Goal: Communication & Community: Answer question/provide support

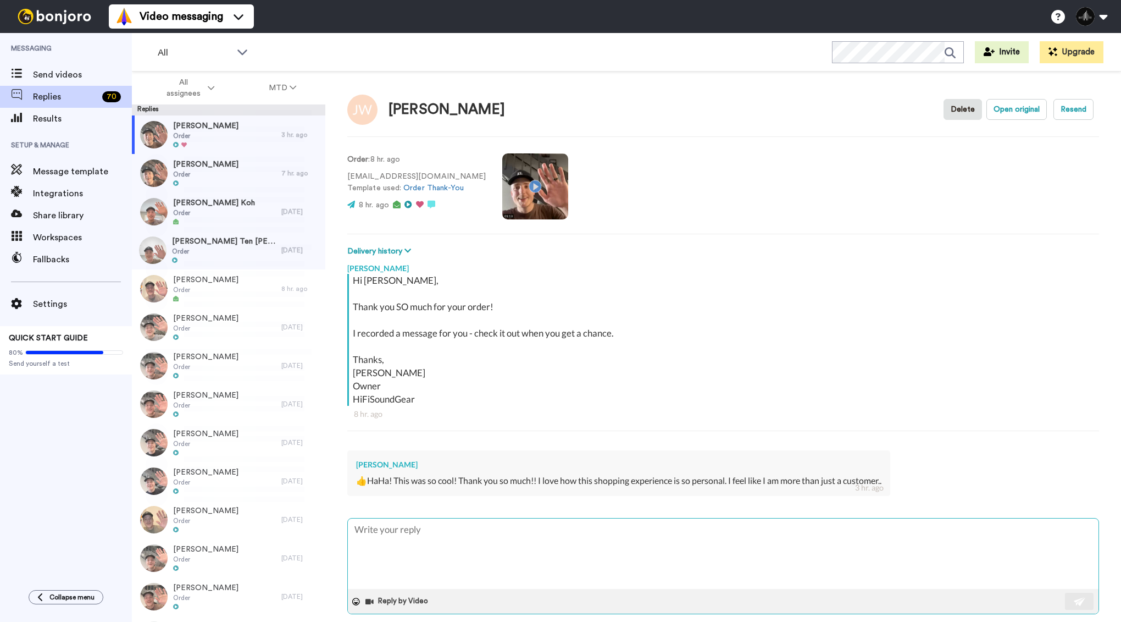
click at [468, 534] on textarea at bounding box center [723, 553] width 751 height 70
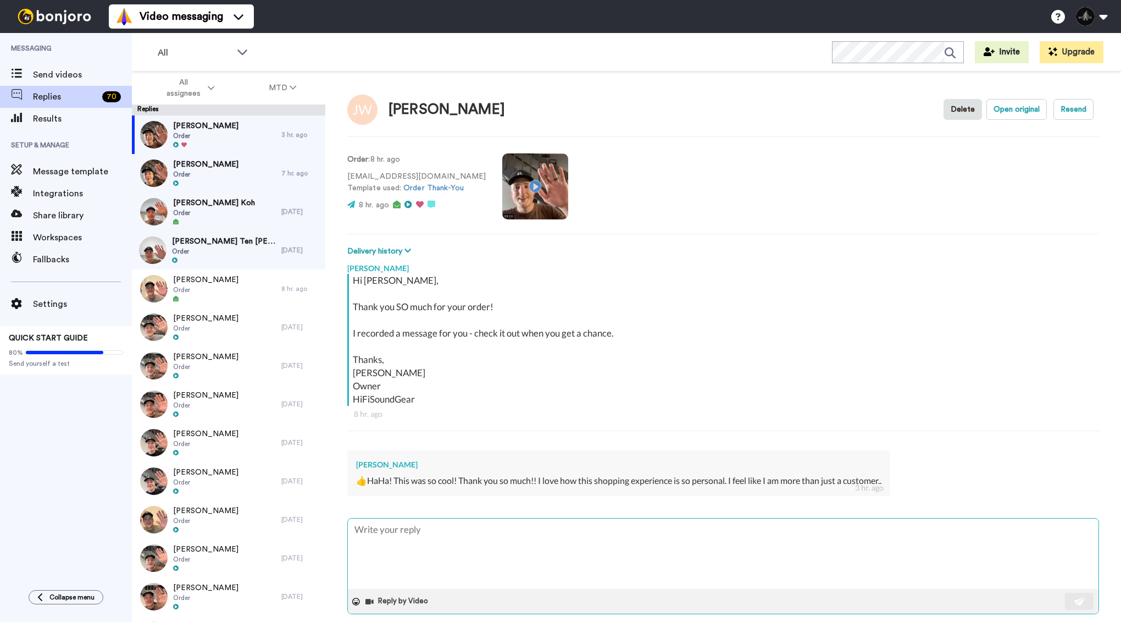
type textarea "T"
type textarea "x"
type textarea "Th"
type textarea "x"
type textarea "Tha"
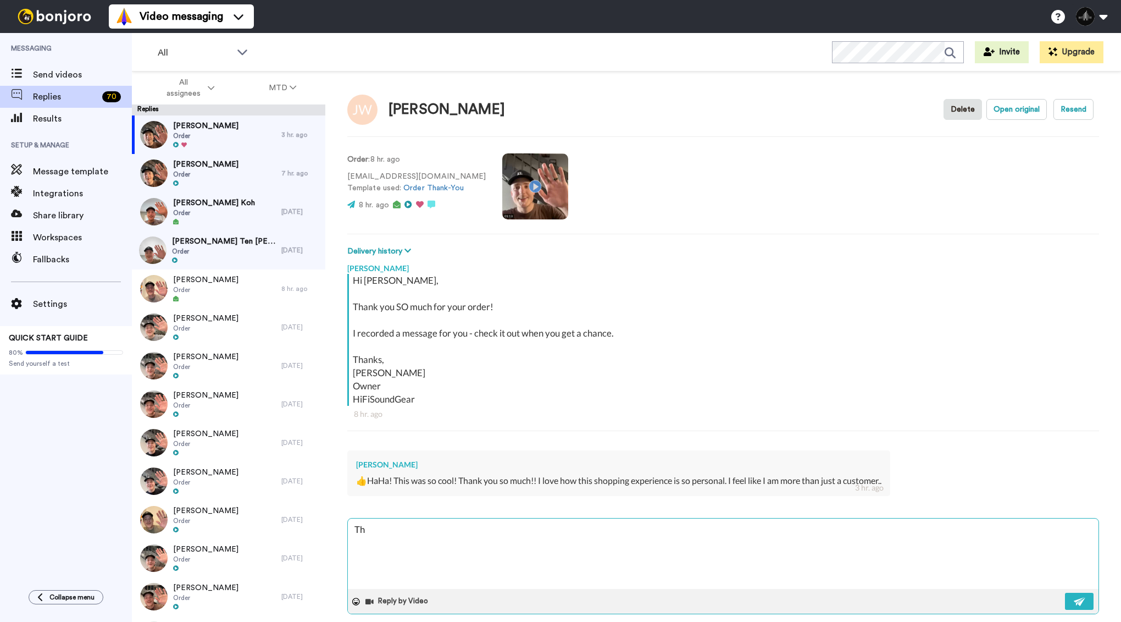
type textarea "x"
type textarea "Than"
type textarea "x"
type textarea "Thank"
type textarea "x"
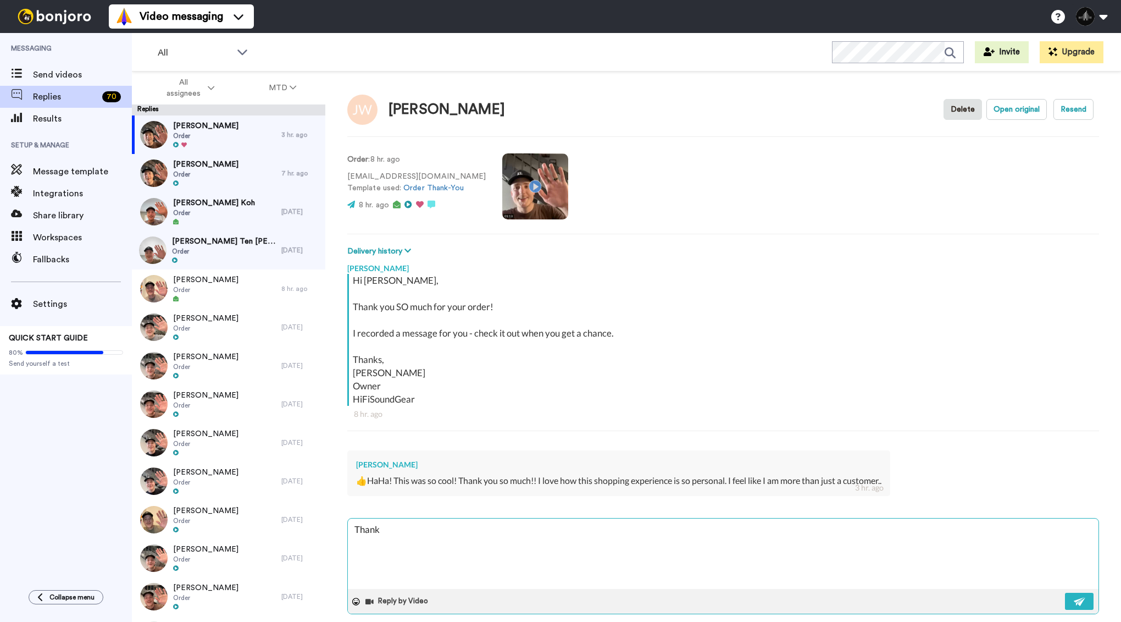
type textarea "Thank"
type textarea "x"
type textarea "Thank y"
type textarea "x"
type textarea "Thank yo"
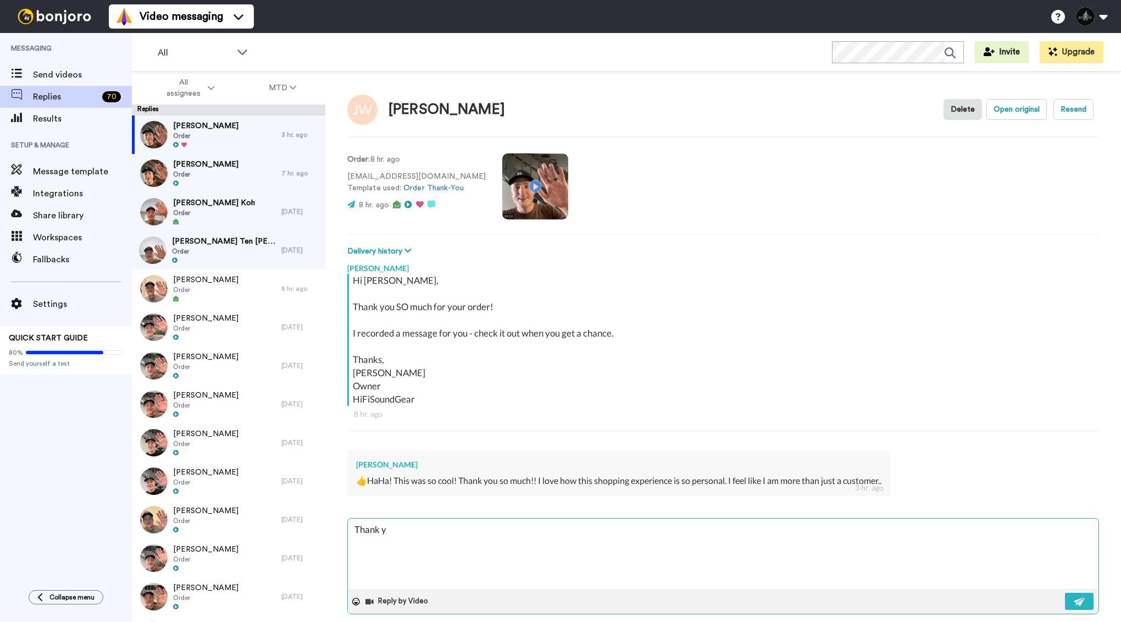
type textarea "x"
type textarea "Thank you"
type textarea "x"
type textarea "Thank you!"
type textarea "x"
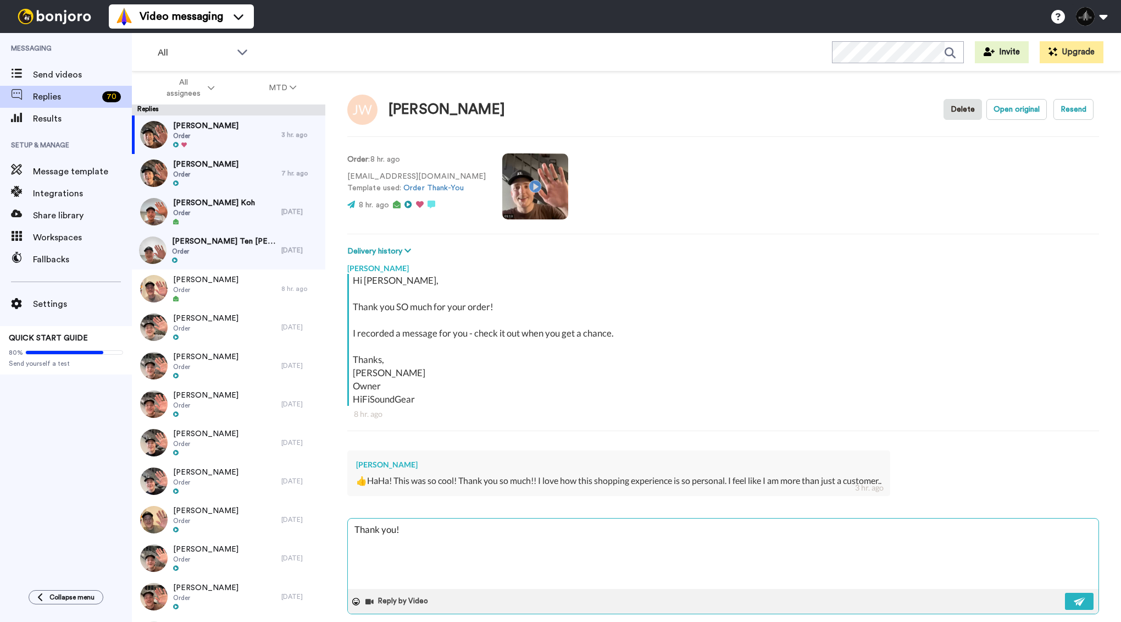
type textarea "Thank you!!"
type textarea "x"
type textarea "Thank you!!"
type textarea "x"
type textarea "Thank you!!"
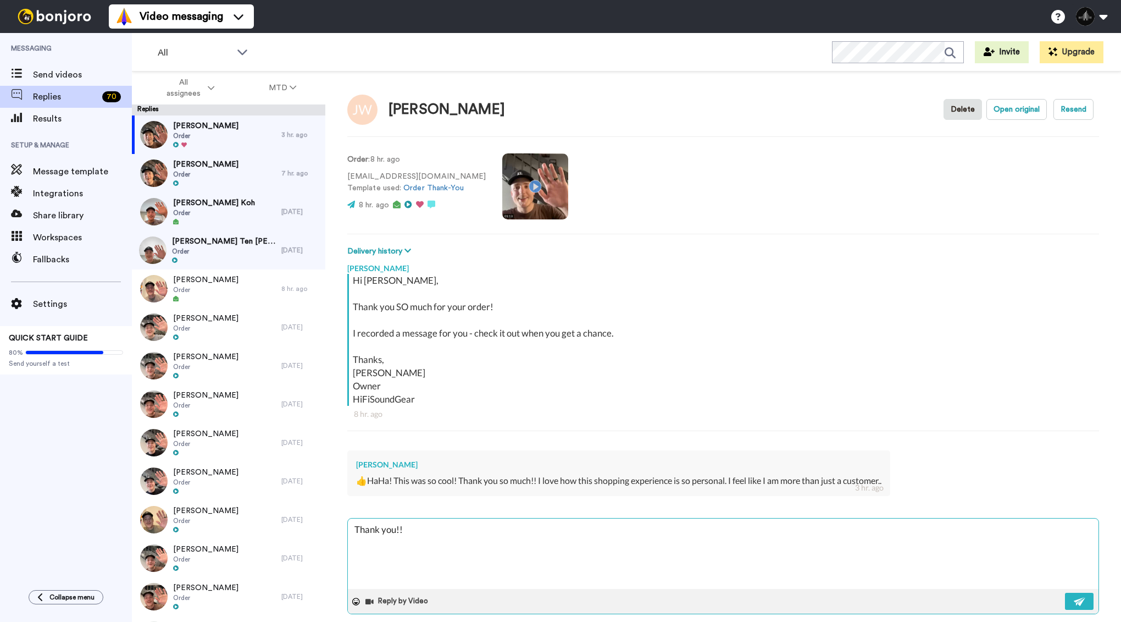
type textarea "x"
type textarea "Thank you!"
type textarea "x"
type textarea "Thank you"
type textarea "x"
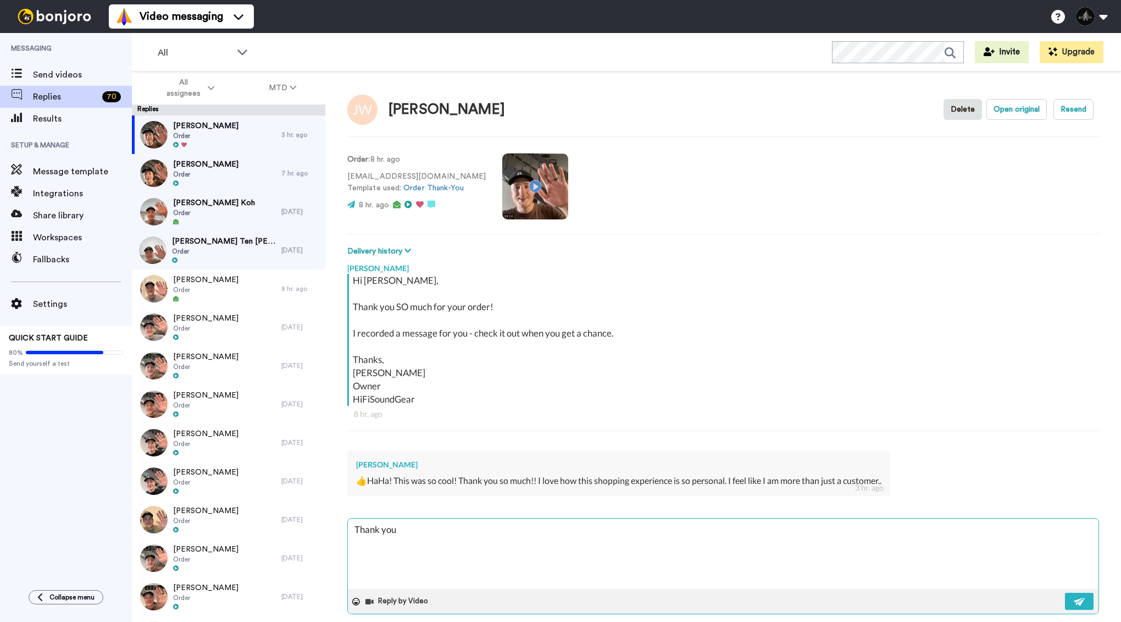
type textarea "Thank you"
type textarea "x"
type textarea "Thank you f"
type textarea "x"
type textarea "Thank you fo"
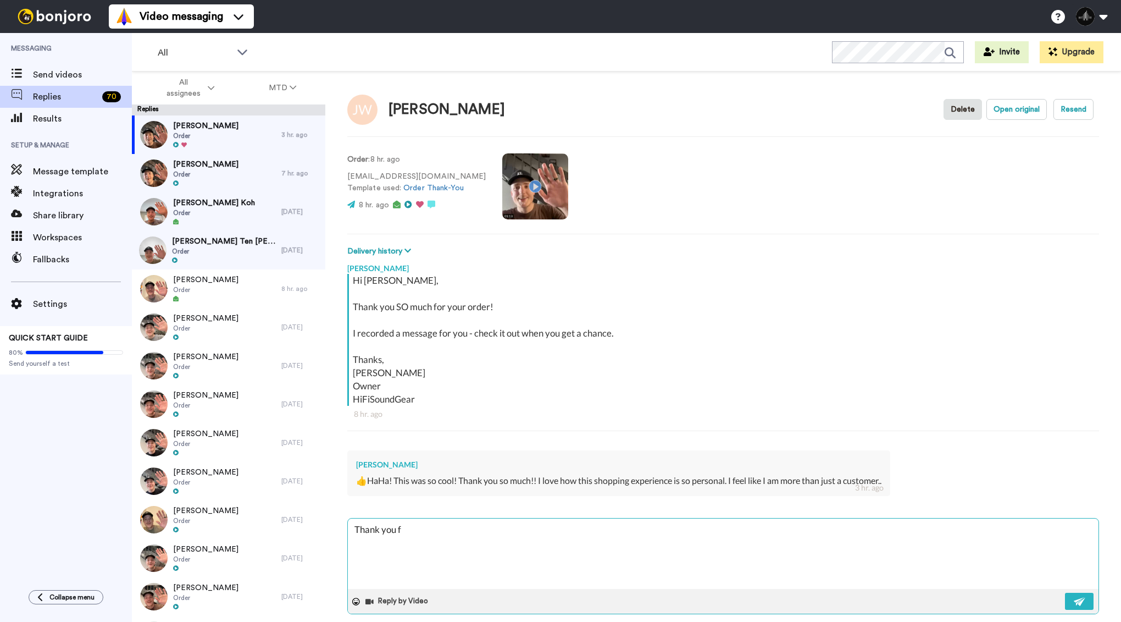
type textarea "x"
type textarea "Thank you for"
type textarea "x"
type textarea "Thank you for"
type textarea "x"
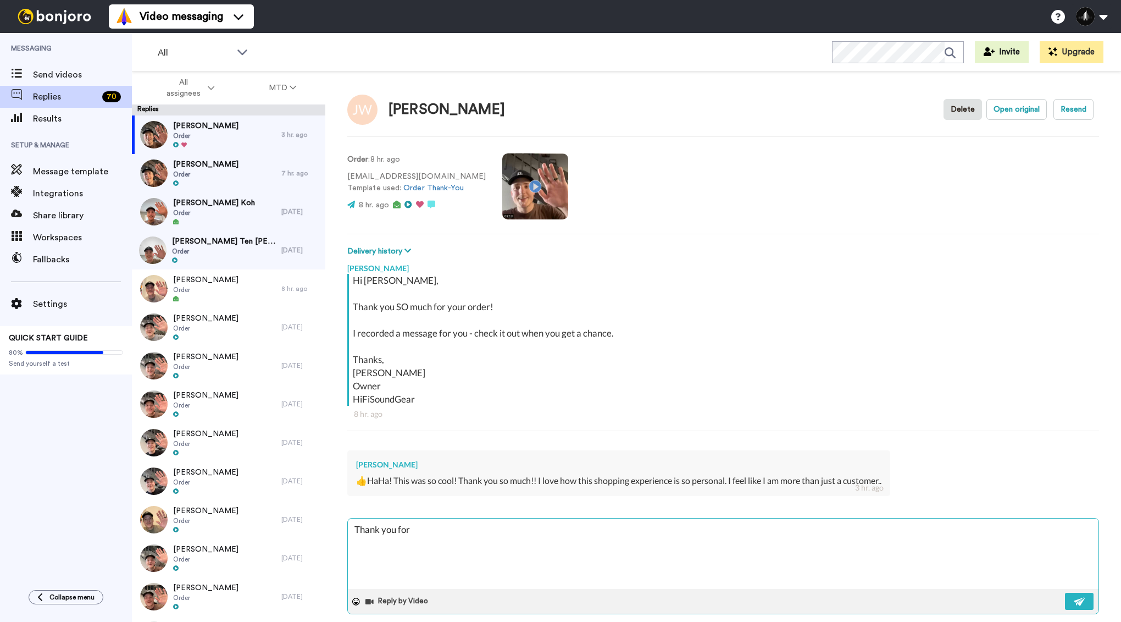
type textarea "Thank you for y"
type textarea "x"
type textarea "Thank you for yo"
type textarea "x"
type textarea "Thank you for you"
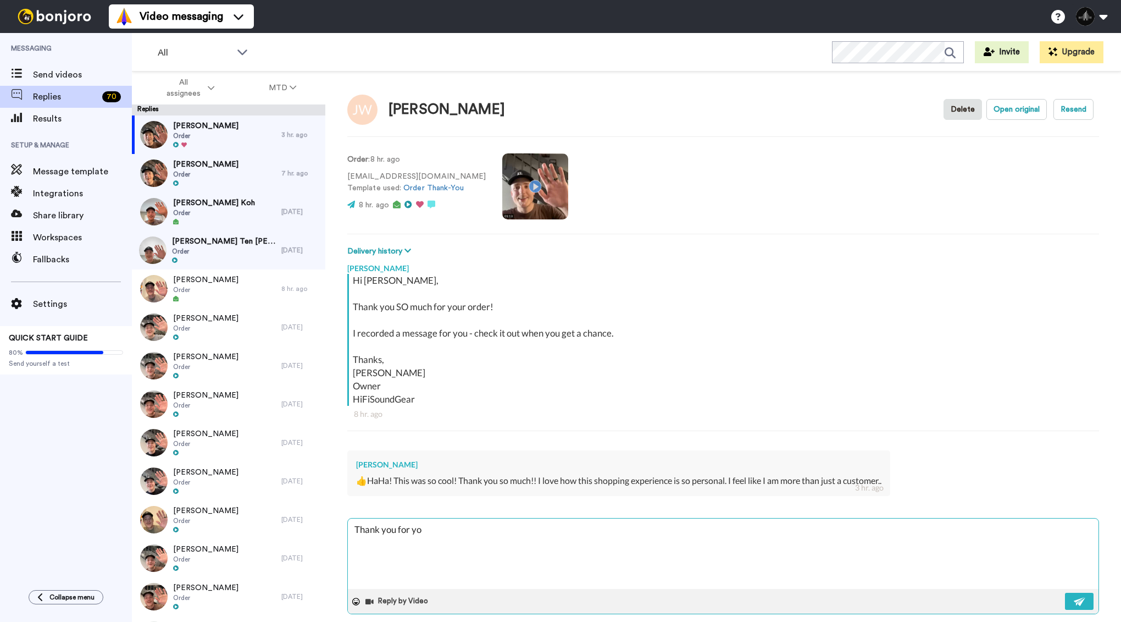
type textarea "x"
type textarea "Thank you for your"
type textarea "x"
type textarea "Thank you for your"
type textarea "x"
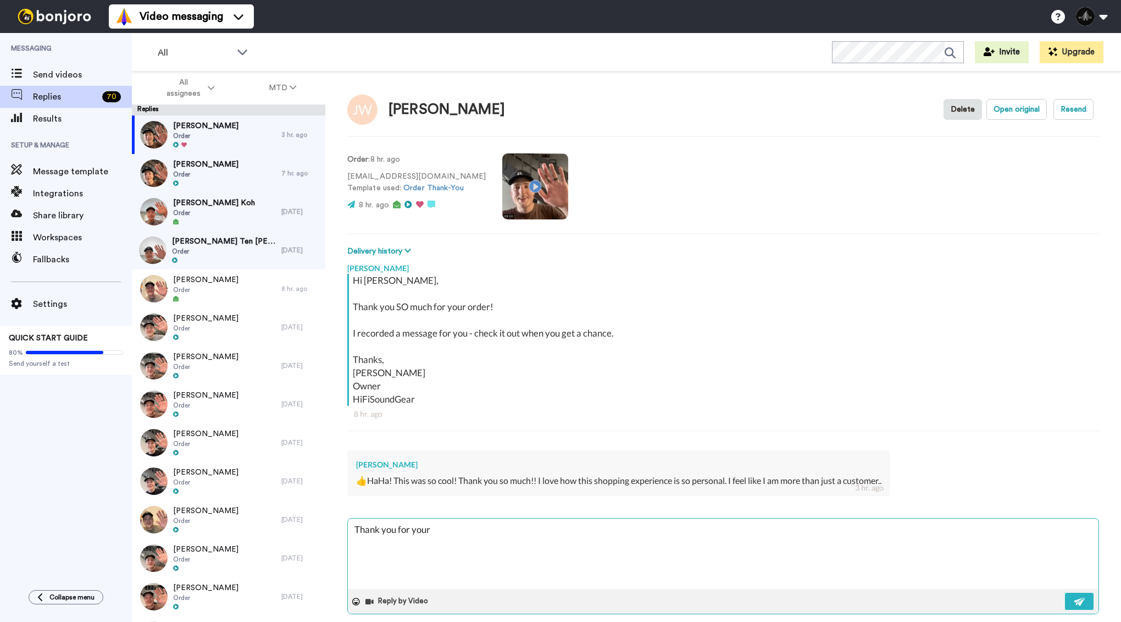
type textarea "Thank you for your k"
type textarea "x"
type textarea "Thank you for your ki"
type textarea "x"
type textarea "Thank you for your kin"
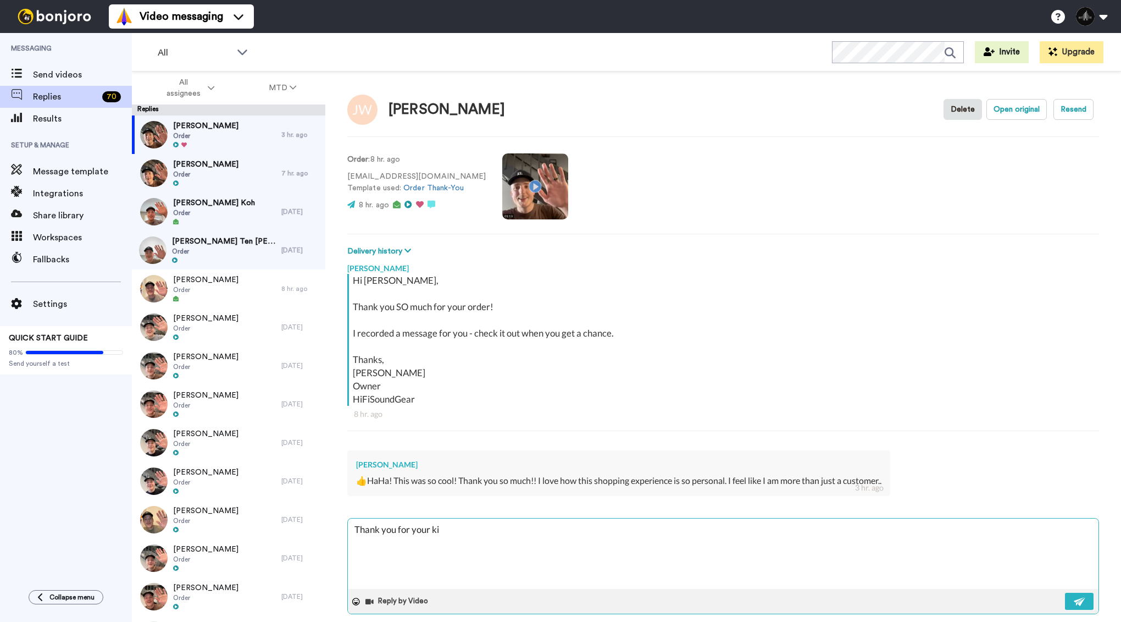
type textarea "x"
type textarea "Thank you for your kind"
type textarea "x"
type textarea "Thank you for your kind"
type textarea "x"
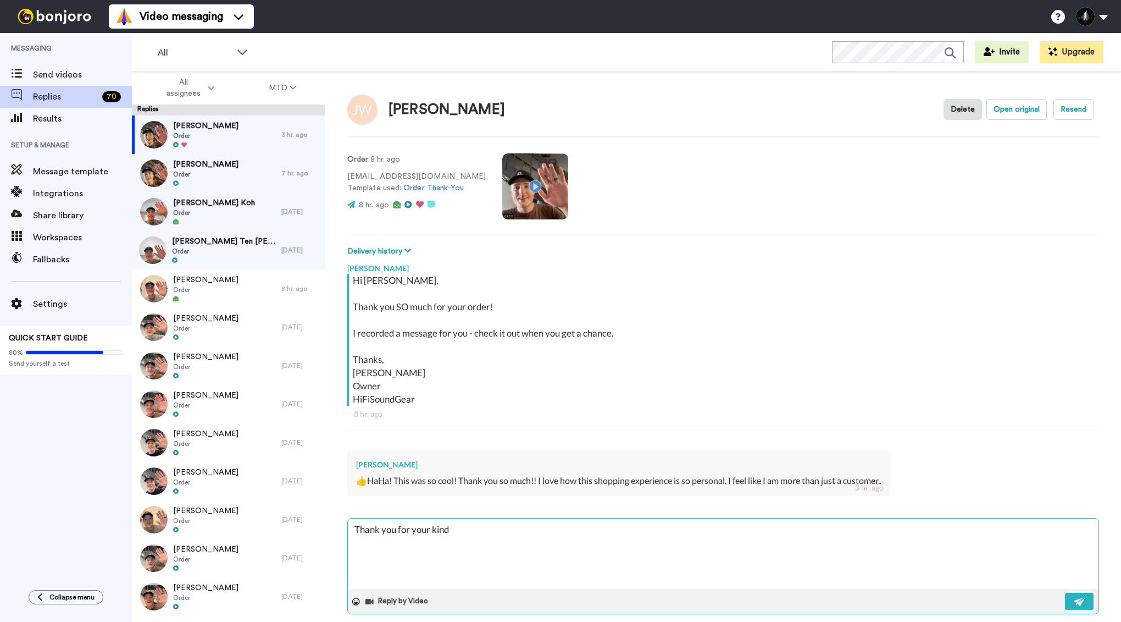
type textarea "Thank you for your kind w"
type textarea "x"
type textarea "Thank you for your kind wo"
type textarea "x"
type textarea "Thank you for your kind wor"
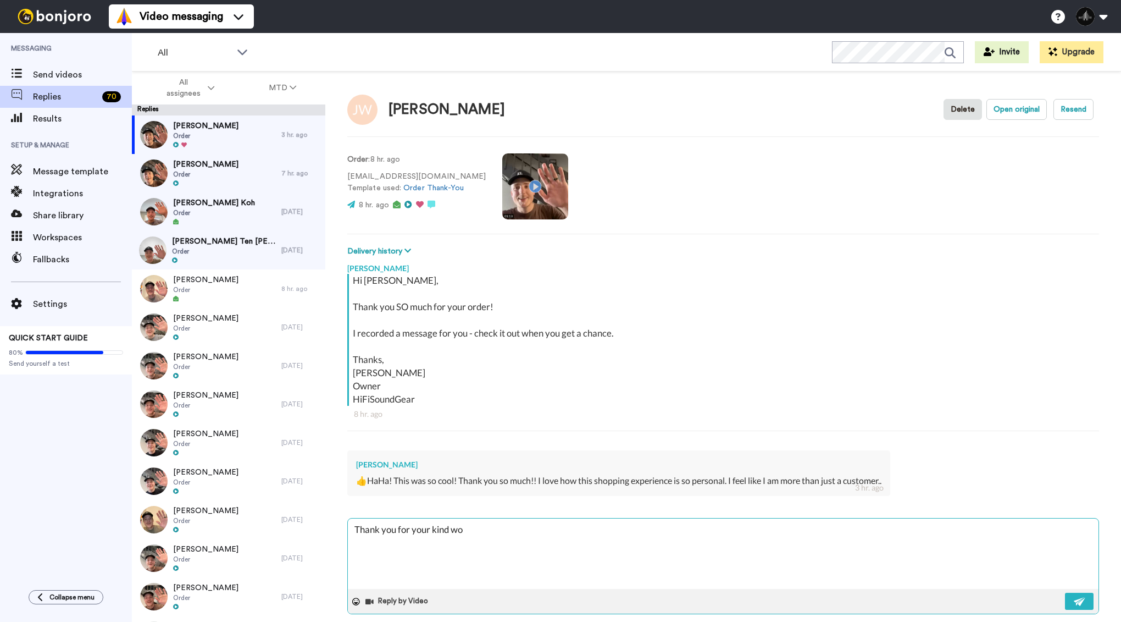
type textarea "x"
type textarea "Thank you for your kind word"
type textarea "x"
type textarea "Thank you for your kind words"
type textarea "x"
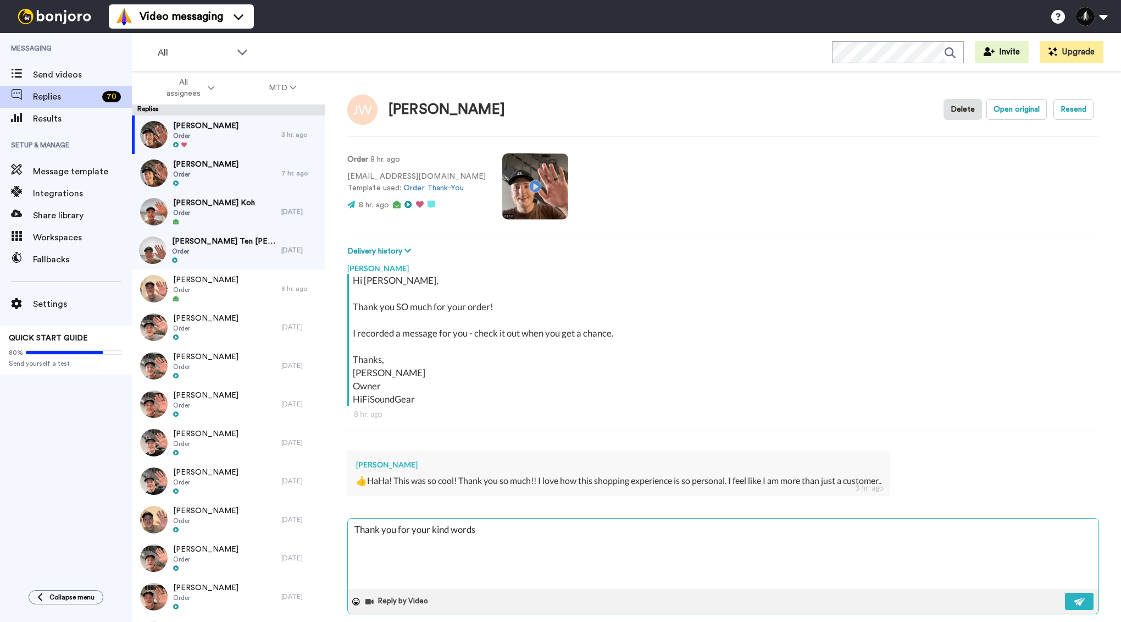
type textarea "Thank you for your kind words!"
type textarea "x"
type textarea "Thank you for your kind words!!"
type textarea "x"
type textarea "Thank you for your kind words!!"
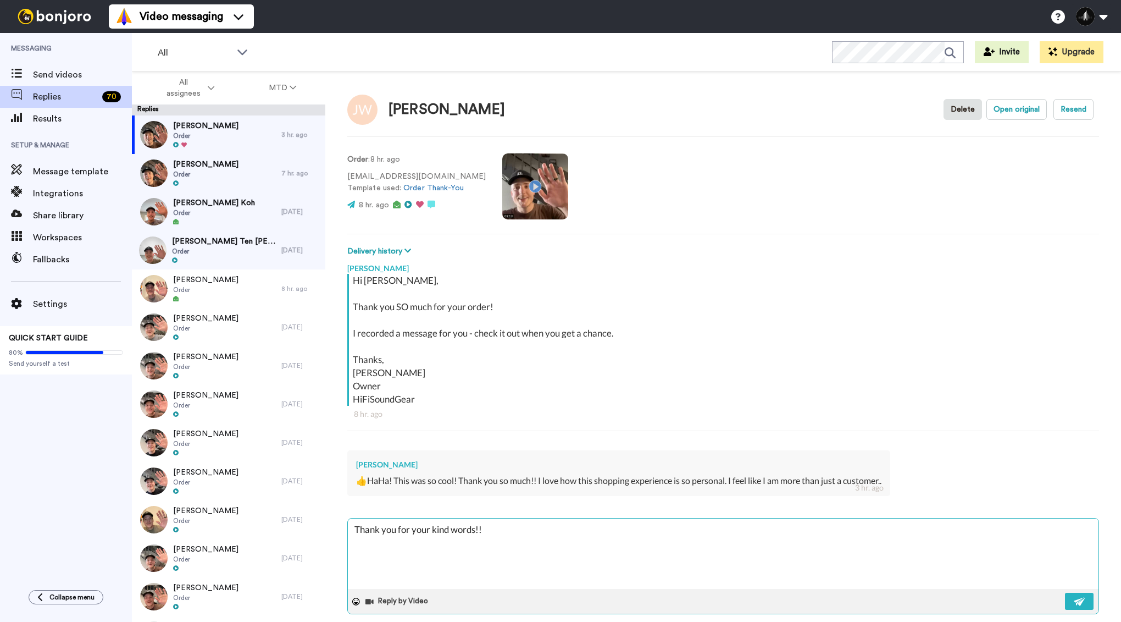
type textarea "x"
type textarea "Thank you for your kind words!! :"
type textarea "x"
type textarea "Thank you for your kind words!! :)"
type textarea "x"
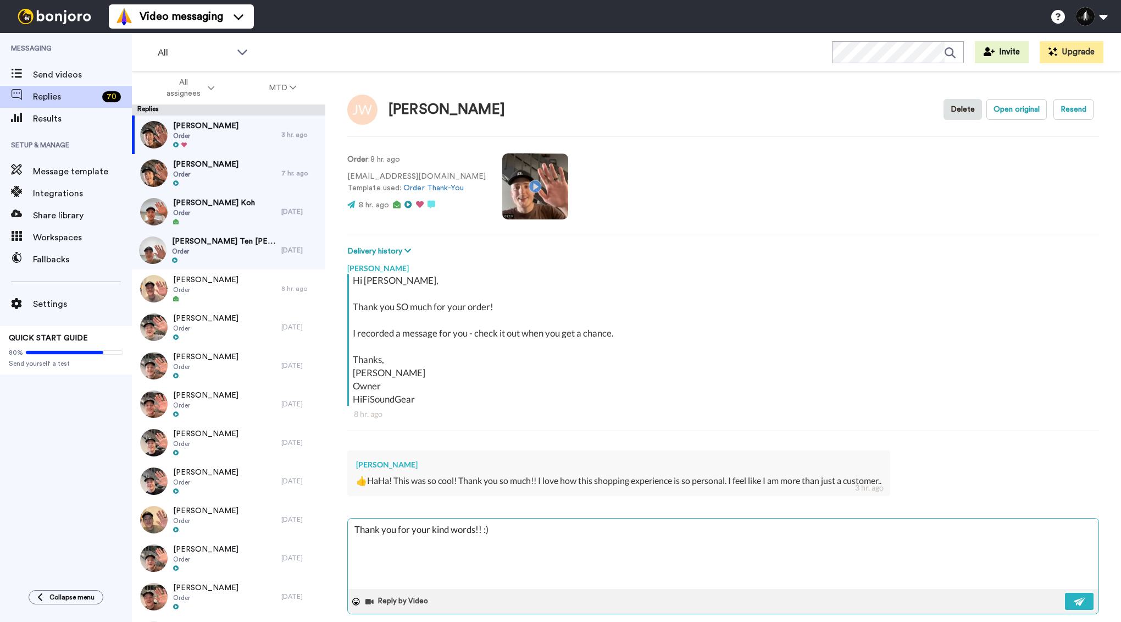
type textarea "Thank you for your kind words!! :)"
type textarea "x"
type textarea "Thank you for your kind words!! :) T"
type textarea "x"
type textarea "Thank you for your kind words!! :) Th"
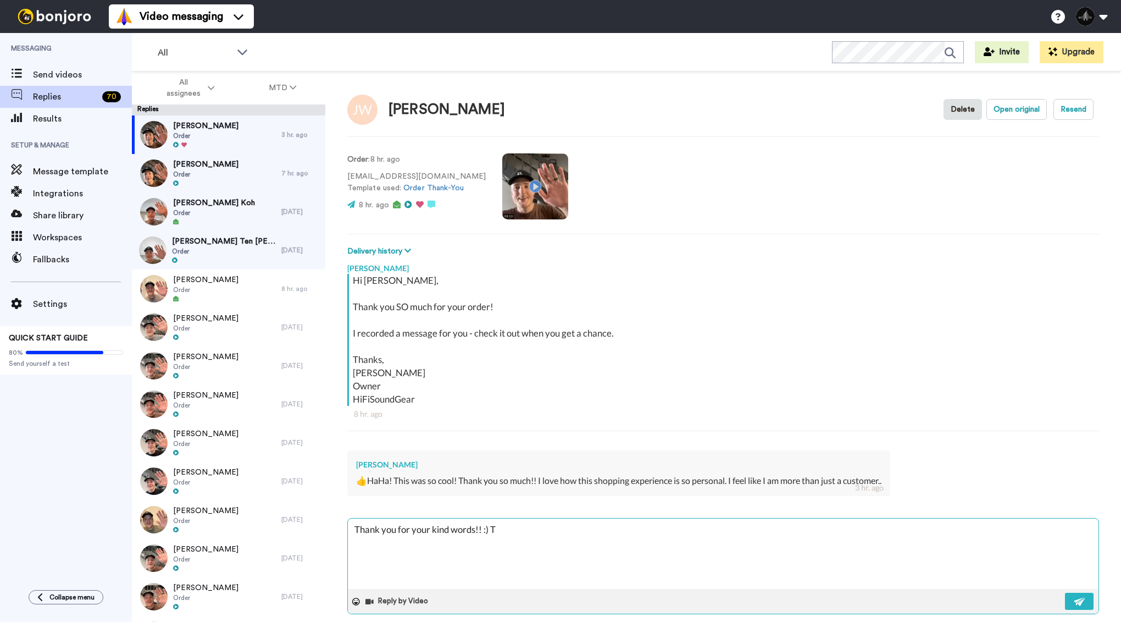
type textarea "x"
type textarea "Thank you for your kind words!! :) Tha"
type textarea "x"
type textarea "Thank you for your kind words!! :) That"
type textarea "x"
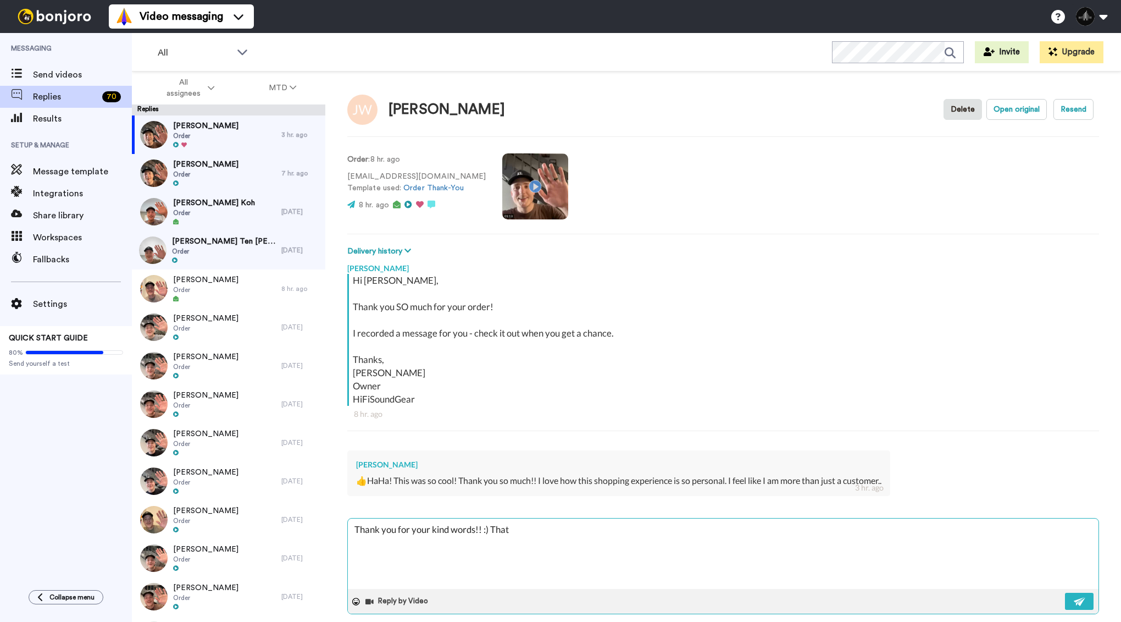
type textarea "Thank you for your kind words!! :) That'"
type textarea "x"
type textarea "Thank you for your kind words!! :) That's"
type textarea "x"
type textarea "Thank you for your kind words!! :) That's"
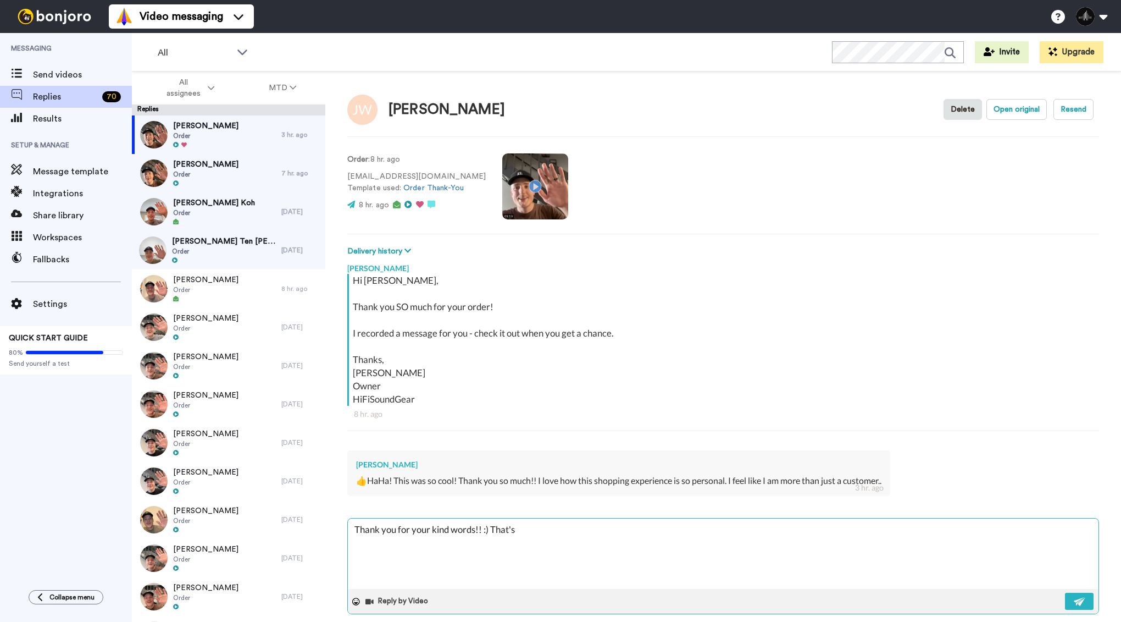
type textarea "x"
type textarea "Thank you for your kind words!! :) That's w"
type textarea "x"
type textarea "Thank you for your kind words!! :) That's wh"
type textarea "x"
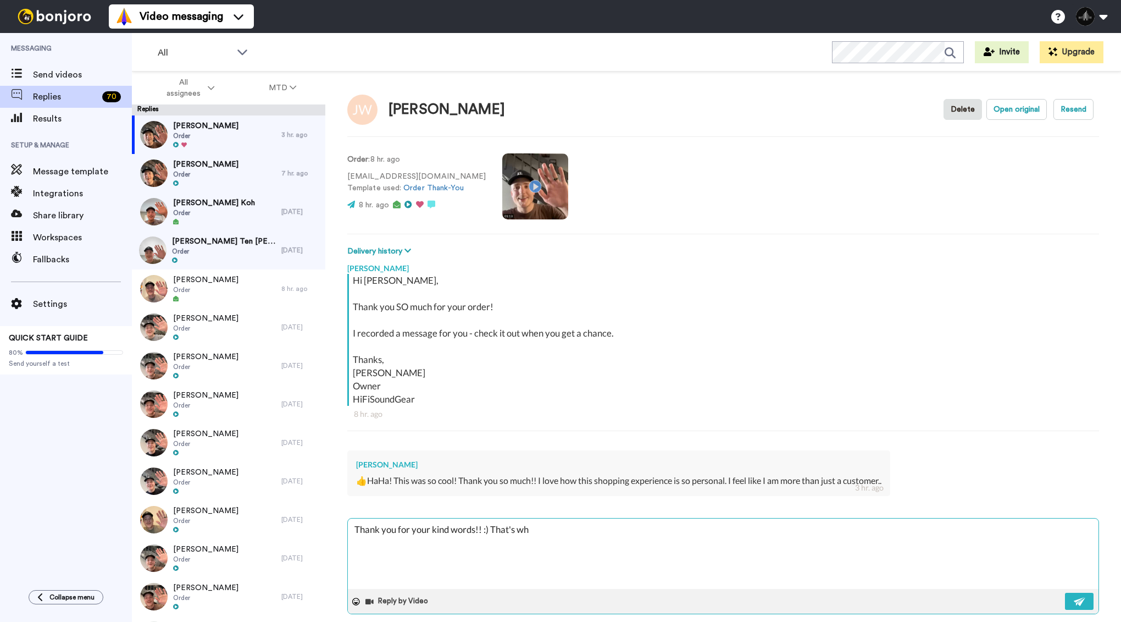
type textarea "Thank you for your kind words!! :) That's wha"
type textarea "x"
type textarea "Thank you for your kind words!! :) That's what"
type textarea "x"
type textarea "Thank you for your kind words!! :) That's what"
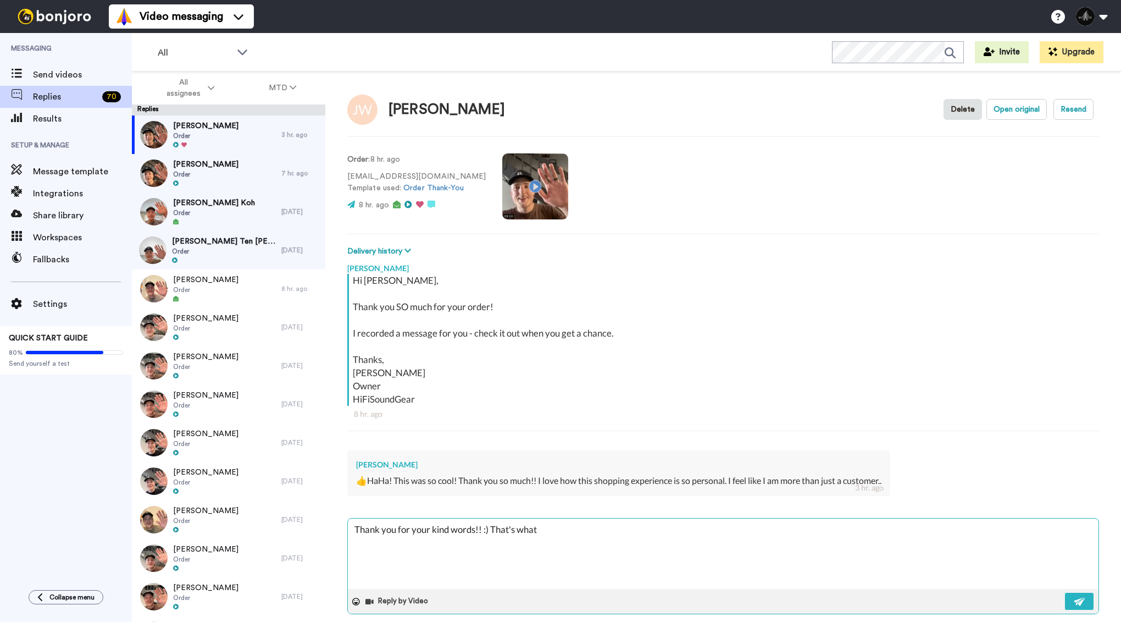
type textarea "x"
type textarea "Thank you for your kind words!! :) That's what w"
type textarea "x"
type textarea "Thank you for your kind words!! :) That's what we"
type textarea "x"
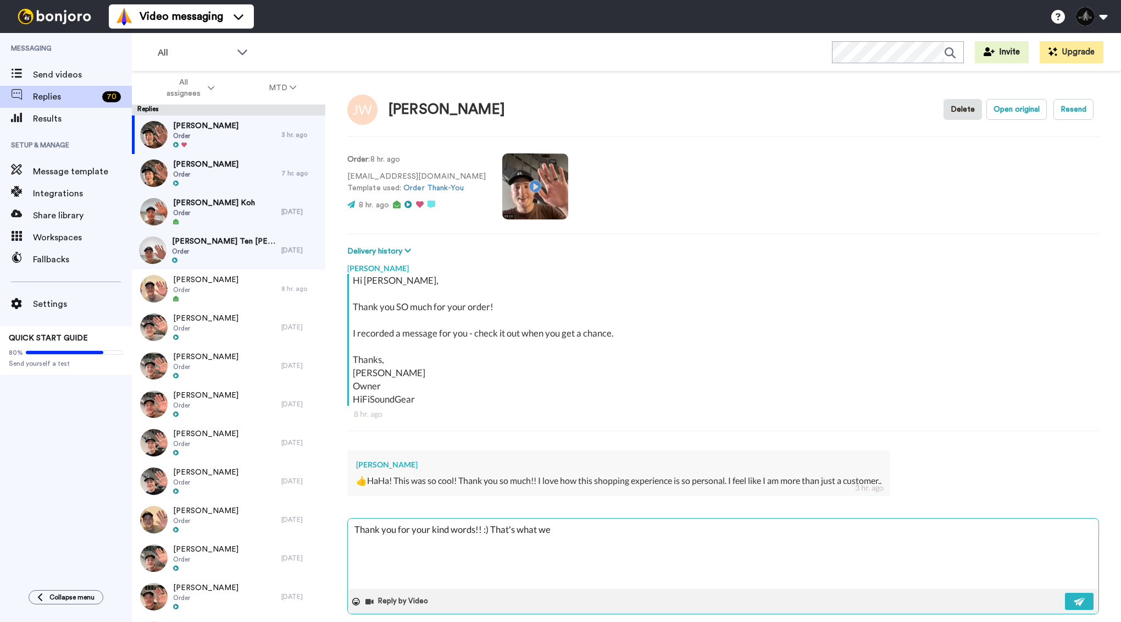
type textarea "Thank you for your kind words!! :) That's what we'"
type textarea "x"
type textarea "Thank you for your kind words!! :) That's what we'r"
type textarea "x"
type textarea "Thank you for your kind words!! :) That's what we're"
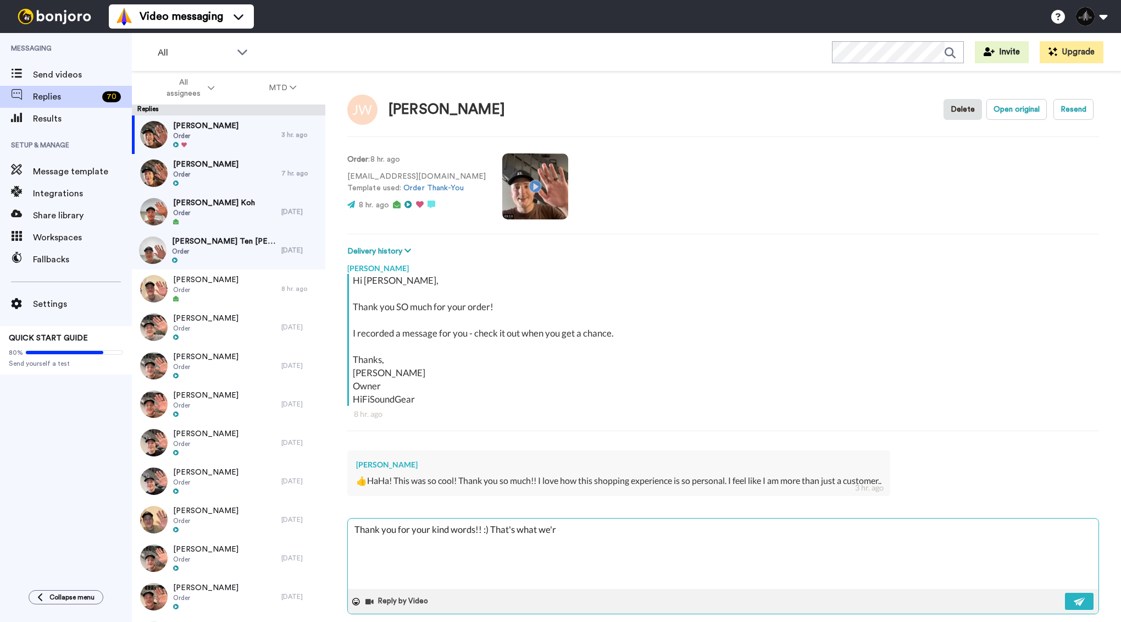
type textarea "x"
type textarea "Thank you for your kind words!! :) That's what we're"
type textarea "x"
type textarea "Thank you for your kind words!! :) That's what we're g"
type textarea "x"
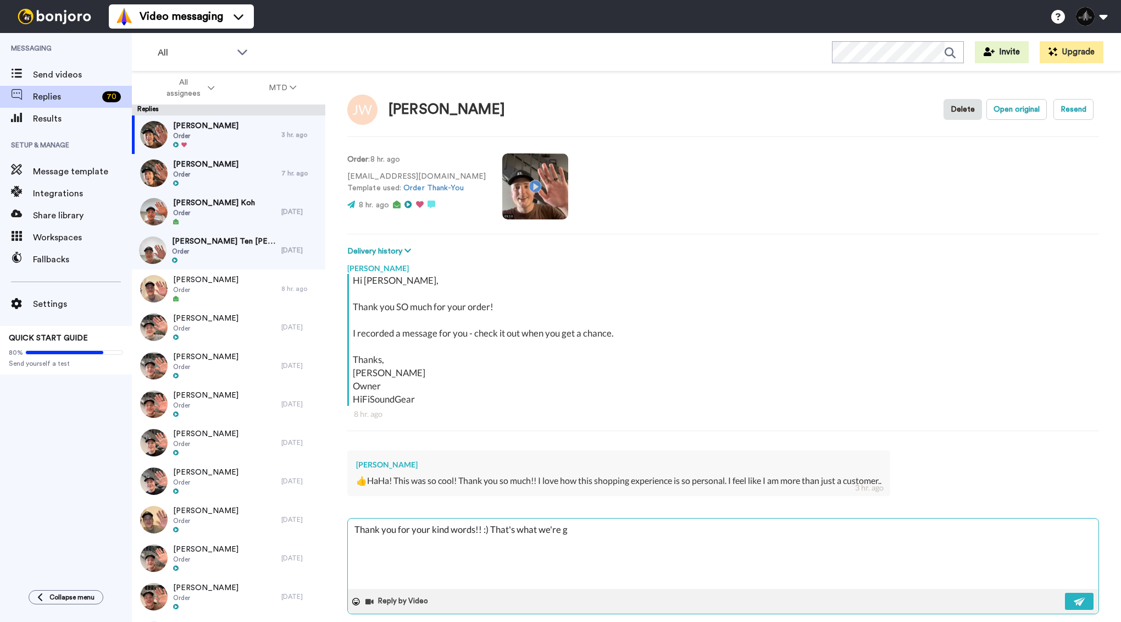
type textarea "Thank you for your kind words!! :) That's what we're go"
type textarea "x"
type textarea "Thank you for your kind words!! :) That's what we're goi"
type textarea "x"
type textarea "Thank you for your kind words!! :) That's what we're goin"
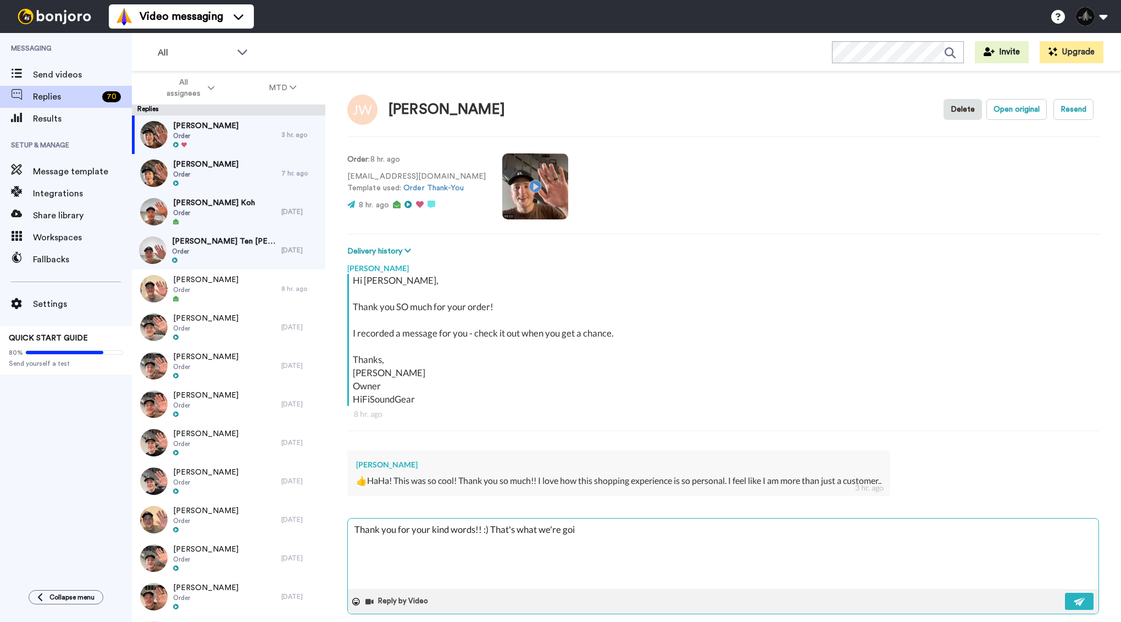
type textarea "x"
type textarea "Thank you for your kind words!! :) That's what we're going"
type textarea "x"
type textarea "Thank you for your kind words!! :) That's what we're going"
type textarea "x"
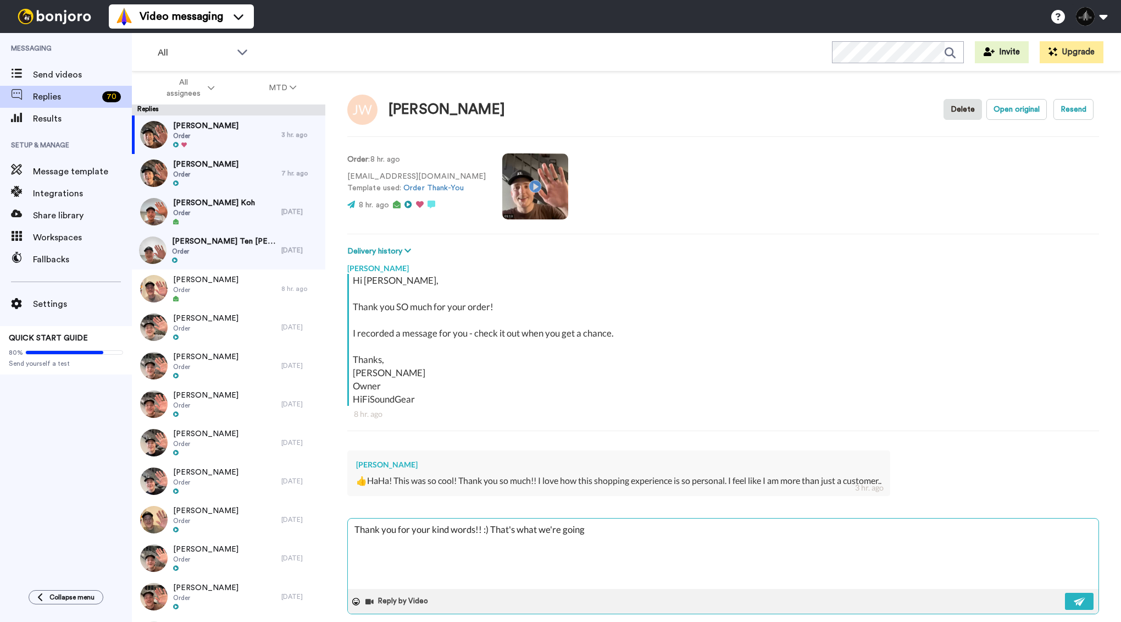
type textarea "Thank you for your kind words!! :) That's what we're going f"
type textarea "x"
type textarea "Thank you for your kind words!! :) That's what we're going fo"
type textarea "x"
type textarea "Thank you for your kind words!! :) That's what we're going for"
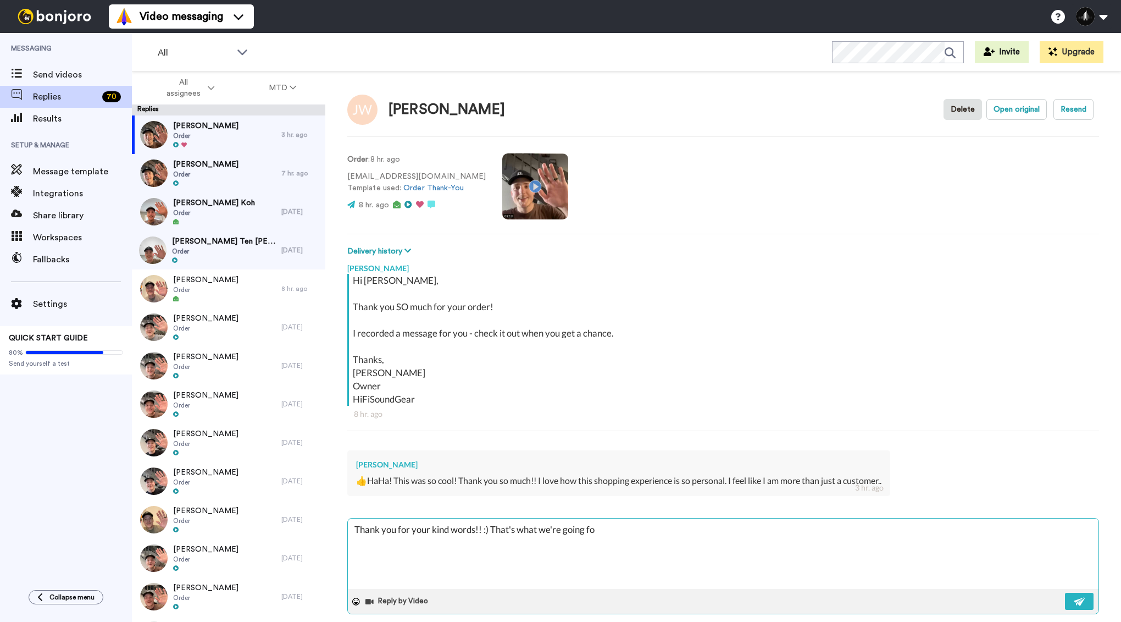
type textarea "x"
type textarea "Thank you for your kind words!! :) That's what we're going for"
type textarea "x"
type textarea "Thank you for your kind words!! :) That's what we're going for :"
type textarea "x"
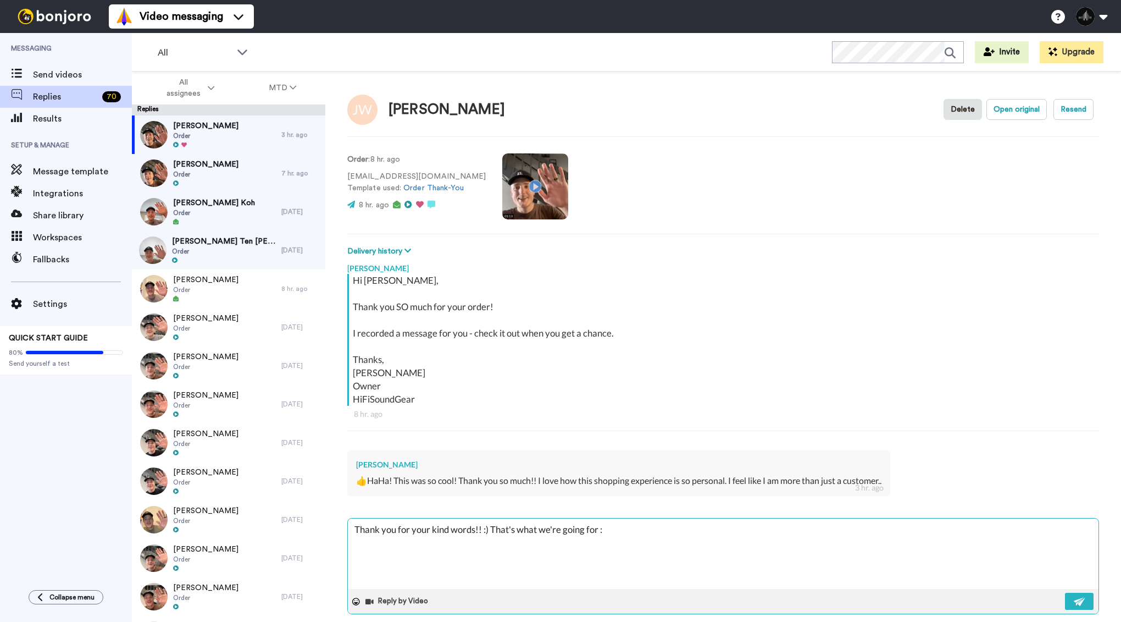
type textarea "Thank you for your kind words!! :) That's what we're going for"
type textarea "x"
type textarea "Thank you for your kind words!! :) That's what we're going for"
type textarea "x"
type textarea "Thank you for your kind words!! :) That's what we're going for."
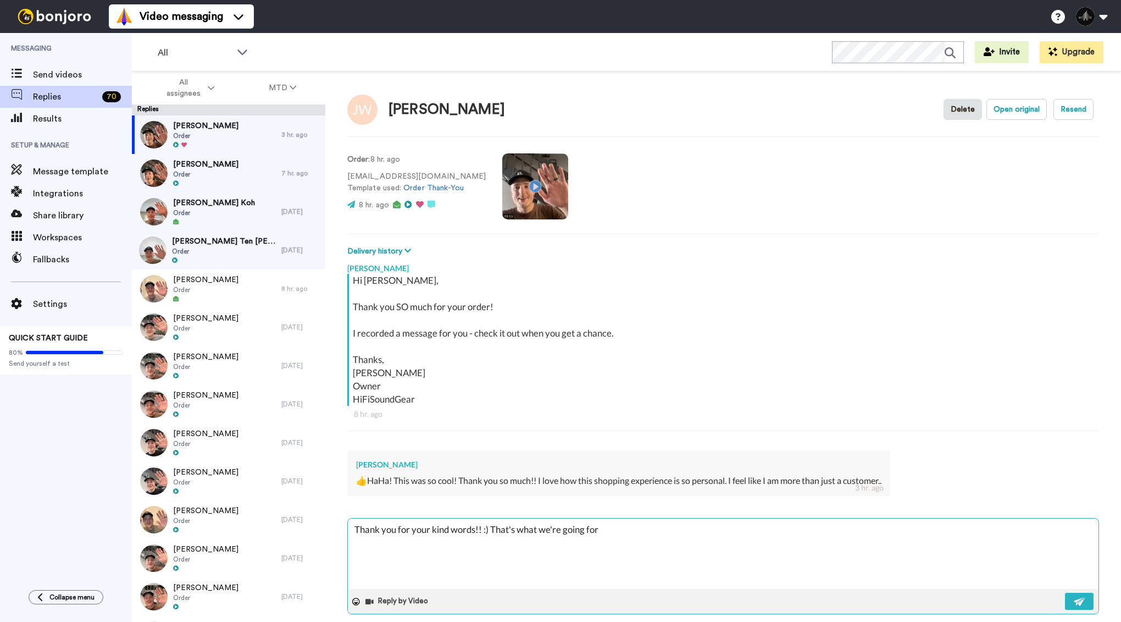
type textarea "x"
type textarea "Thank you for your kind words!! :) That's what we're going for."
type textarea "x"
type textarea "Thank you for your kind words!! :) That's what we're going for. G"
type textarea "x"
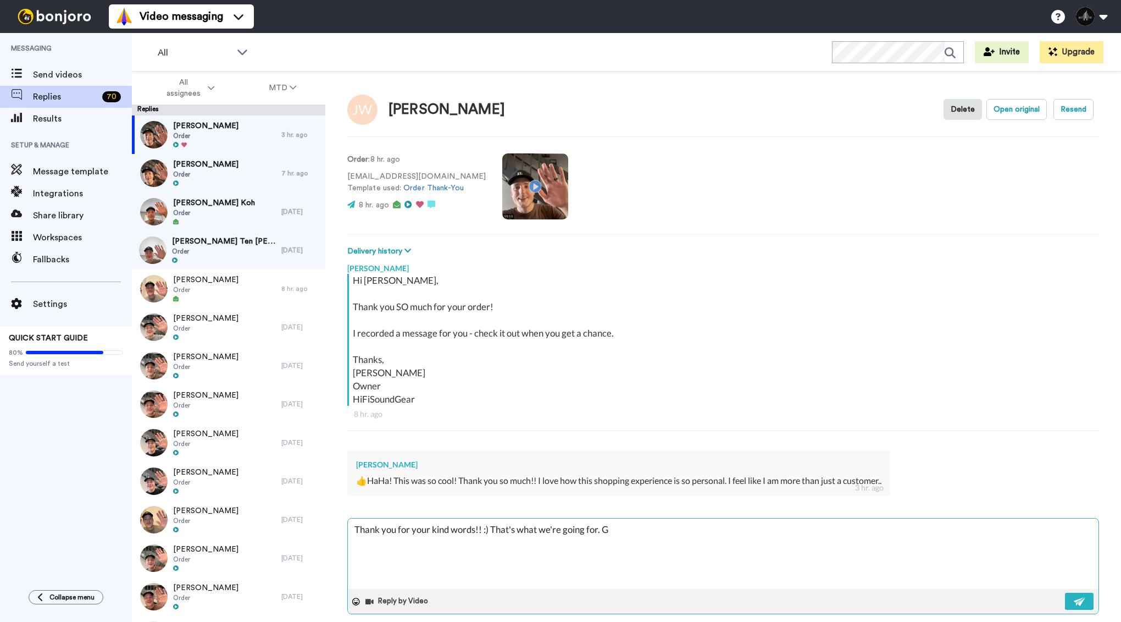
type textarea "Thank you for your kind words!! :) That's what we're going for. Gl"
type textarea "x"
type textarea "Thank you for your kind words!! :) That's what we're going for. Gla"
type textarea "x"
type textarea "Thank you for your kind words!! :) That's what we're going for. Glad"
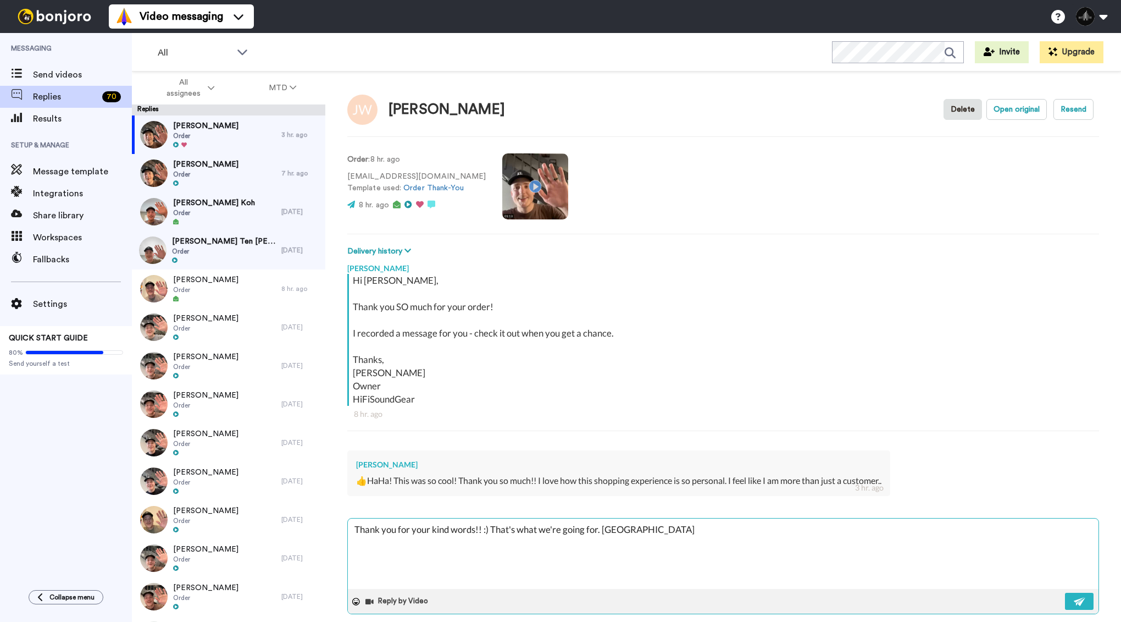
type textarea "x"
type textarea "Thank you for your kind words!! :) That's what we're going for. Glad"
type textarea "x"
type textarea "Thank you for your kind words!! :) That's what we're going for. Glad w"
type textarea "x"
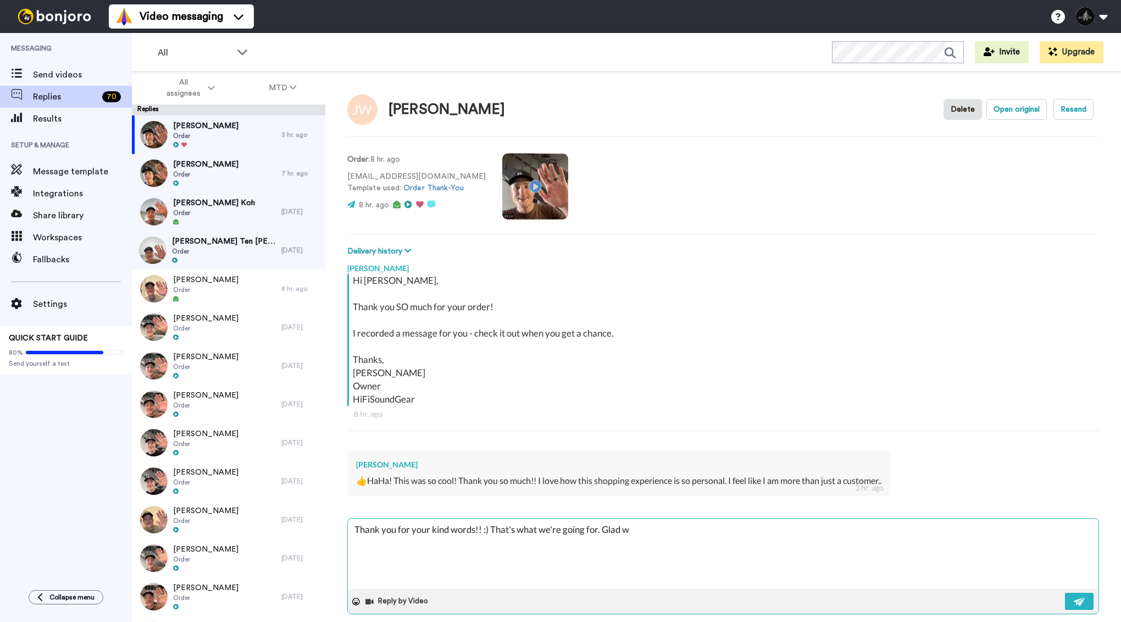
type textarea "Thank you for your kind words!! :) That's what we're going for. Glad we"
type textarea "x"
type textarea "Thank you for your kind words!! :) That's what we're going for. Glad we"
type textarea "x"
type textarea "Thank you for your kind words!! :) That's what we're going for. Glad we c"
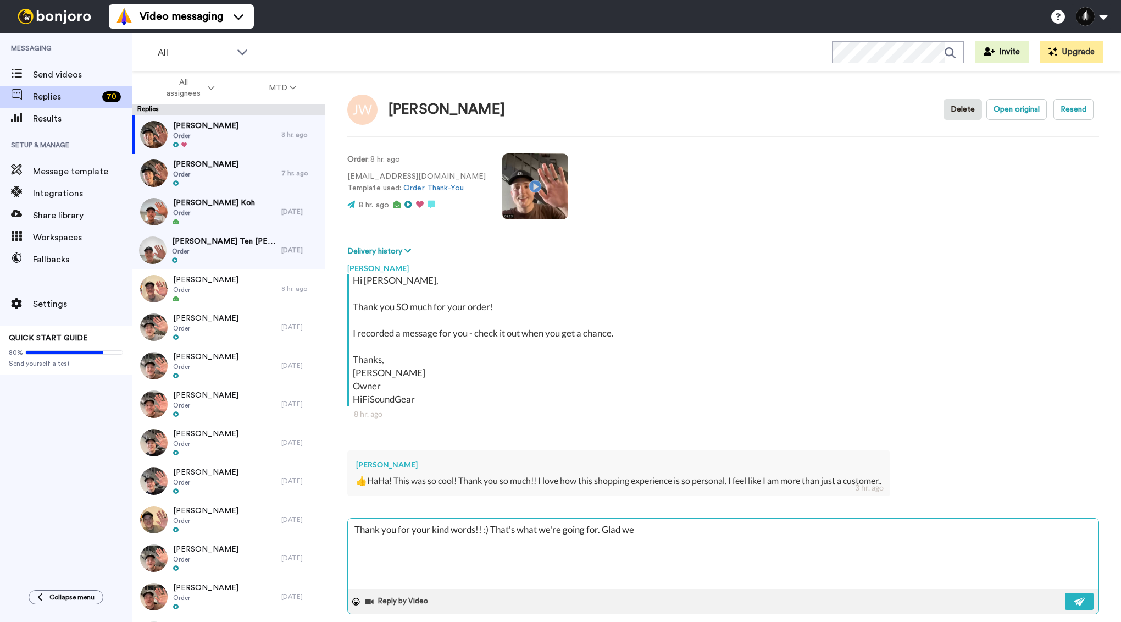
type textarea "x"
type textarea "Thank you for your kind words!! :) That's what we're going for. Glad we ca"
type textarea "x"
type textarea "Thank you for your kind words!! :) That's what we're going for. Glad we can"
type textarea "x"
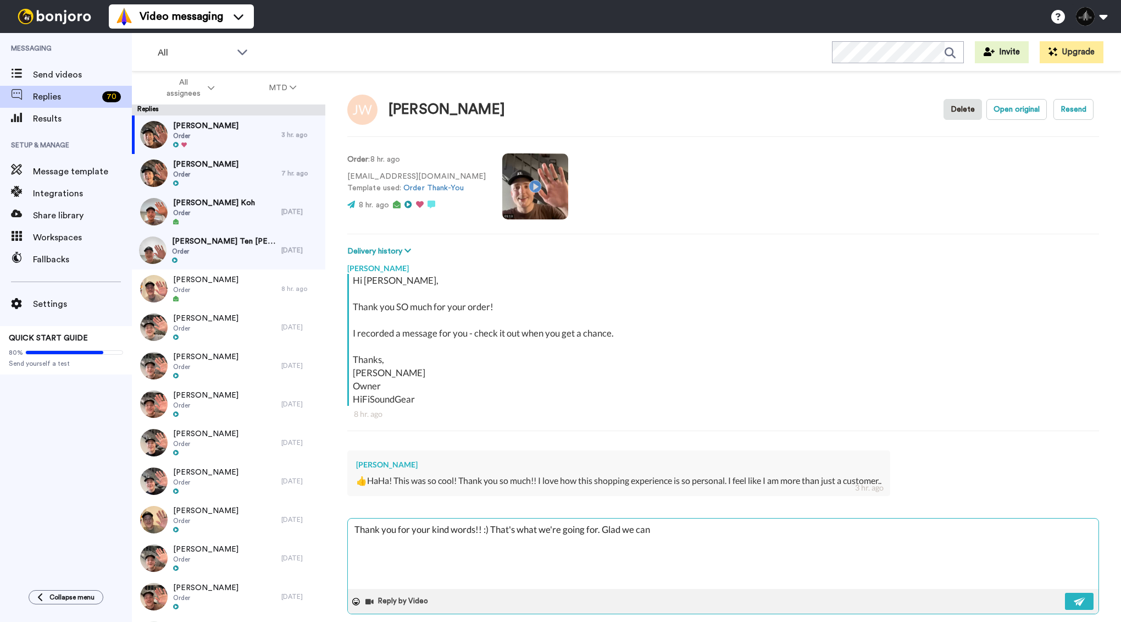
type textarea "Thank you for your kind words!! :) That's what we're going for. Glad we can"
type textarea "x"
type textarea "Thank you for your kind words!! :) That's what we're going for. Glad we can g"
type textarea "x"
type textarea "Thank you for your kind words!! :) That's what we're going for. Glad we can ge"
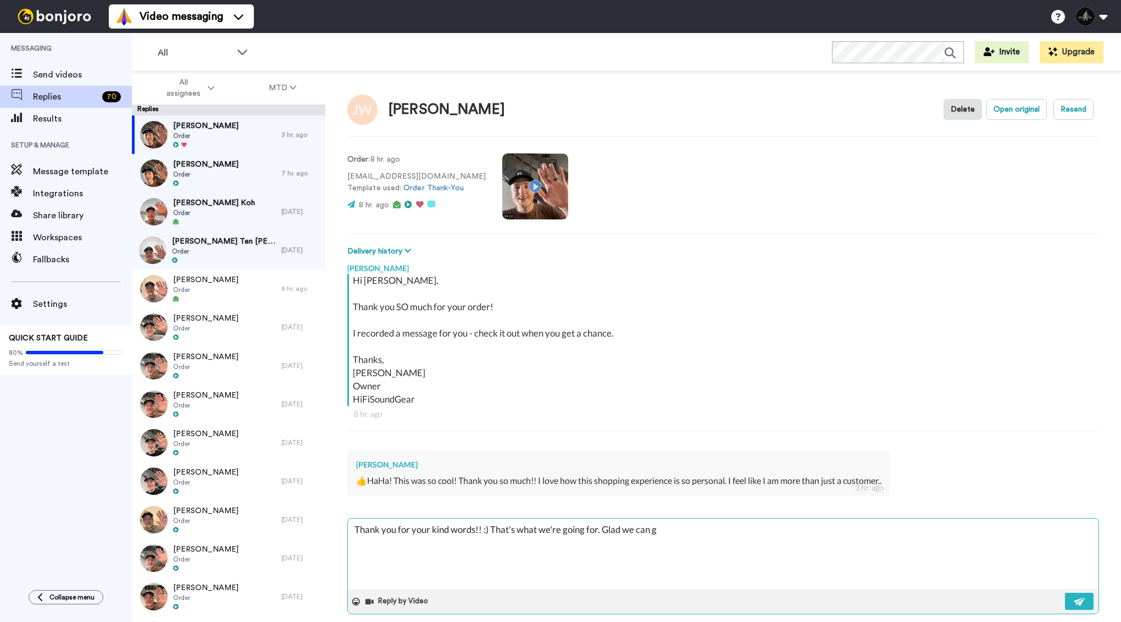
type textarea "x"
type textarea "Thank you for your kind words!! :) That's what we're going for. Glad we can get"
type textarea "x"
type textarea "Thank you for your kind words!! :) That's what we're going for. Glad we can get"
type textarea "x"
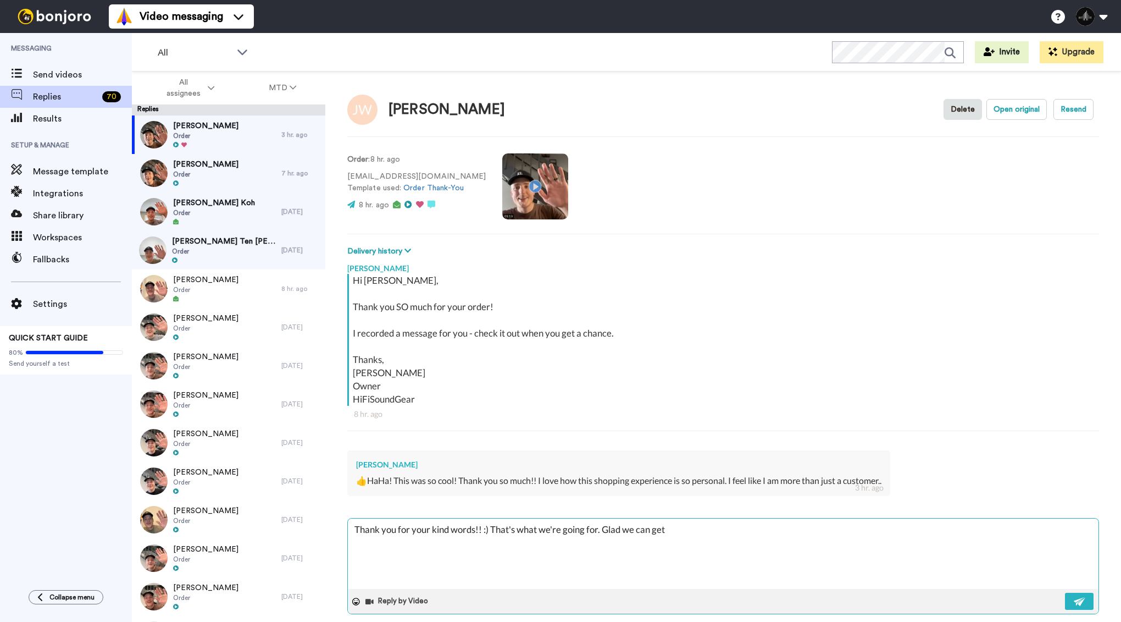
type textarea "Thank you for your kind words!! :) That's what we're going for. Glad we can get…"
type textarea "x"
type textarea "Thank you for your kind words!! :) That's what we're going for. Glad we can get…"
type textarea "x"
type textarea "Thank you for your kind words!! :) That's what we're going for. Glad we can get…"
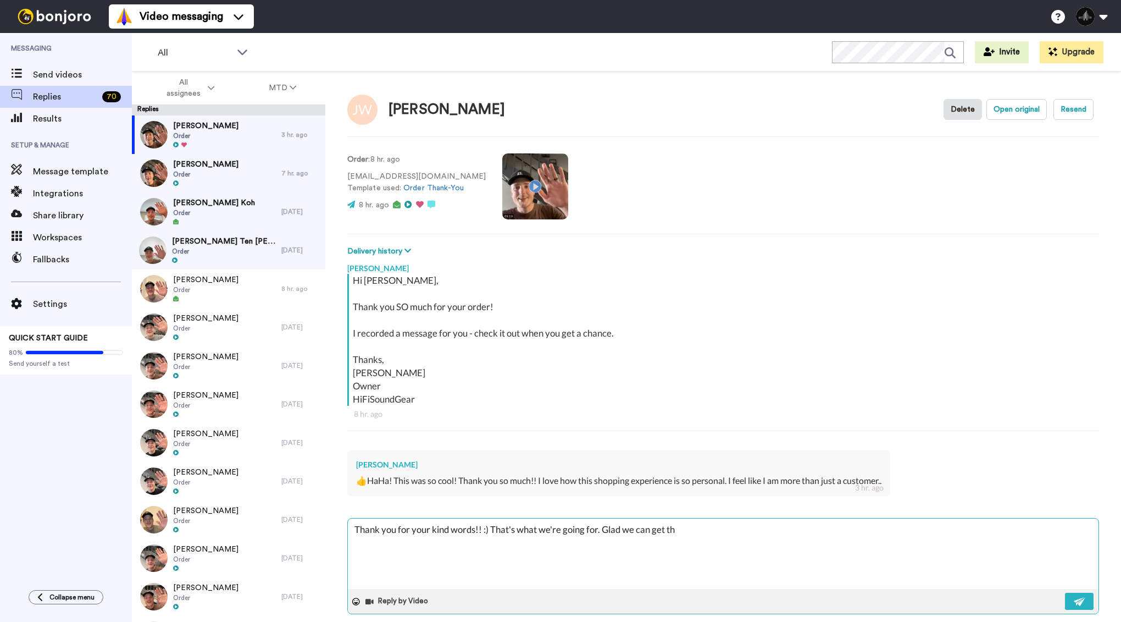
type textarea "x"
type textarea "Thank you for your kind words!! :) That's what we're going for. Glad we can get…"
type textarea "x"
type textarea "Thank you for your kind words!! :) That's what we're going for. Glad we can get…"
type textarea "x"
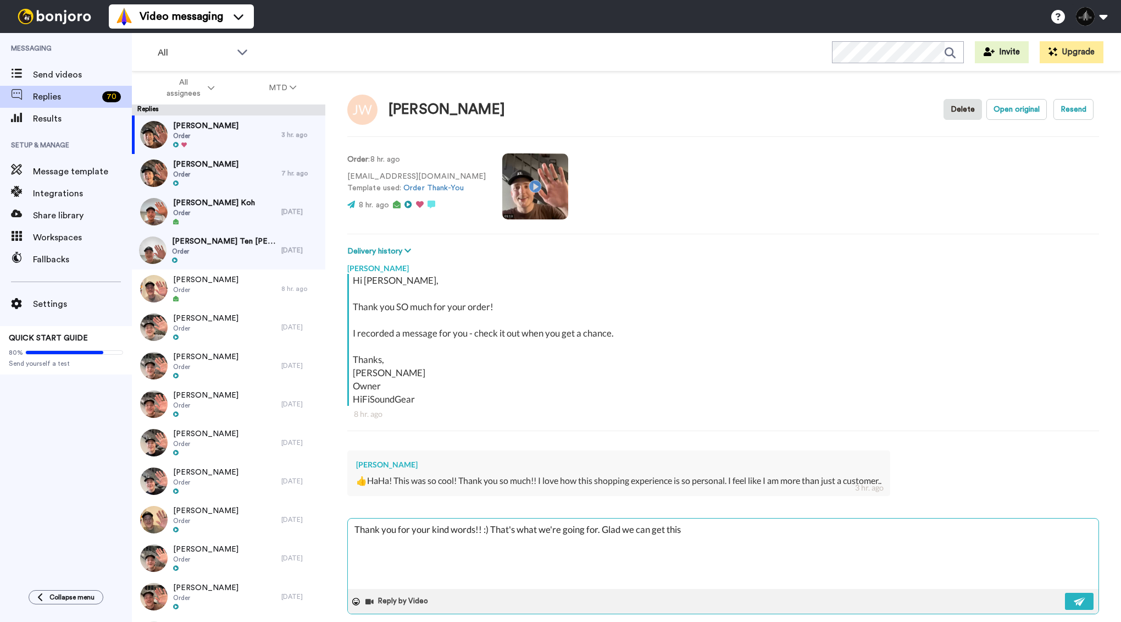
type textarea "Thank you for your kind words!! :) That's what we're going for. Glad we can get…"
type textarea "x"
type textarea "Thank you for your kind words!! :) That's what we're going for. Glad we can get…"
type textarea "x"
type textarea "Thank you for your kind words!! :) That's what we're going for. Glad we can get…"
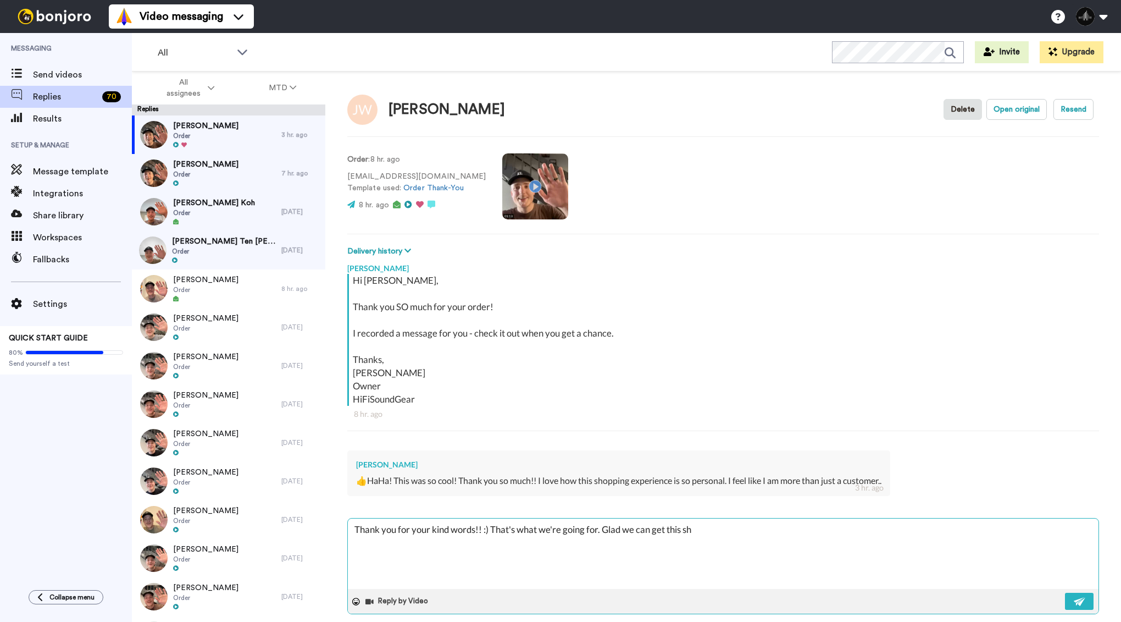
type textarea "x"
type textarea "Thank you for your kind words!! :) That's what we're going for. Glad we can get…"
type textarea "x"
type textarea "Thank you for your kind words!! :) That's what we're going for. Glad we can get…"
type textarea "x"
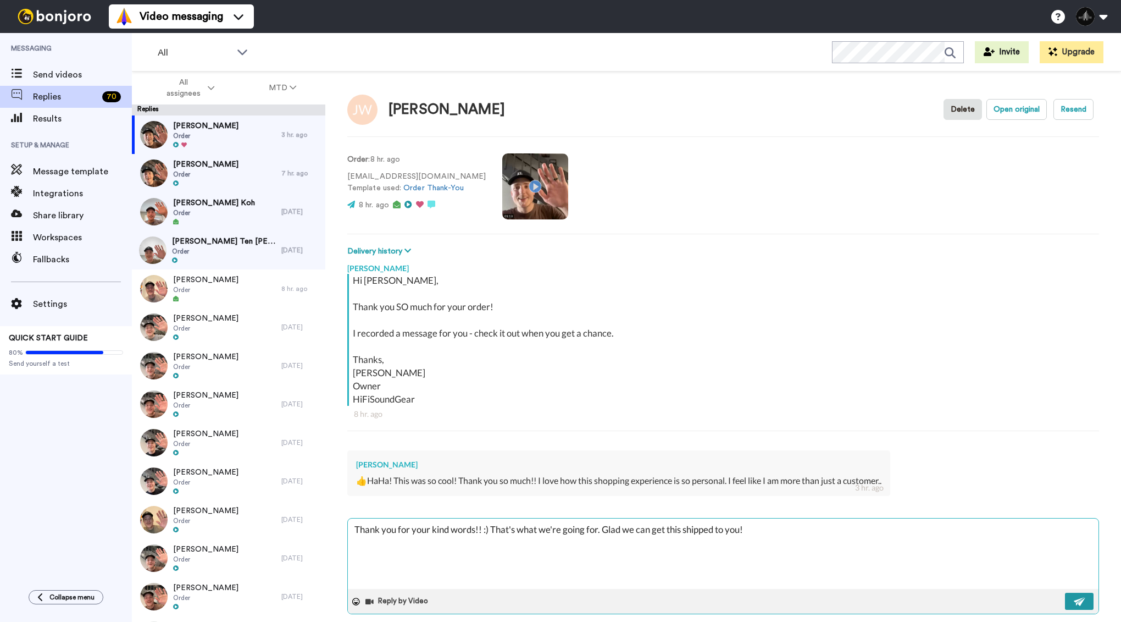
click at [1068, 598] on button at bounding box center [1079, 600] width 29 height 17
click at [229, 178] on div "Jae Song Order" at bounding box center [206, 173] width 149 height 38
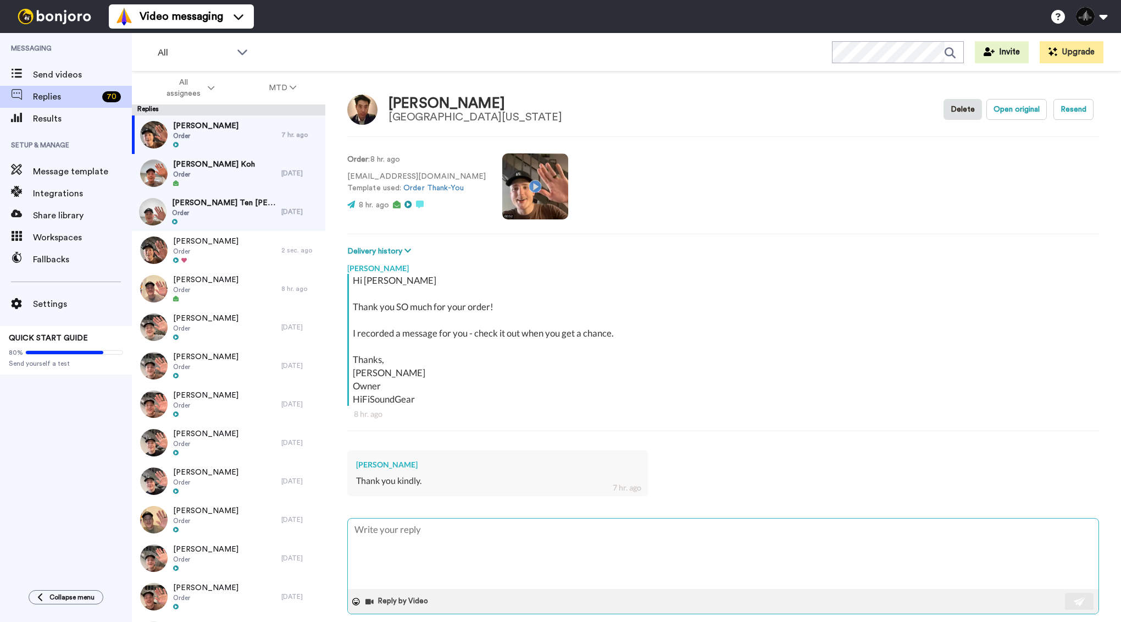
click at [414, 539] on textarea at bounding box center [723, 553] width 751 height 70
click at [1072, 597] on button at bounding box center [1079, 600] width 29 height 17
click at [223, 167] on span "[PERSON_NAME] Koh" at bounding box center [214, 164] width 82 height 11
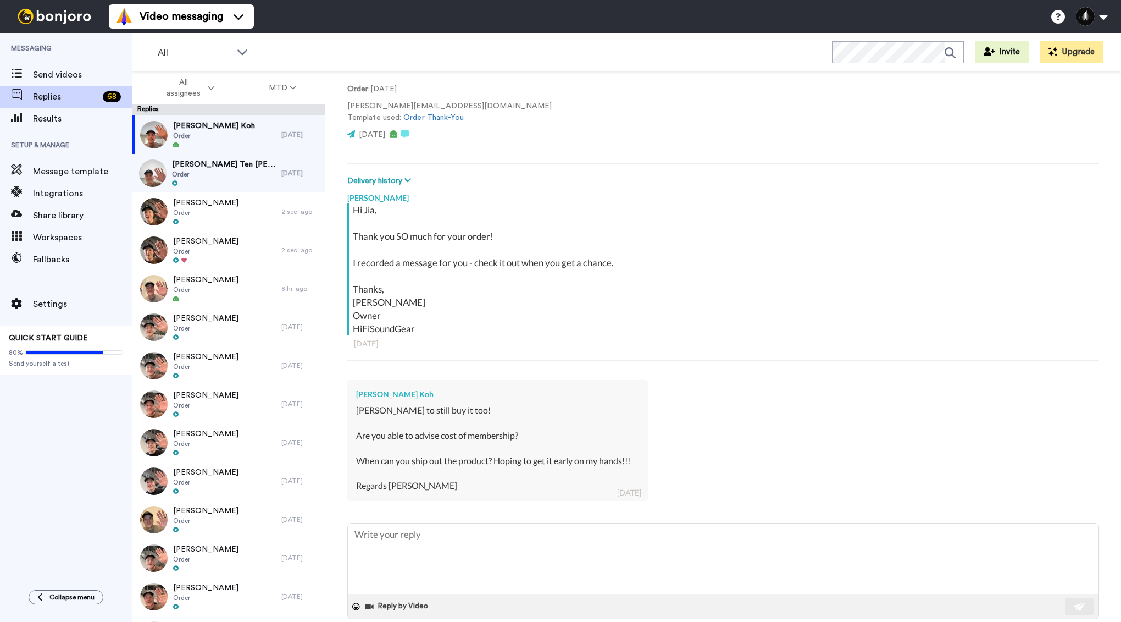
scroll to position [79, 0]
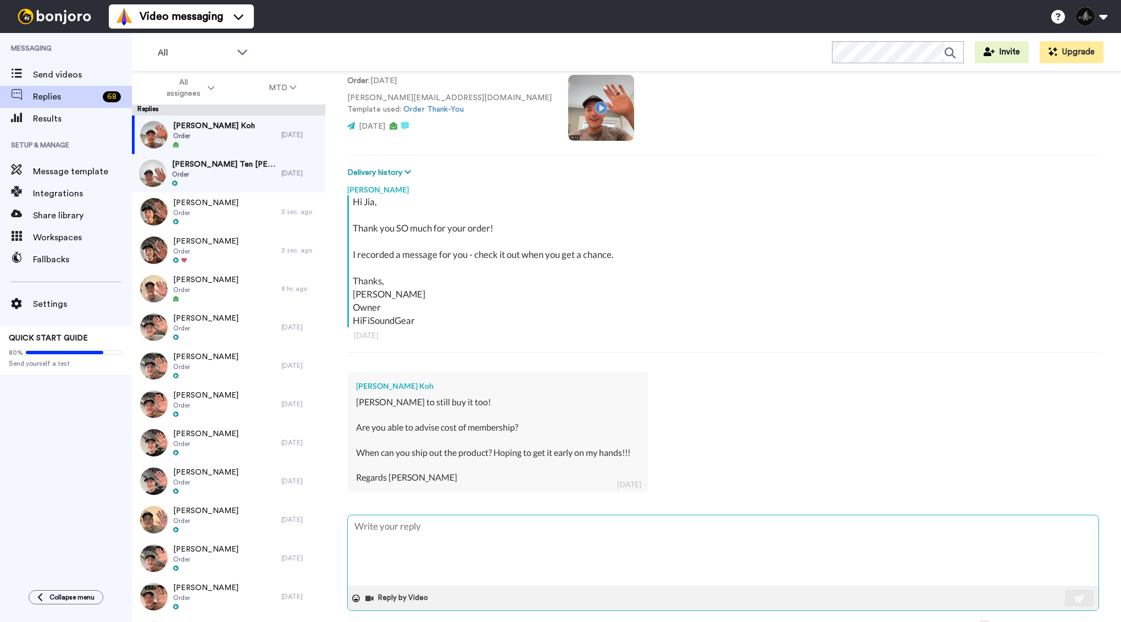
click at [459, 537] on textarea at bounding box center [723, 550] width 751 height 70
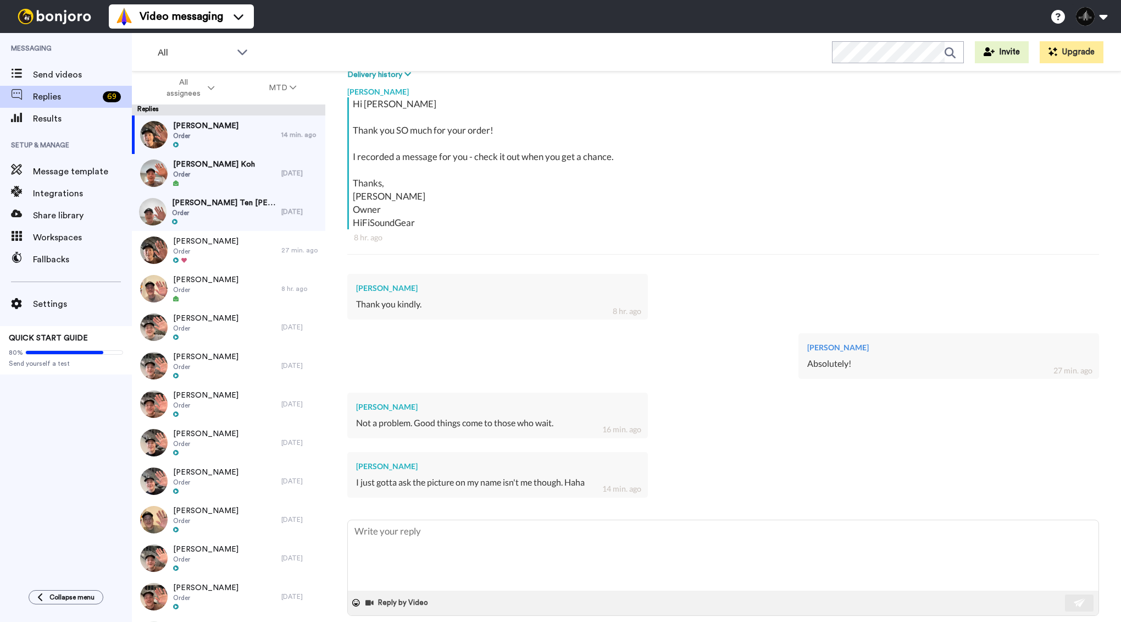
scroll to position [179, 0]
click at [465, 537] on textarea at bounding box center [723, 553] width 751 height 70
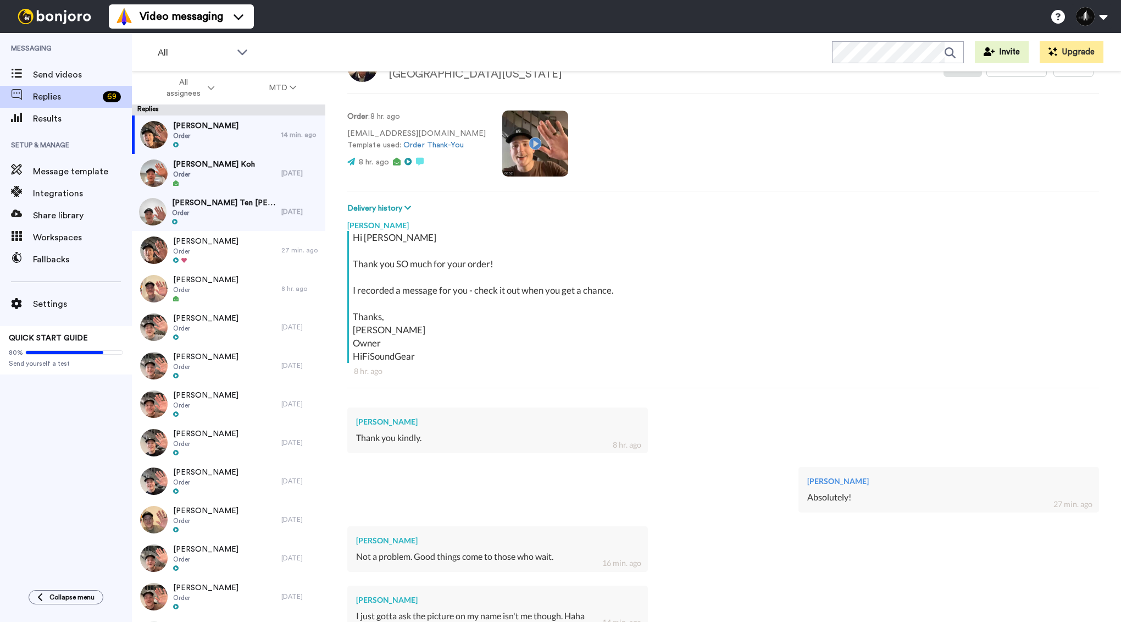
scroll to position [191, 0]
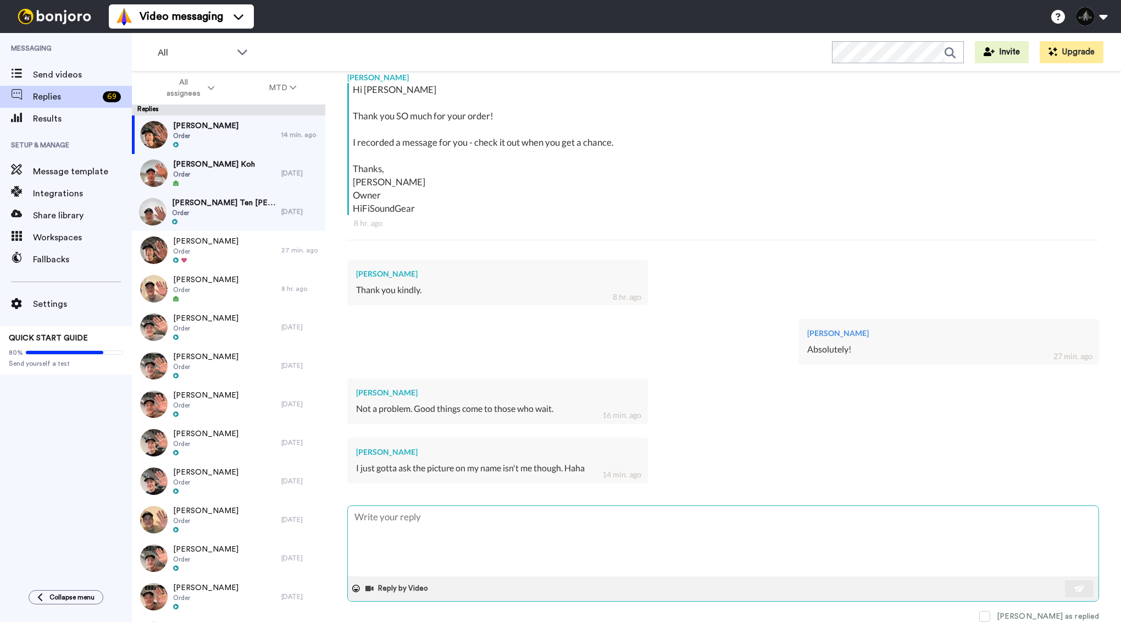
click at [474, 515] on textarea at bounding box center [723, 541] width 751 height 70
type textarea "x"
type textarea "H"
type textarea "x"
type textarea "Ha"
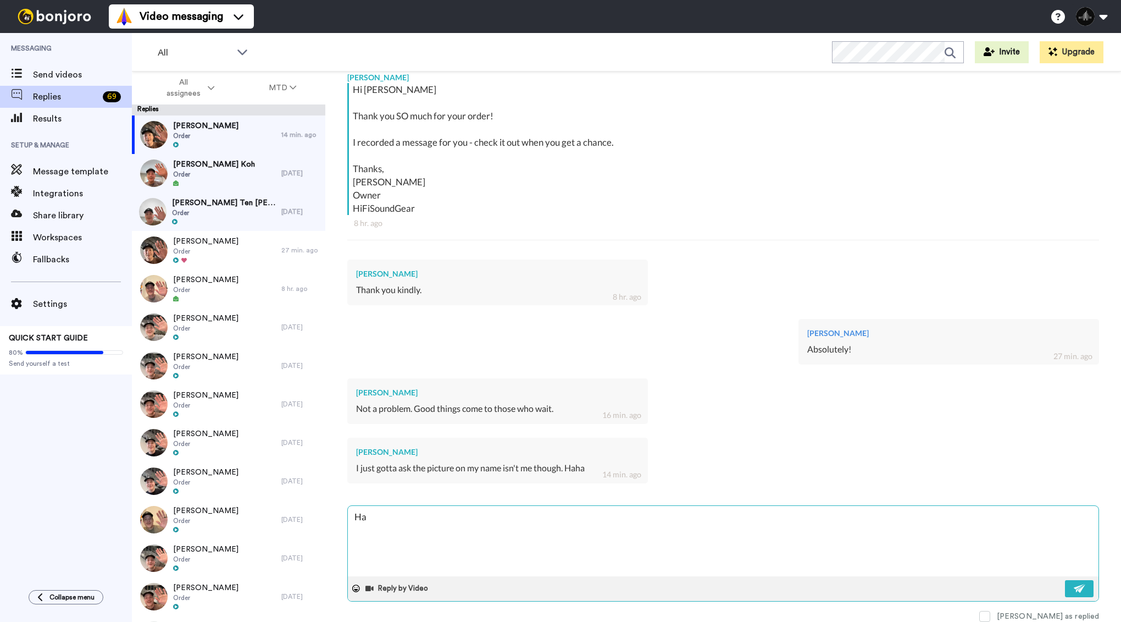
type textarea "x"
type textarea "Hah"
type textarea "x"
type textarea "[DEMOGRAPHIC_DATA]"
type textarea "x"
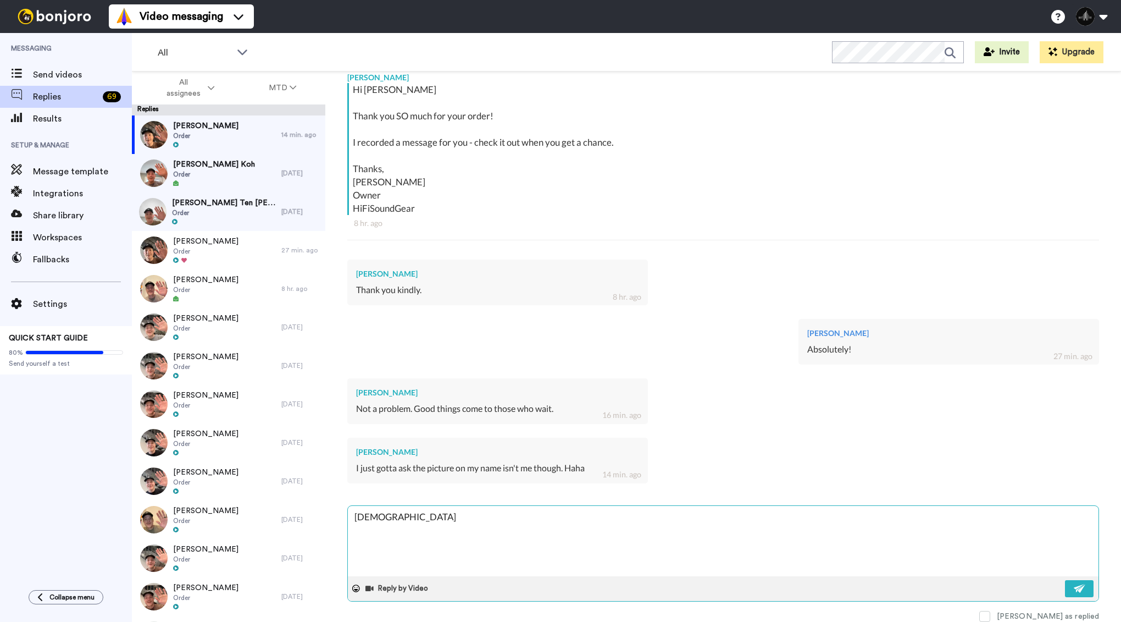
type textarea "[DEMOGRAPHIC_DATA]!"
type textarea "x"
type textarea "[DEMOGRAPHIC_DATA]!"
type textarea "x"
type textarea "[DEMOGRAPHIC_DATA]! Y"
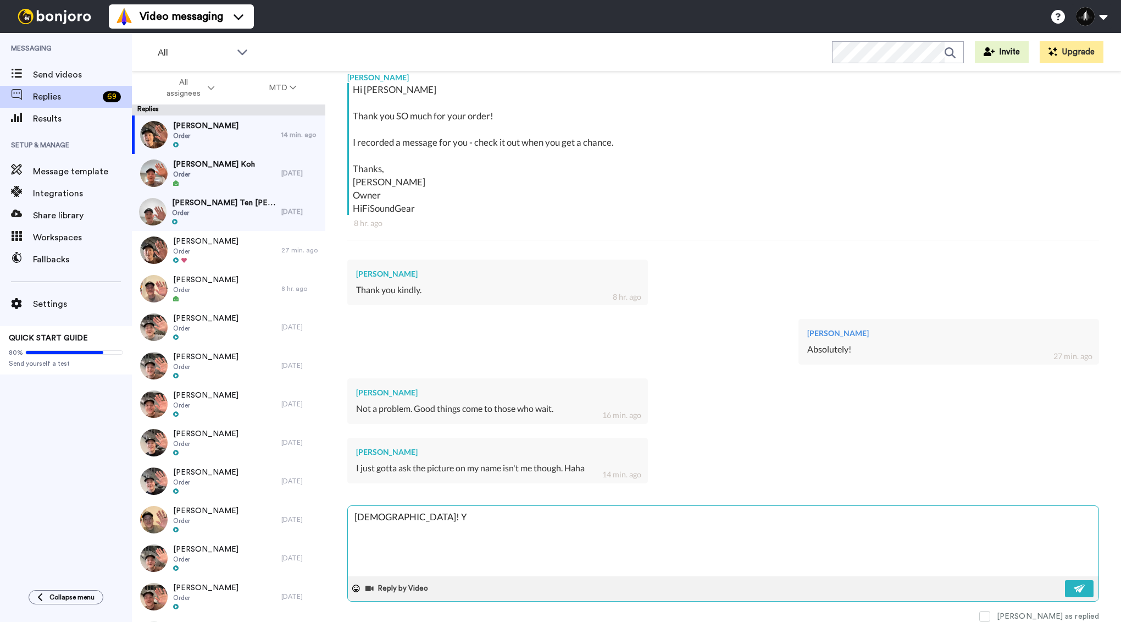
type textarea "x"
type textarea "[DEMOGRAPHIC_DATA]! Yea"
type textarea "x"
type textarea "[DEMOGRAPHIC_DATA]! Yeah"
type textarea "x"
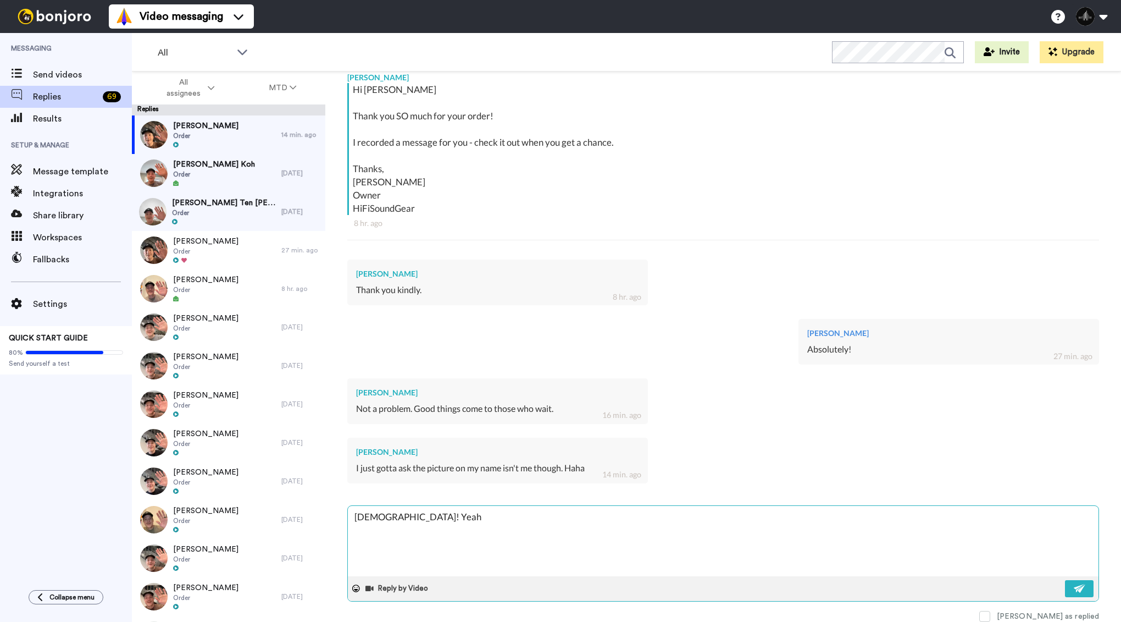
type textarea "[DEMOGRAPHIC_DATA]! [GEOGRAPHIC_DATA],"
type textarea "x"
type textarea "[DEMOGRAPHIC_DATA]! [GEOGRAPHIC_DATA],"
type textarea "x"
type textarea "[DEMOGRAPHIC_DATA]! Yeah, B"
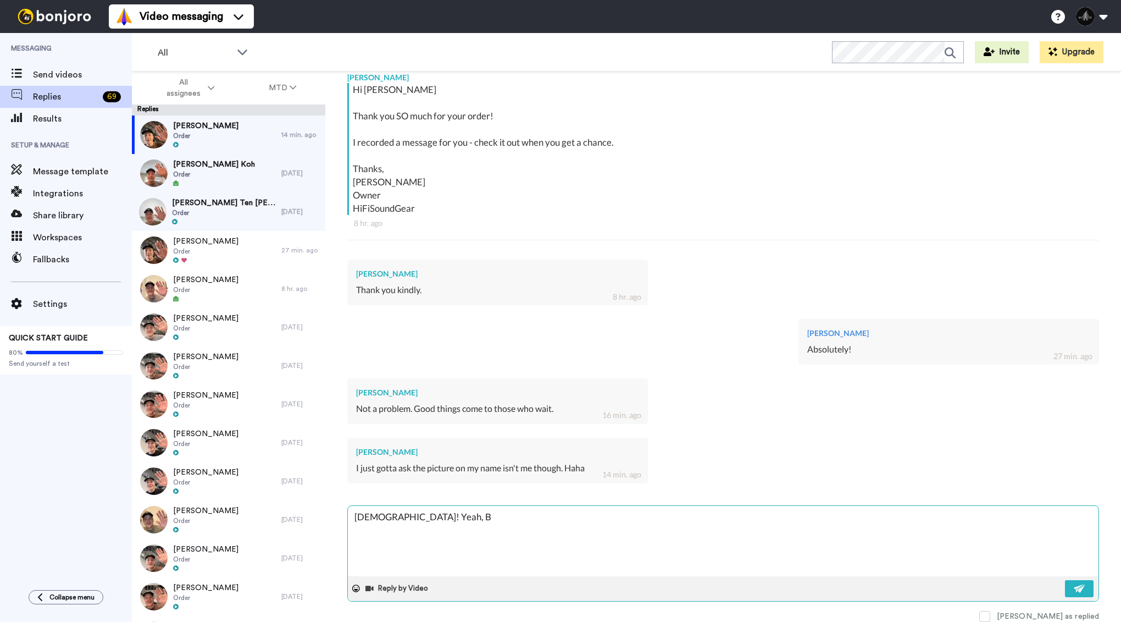
type textarea "x"
type textarea "[DEMOGRAPHIC_DATA]! [PERSON_NAME]"
type textarea "x"
type textarea "[DEMOGRAPHIC_DATA]! [PERSON_NAME]"
type textarea "x"
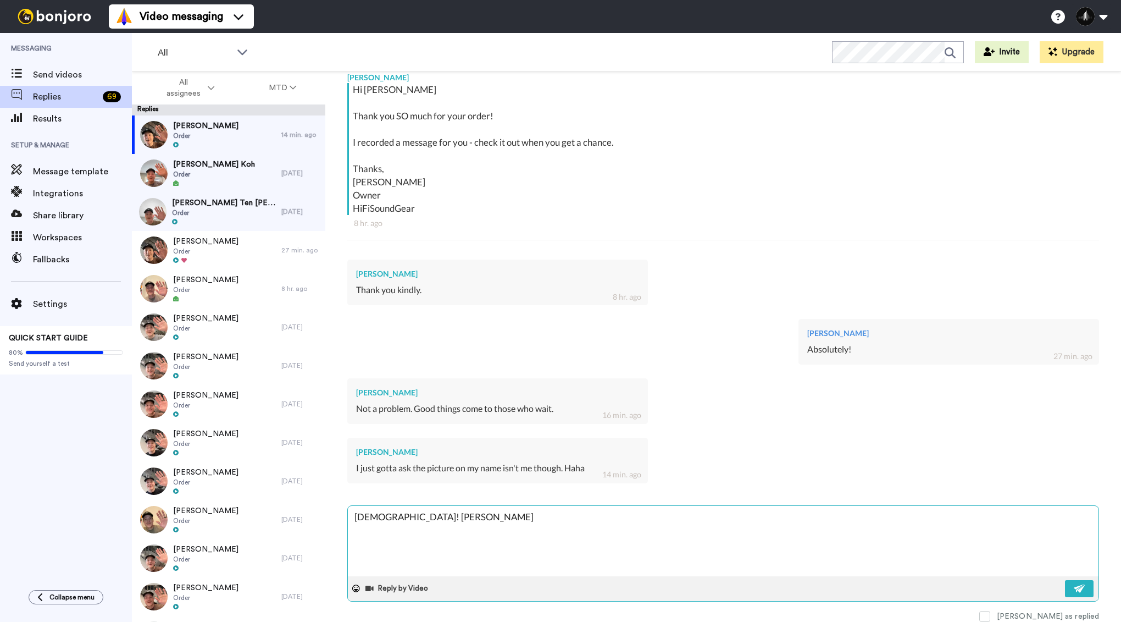
type textarea "[DEMOGRAPHIC_DATA]! [PERSON_NAME]"
type textarea "x"
type textarea "[DEMOGRAPHIC_DATA]! [PERSON_NAME]"
type textarea "x"
type textarea "[DEMOGRAPHIC_DATA]! [PERSON_NAME]"
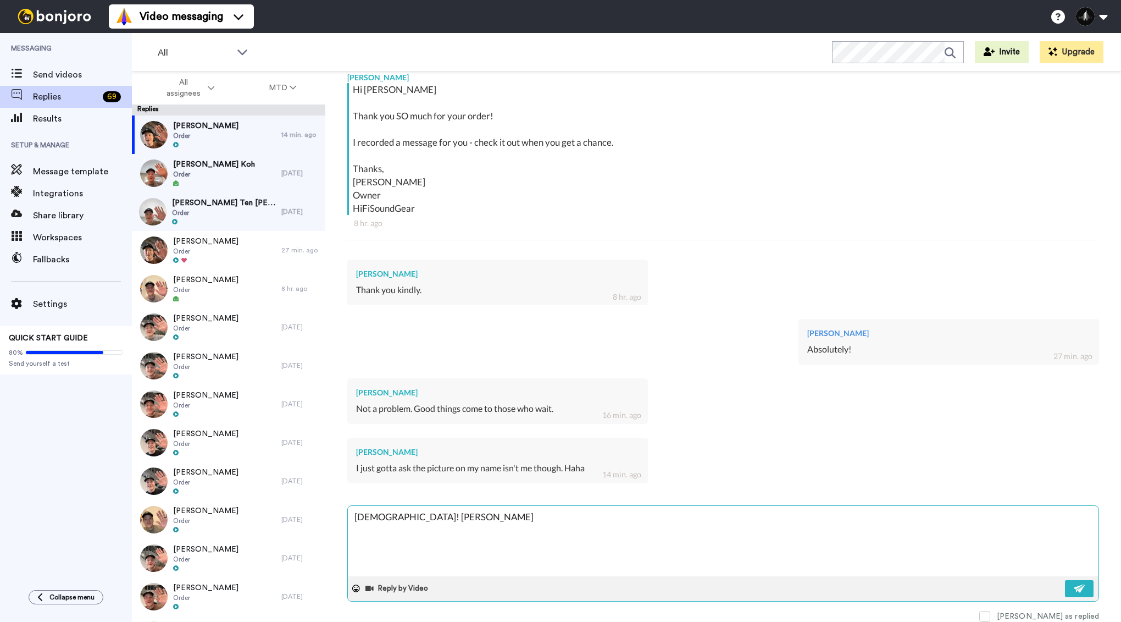
type textarea "x"
type textarea "[DEMOGRAPHIC_DATA]! [PERSON_NAME][GEOGRAPHIC_DATA]"
type textarea "x"
type textarea "[DEMOGRAPHIC_DATA]! [PERSON_NAME][GEOGRAPHIC_DATA]"
type textarea "x"
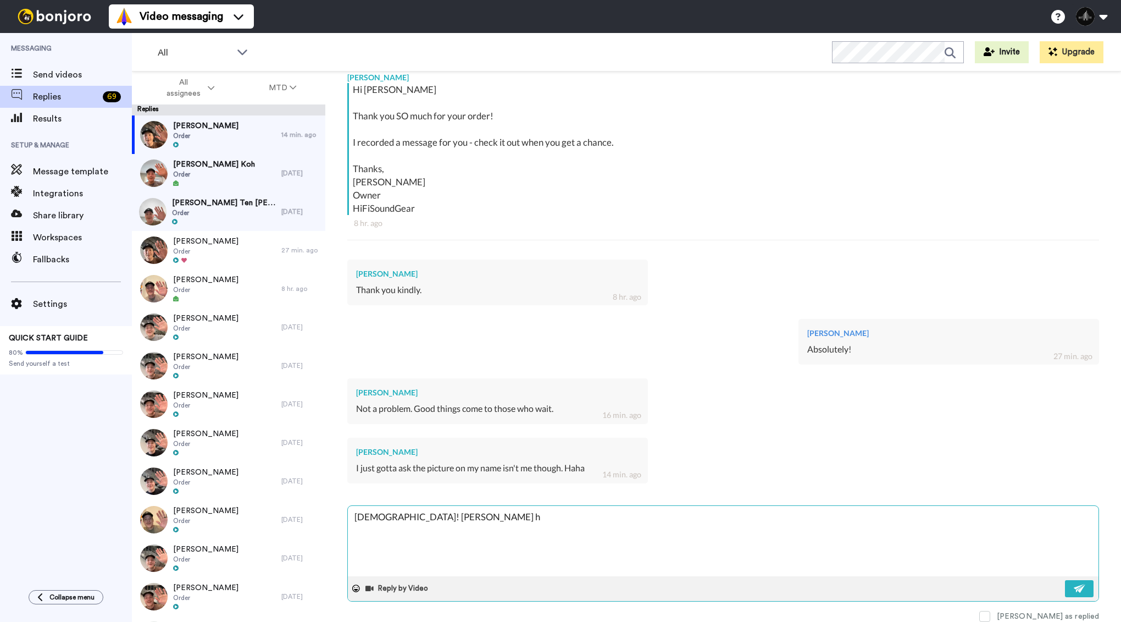
type textarea "[DEMOGRAPHIC_DATA]! [PERSON_NAME]"
type textarea "x"
type textarea "[DEMOGRAPHIC_DATA]! [PERSON_NAME] her"
type textarea "x"
type textarea "[DEMOGRAPHIC_DATA]! [PERSON_NAME] here"
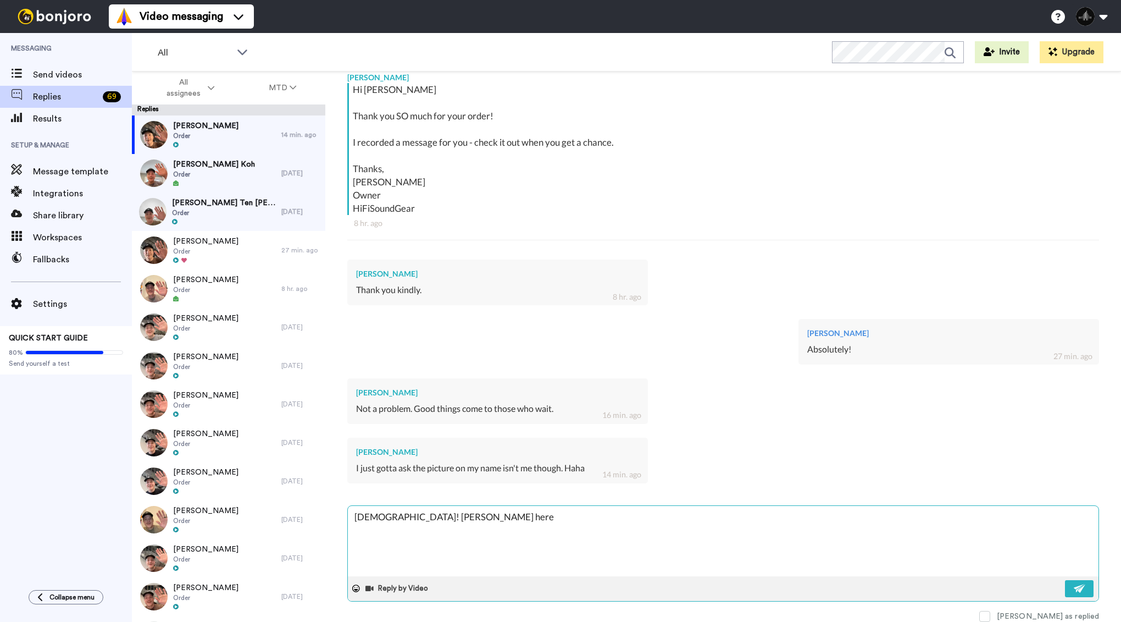
type textarea "x"
type textarea "[DEMOGRAPHIC_DATA]! [PERSON_NAME] here"
type textarea "x"
type textarea "[DEMOGRAPHIC_DATA]! [PERSON_NAME] here ha"
type textarea "x"
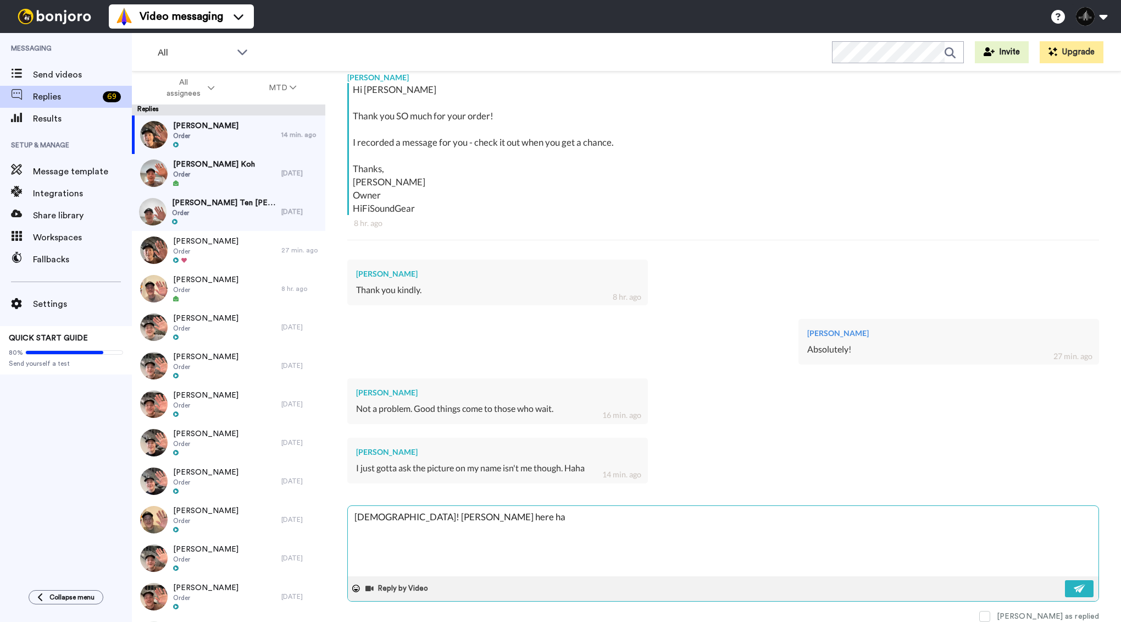
type textarea "[DEMOGRAPHIC_DATA]! [PERSON_NAME] here has"
type textarea "x"
type textarea "[DEMOGRAPHIC_DATA]! [PERSON_NAME] here has"
type textarea "x"
type textarea "[DEMOGRAPHIC_DATA]! [PERSON_NAME] here has b"
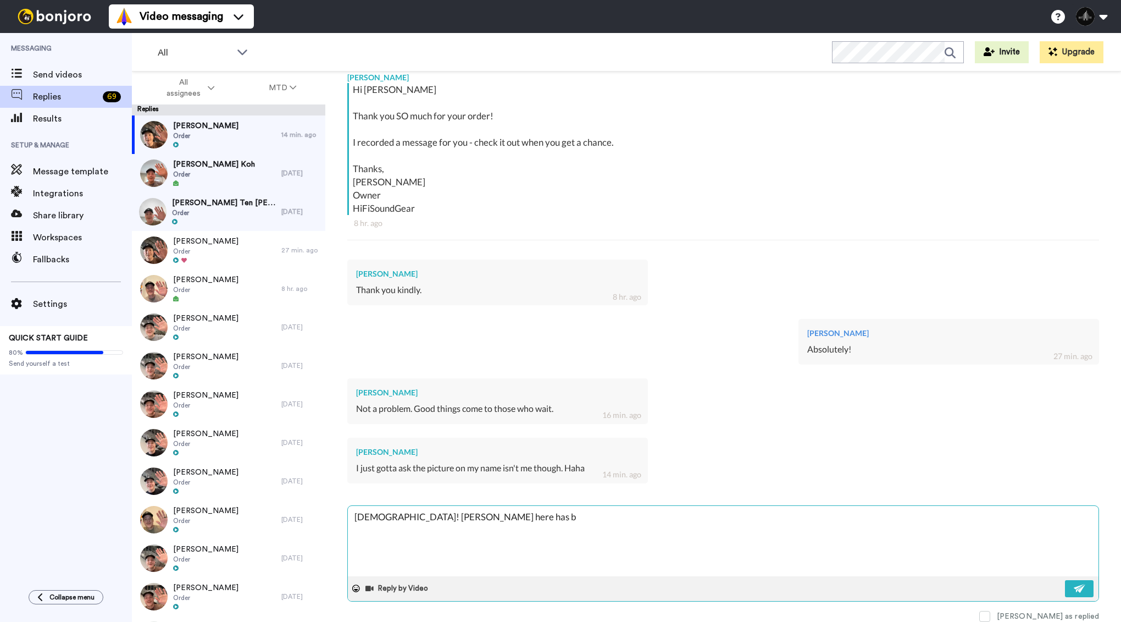
type textarea "x"
type textarea "[DEMOGRAPHIC_DATA]! [PERSON_NAME] here has be"
type textarea "x"
type textarea "[DEMOGRAPHIC_DATA]! [PERSON_NAME] here has been"
type textarea "x"
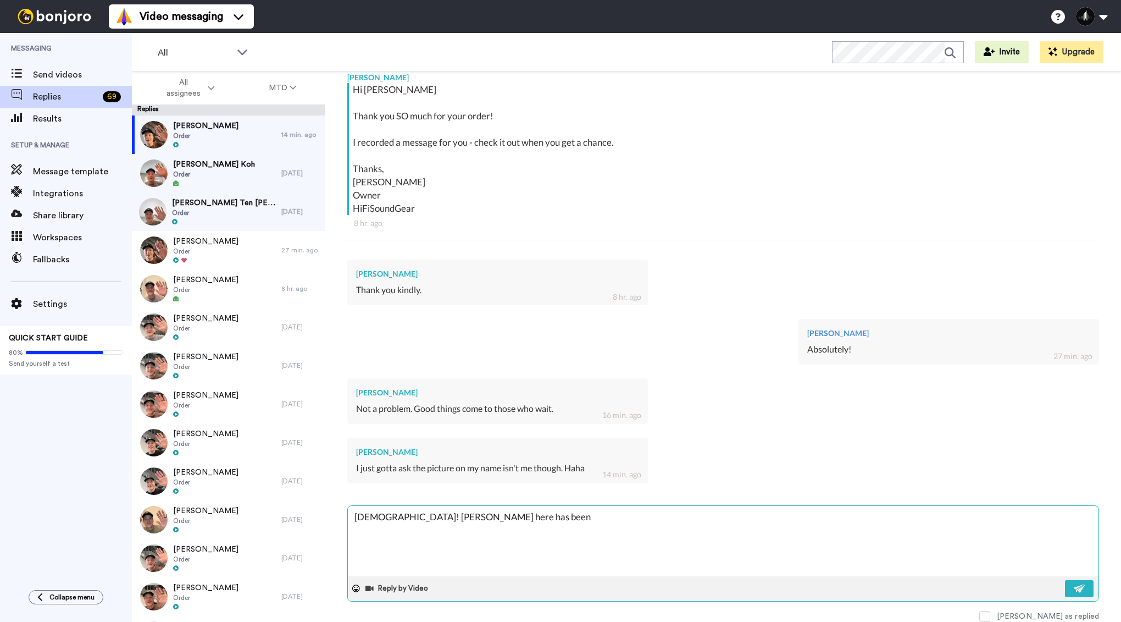
type textarea "[DEMOGRAPHIC_DATA]! [PERSON_NAME] here has been"
type textarea "x"
type textarea "[DEMOGRAPHIC_DATA]! Yeah, [PERSON_NAME] here has been t"
type textarea "x"
type textarea "[DEMOGRAPHIC_DATA]! Yeah, [PERSON_NAME] here has been tr"
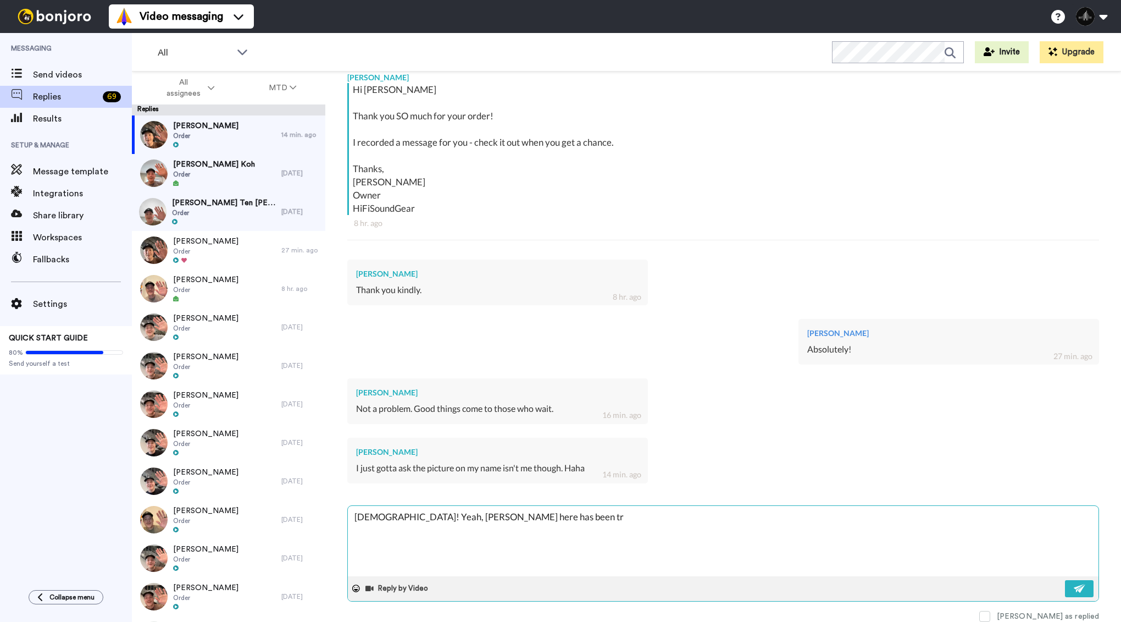
type textarea "x"
type textarea "[DEMOGRAPHIC_DATA]! Yeah, [PERSON_NAME] here has been try"
type textarea "x"
type textarea "[DEMOGRAPHIC_DATA]! Yeah, [PERSON_NAME] here has been tryi"
type textarea "x"
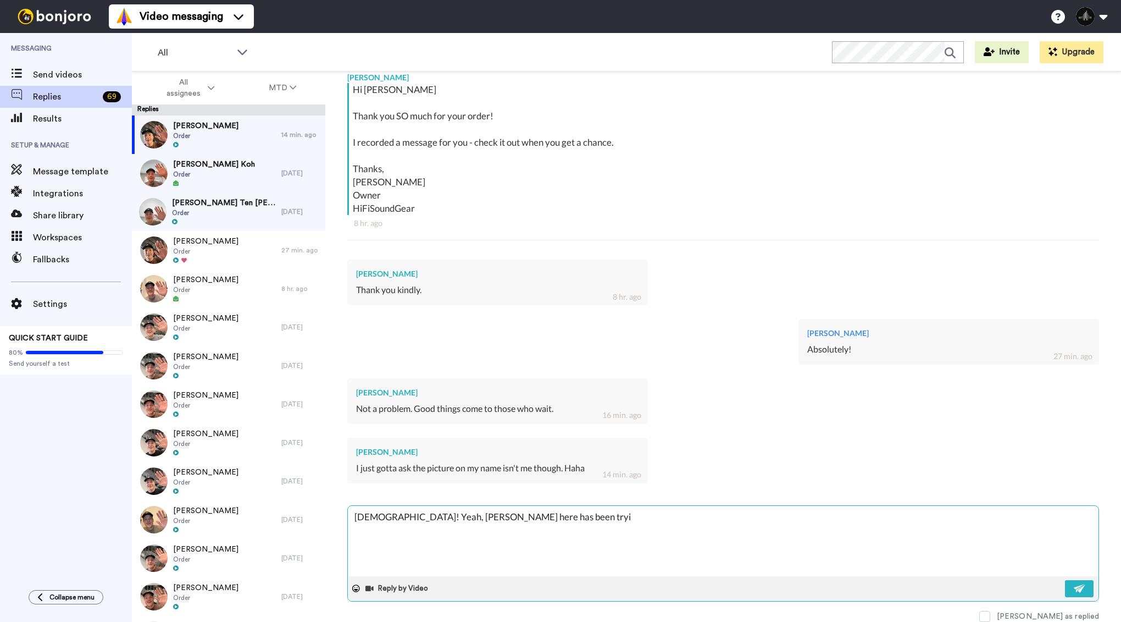
type textarea "[DEMOGRAPHIC_DATA]! Yeah, [PERSON_NAME] here has been tryin"
type textarea "x"
type textarea "[DEMOGRAPHIC_DATA]! [PERSON_NAME] here has been trying"
type textarea "x"
type textarea "[DEMOGRAPHIC_DATA]! Yeah, [PERSON_NAME] here has been trying t"
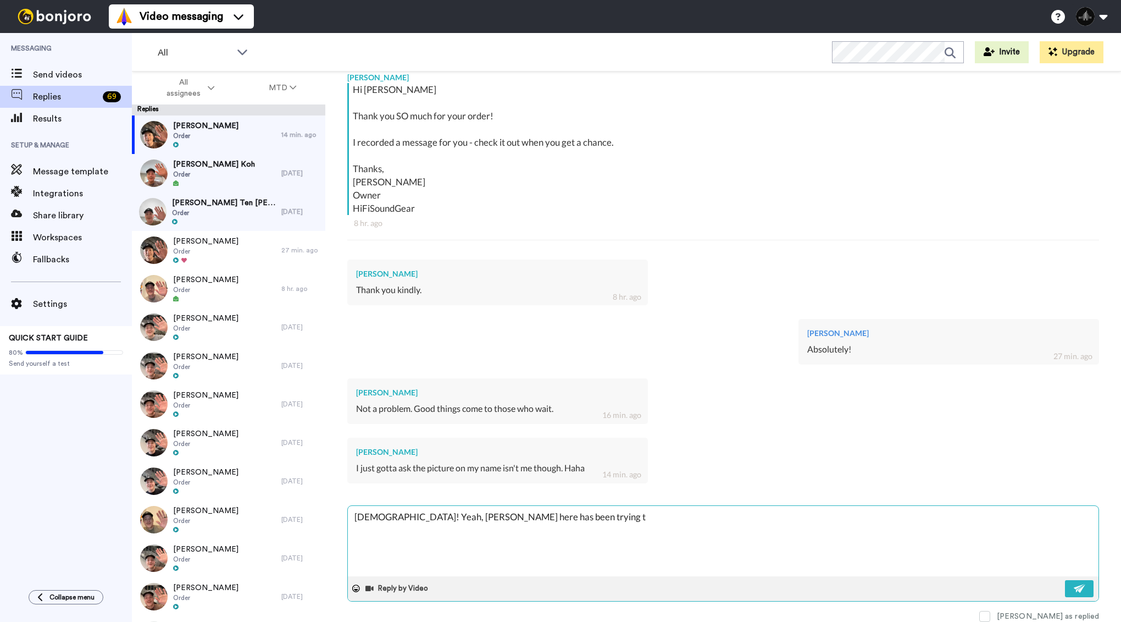
type textarea "x"
type textarea "[DEMOGRAPHIC_DATA]! [PERSON_NAME], [PERSON_NAME] here has been trying to"
type textarea "x"
type textarea "[DEMOGRAPHIC_DATA]! [PERSON_NAME], [PERSON_NAME] here has been trying to"
type textarea "x"
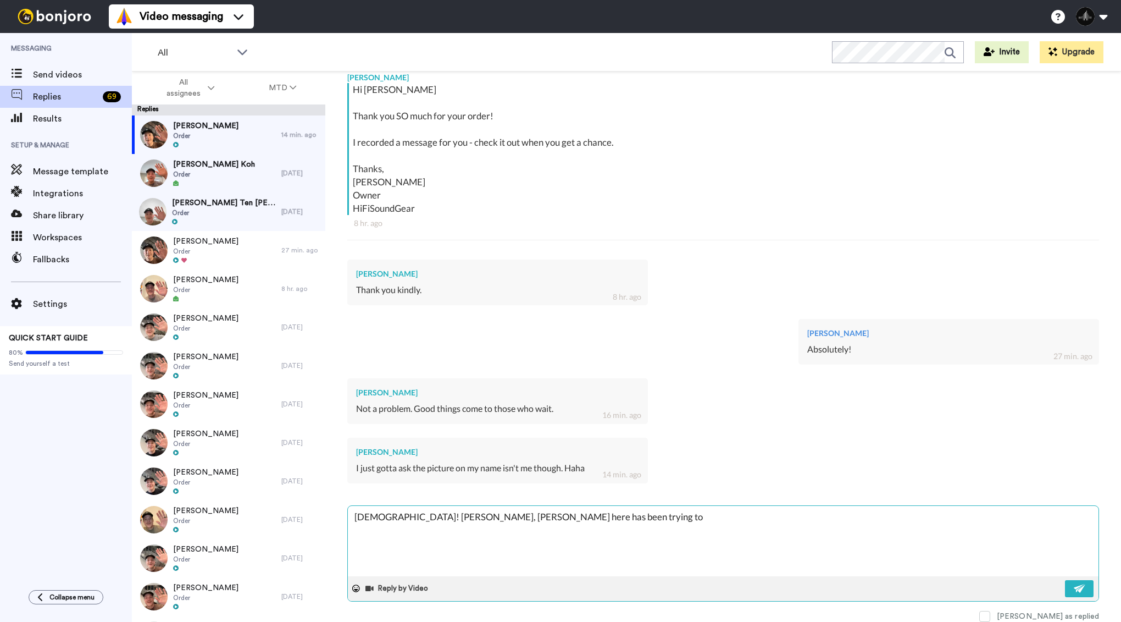
type textarea "[DEMOGRAPHIC_DATA]! [PERSON_NAME], [PERSON_NAME] here has been trying to l"
type textarea "x"
type textarea "[DEMOGRAPHIC_DATA]! [PERSON_NAME], [PERSON_NAME] here has been trying to lo"
type textarea "x"
type textarea "[DEMOGRAPHIC_DATA]! Yeah, [PERSON_NAME] here has been trying to loo"
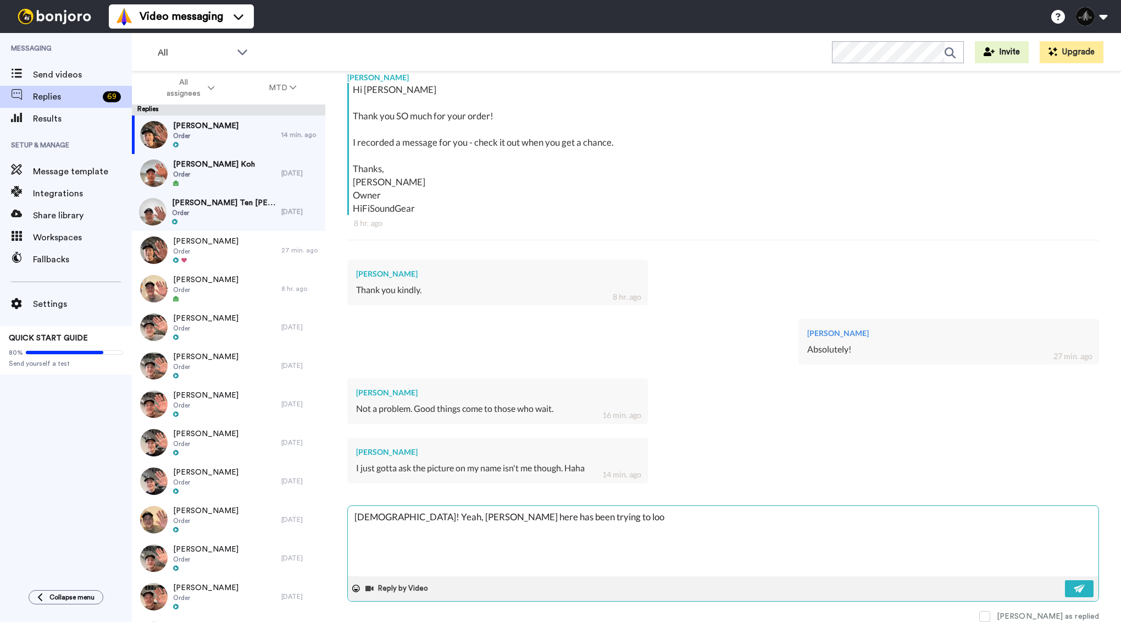
type textarea "x"
type textarea "[DEMOGRAPHIC_DATA]! [PERSON_NAME], [PERSON_NAME] here has been trying to look"
type textarea "x"
type textarea "[DEMOGRAPHIC_DATA]! [PERSON_NAME], [PERSON_NAME] here has been trying to look"
type textarea "x"
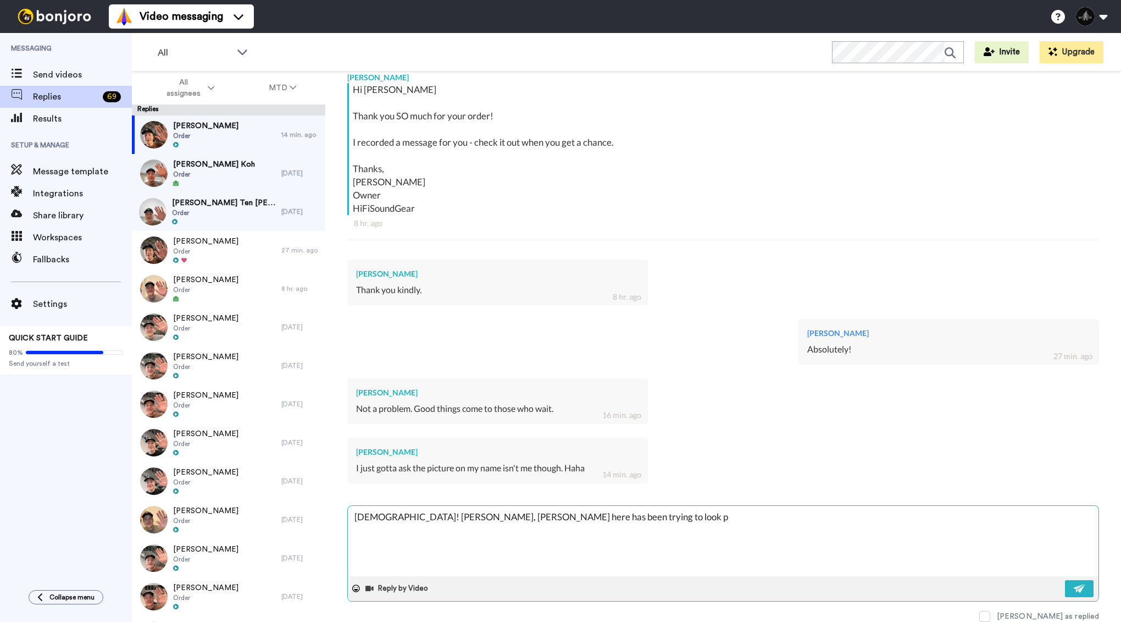
type textarea "[DEMOGRAPHIC_DATA]! [PERSON_NAME], [PERSON_NAME] here has been trying to look pe"
type textarea "x"
type textarea "[DEMOGRAPHIC_DATA]! Yeah, [PERSON_NAME] here has been trying to look peo"
type textarea "x"
type textarea "[DEMOGRAPHIC_DATA]! [PERSON_NAME], [PERSON_NAME] here has been trying to look p…"
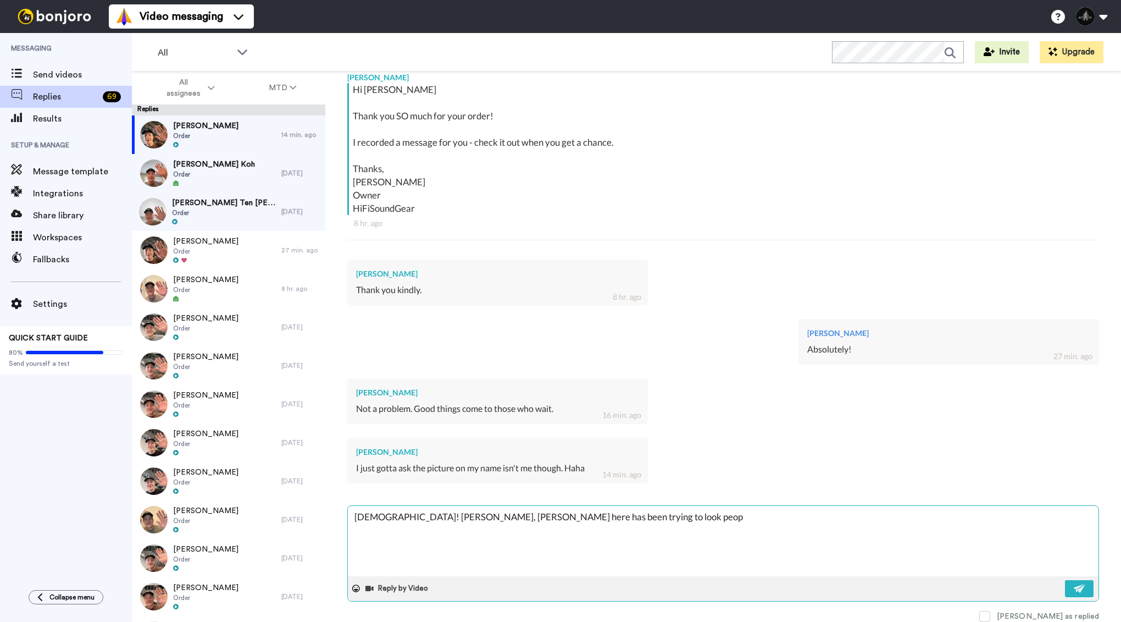
type textarea "x"
type textarea "[DEMOGRAPHIC_DATA]! [PERSON_NAME], [PERSON_NAME] here has been trying to look p…"
type textarea "x"
type textarea "[DEMOGRAPHIC_DATA]! [PERSON_NAME] here has been trying to look people"
type textarea "x"
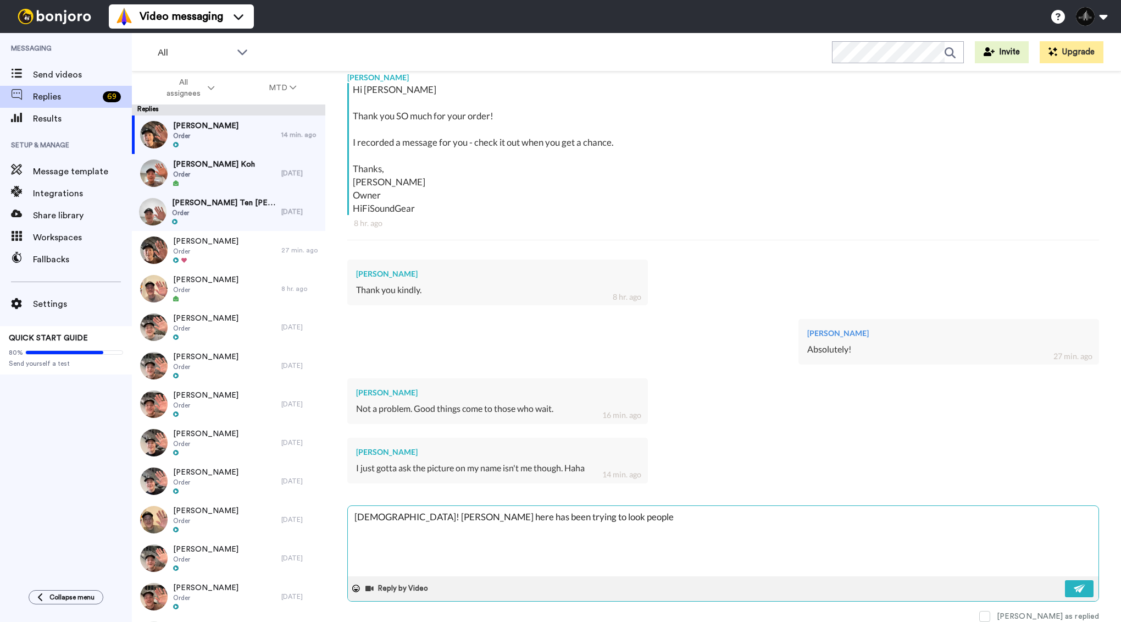
type textarea "[DEMOGRAPHIC_DATA]! [PERSON_NAME] here has been trying to look people"
type textarea "x"
type textarea "[DEMOGRAPHIC_DATA]! Yeah, [PERSON_NAME] here has been trying to look people u"
type textarea "x"
type textarea "[DEMOGRAPHIC_DATA]! [PERSON_NAME], [PERSON_NAME] here has been trying to look p…"
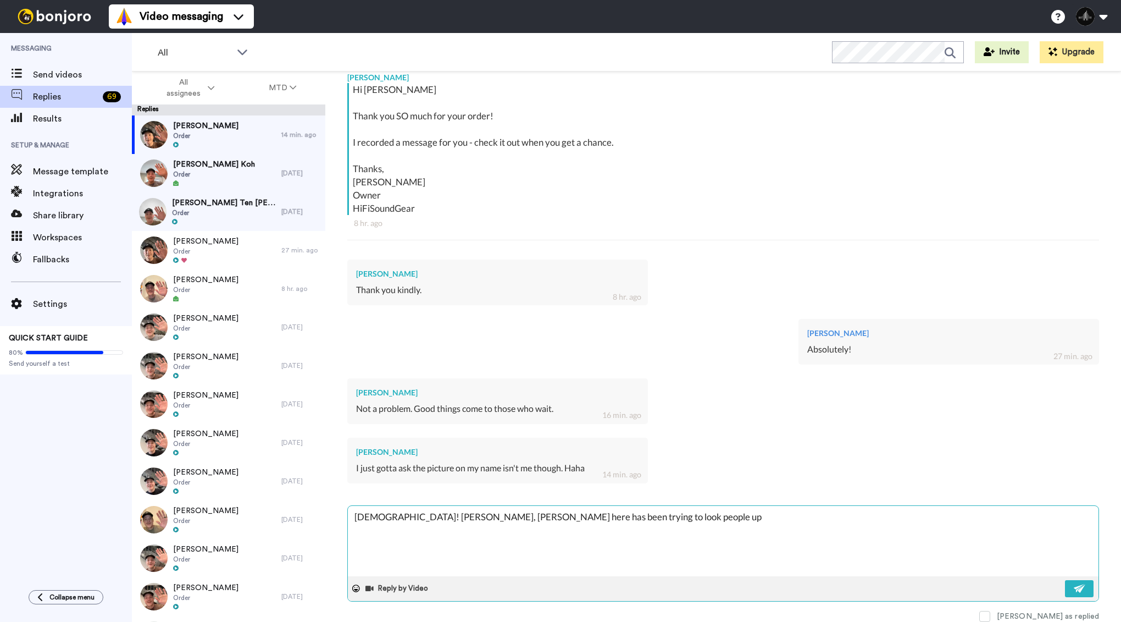
type textarea "x"
type textarea "[DEMOGRAPHIC_DATA]! [PERSON_NAME], [PERSON_NAME] here has been trying to look p…"
type textarea "x"
type textarea "[DEMOGRAPHIC_DATA]! [PERSON_NAME], [PERSON_NAME] here has been trying to look p…"
type textarea "x"
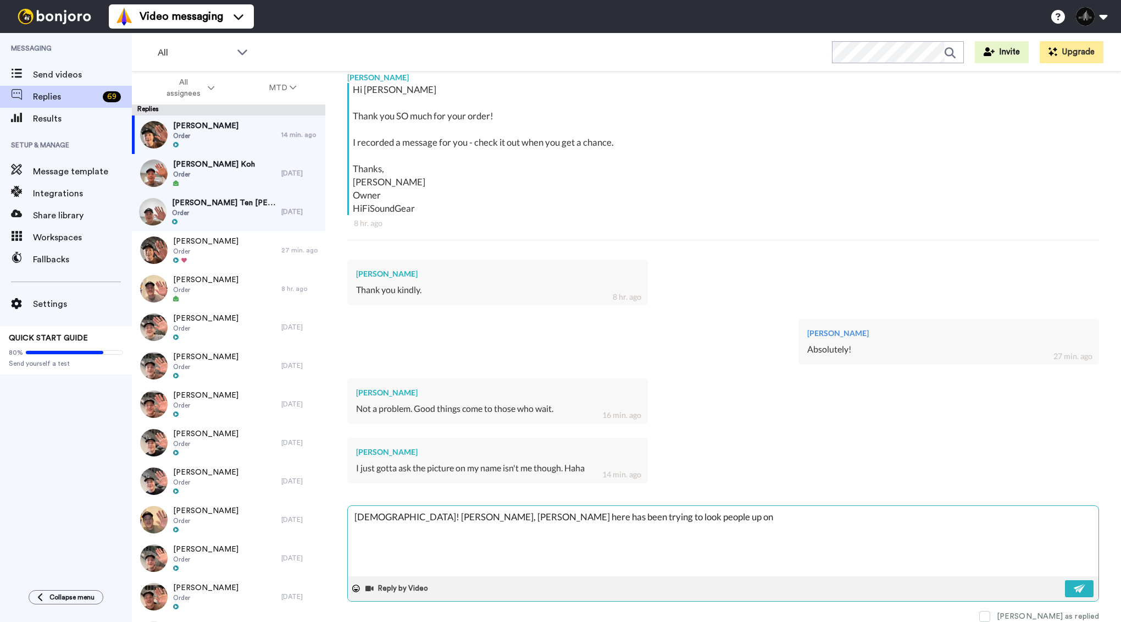
type textarea "[DEMOGRAPHIC_DATA]! Yeah, [PERSON_NAME] here has been trying to look people up …"
type textarea "x"
type textarea "[DEMOGRAPHIC_DATA]! [PERSON_NAME], [PERSON_NAME] here has been trying to look p…"
type textarea "x"
type textarea "[DEMOGRAPHIC_DATA]! [PERSON_NAME], [PERSON_NAME] here has been trying to look p…"
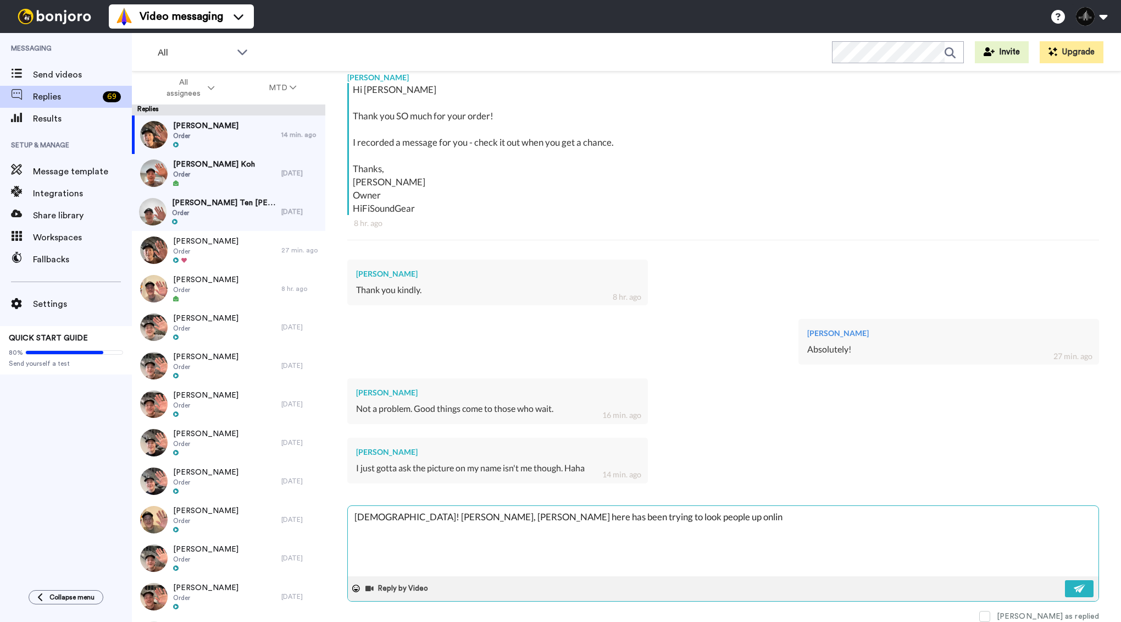
type textarea "x"
type textarea "[DEMOGRAPHIC_DATA]! [PERSON_NAME] here has been trying to look people up online"
type textarea "x"
type textarea "[DEMOGRAPHIC_DATA]! [PERSON_NAME] here has been trying to look people up online"
type textarea "x"
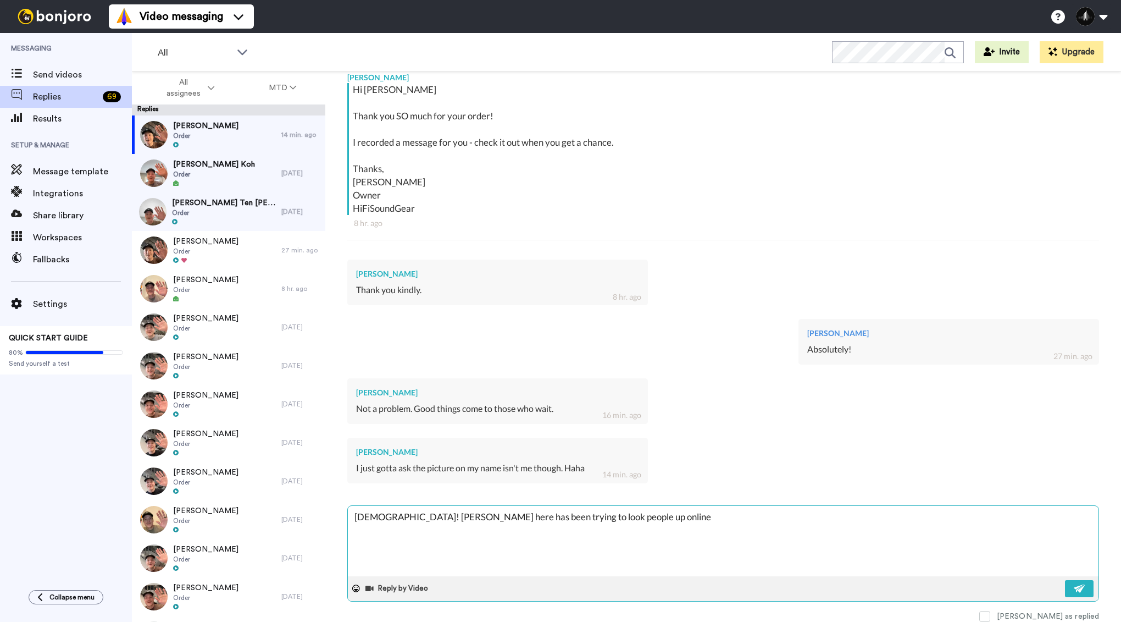
type textarea "[DEMOGRAPHIC_DATA]! Yeah, [PERSON_NAME] here has been trying to look people up …"
type textarea "x"
type textarea "[DEMOGRAPHIC_DATA]! [PERSON_NAME] here has been trying to look people up online…"
type textarea "x"
type textarea "[DEMOGRAPHIC_DATA]! Yeah, [PERSON_NAME] here has been trying to look people up …"
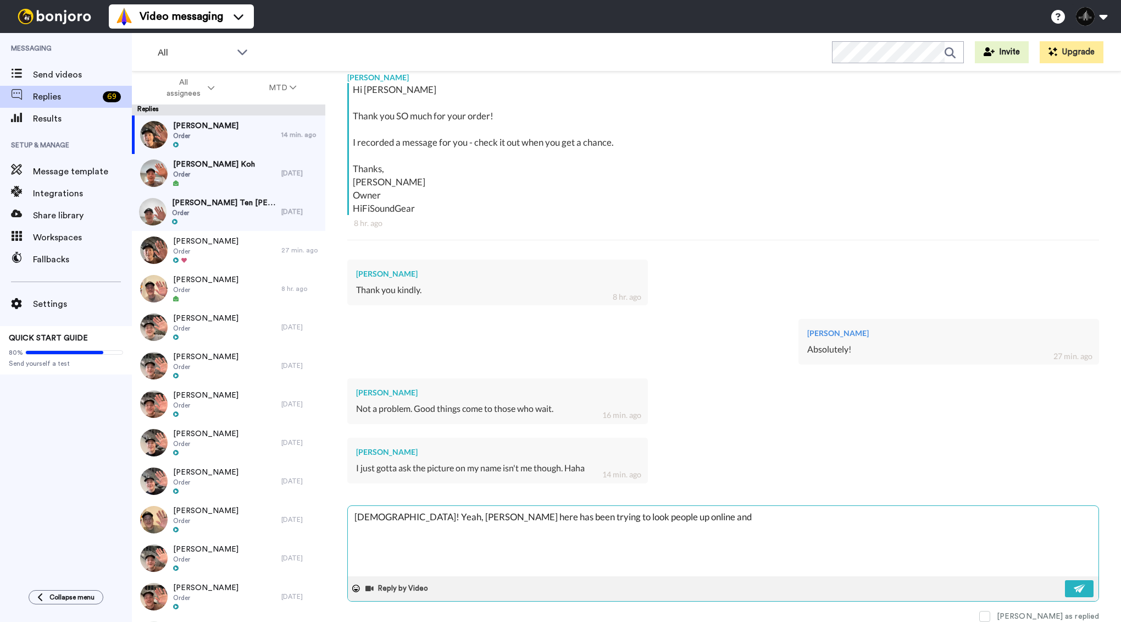
type textarea "x"
type textarea "[DEMOGRAPHIC_DATA]! Yeah, [PERSON_NAME] here has been trying to look people up …"
type textarea "x"
type textarea "[DEMOGRAPHIC_DATA]! Yeah, [PERSON_NAME] here has been trying to look people up …"
type textarea "x"
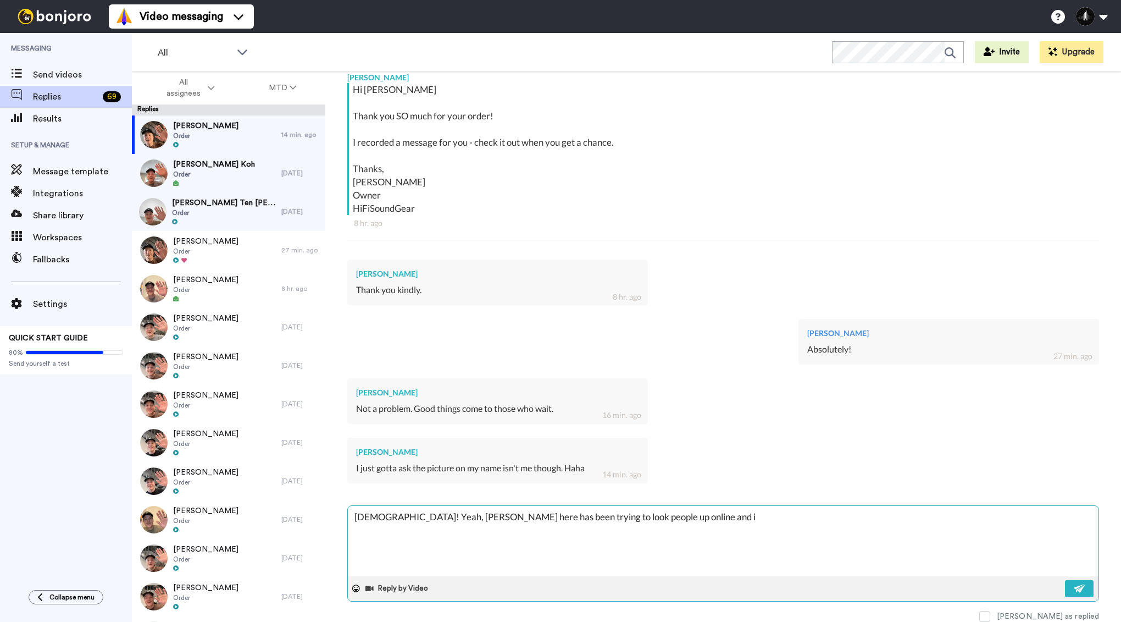
type textarea "[DEMOGRAPHIC_DATA]! Yeah, [PERSON_NAME] here has been trying to look people up …"
type textarea "x"
type textarea "[DEMOGRAPHIC_DATA]! Yeah, [PERSON_NAME] here has been trying to look people up …"
type textarea "x"
type textarea "[DEMOGRAPHIC_DATA]! Yeah, [PERSON_NAME] here has been trying to look people up …"
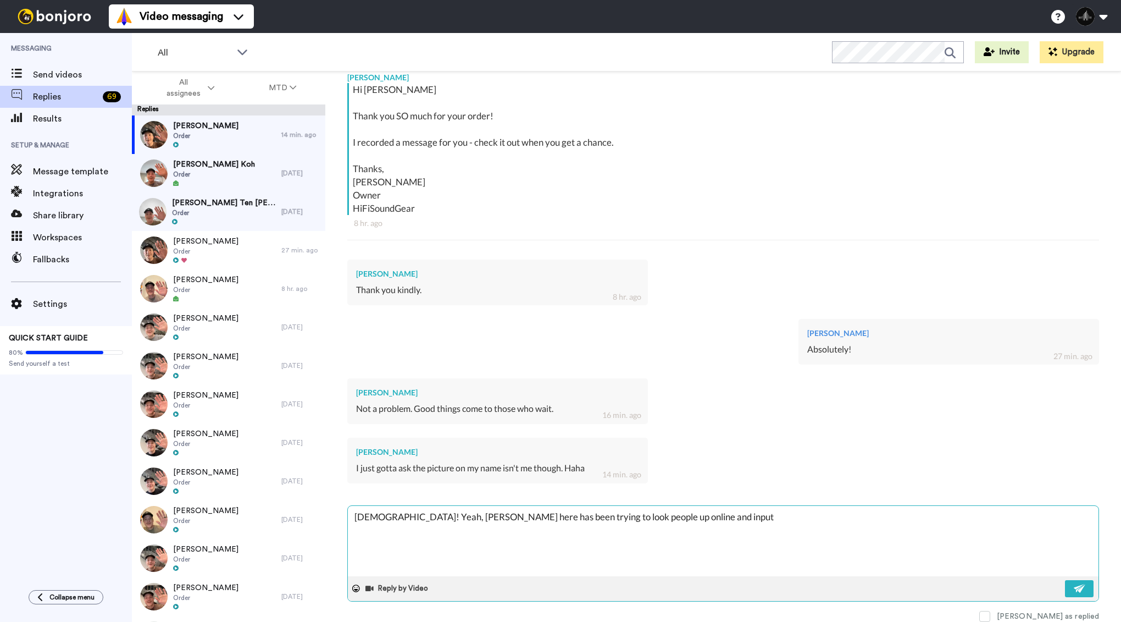
type textarea "x"
type textarea "[DEMOGRAPHIC_DATA]! Yeah, [PERSON_NAME] here has been trying to look people up …"
type textarea "x"
type textarea "[DEMOGRAPHIC_DATA]! Yeah, [PERSON_NAME] here has been trying to look people up …"
type textarea "x"
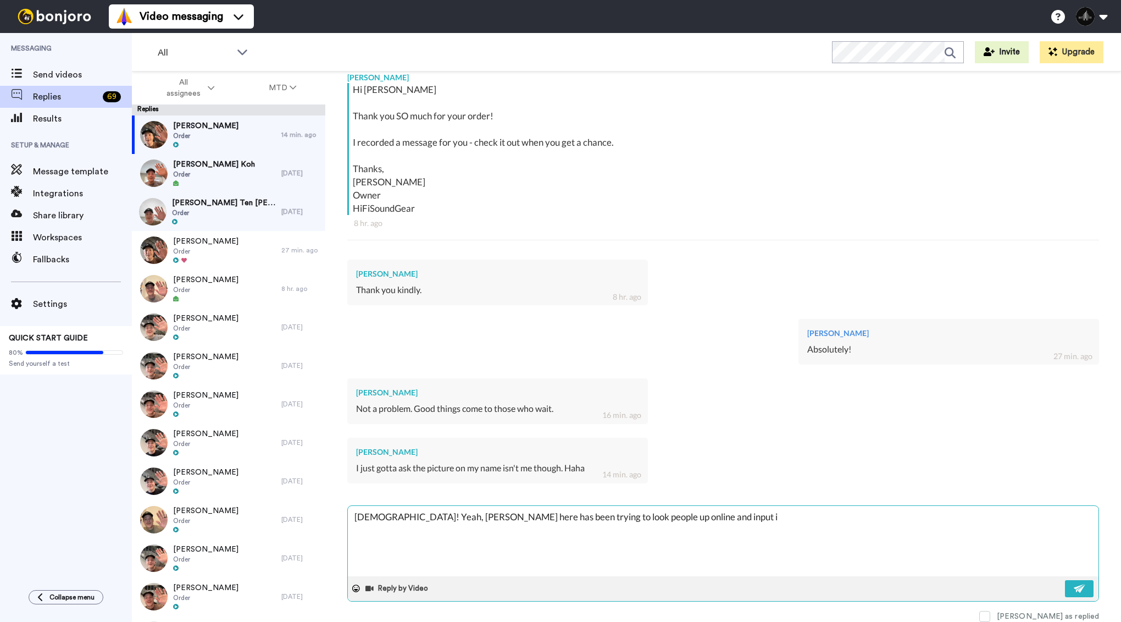
type textarea "[DEMOGRAPHIC_DATA]! Yeah, [PERSON_NAME] here has been trying to look people up …"
type textarea "x"
type textarea "[DEMOGRAPHIC_DATA]! Yeah, [PERSON_NAME] here has been trying to look people up …"
type textarea "x"
type textarea "[DEMOGRAPHIC_DATA]! Yeah, [PERSON_NAME] here has been trying to look people up …"
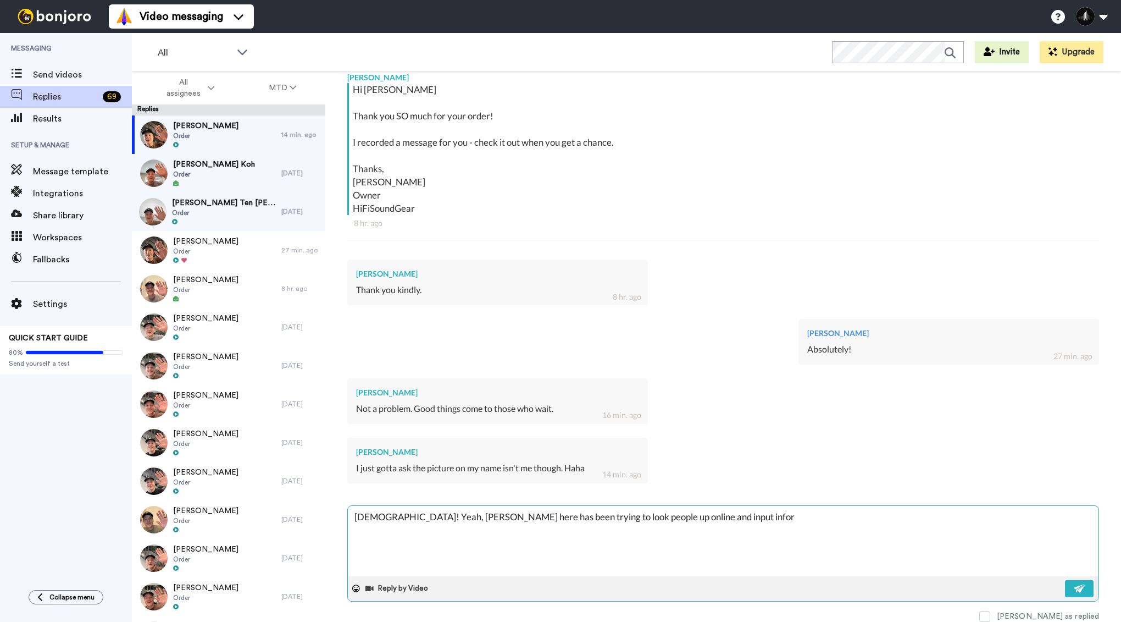
type textarea "x"
type textarea "[DEMOGRAPHIC_DATA]! Yeah, [PERSON_NAME] here has been trying to look people up …"
type textarea "x"
type textarea "[DEMOGRAPHIC_DATA]! Yeah, [PERSON_NAME] here has been trying to look people up …"
type textarea "x"
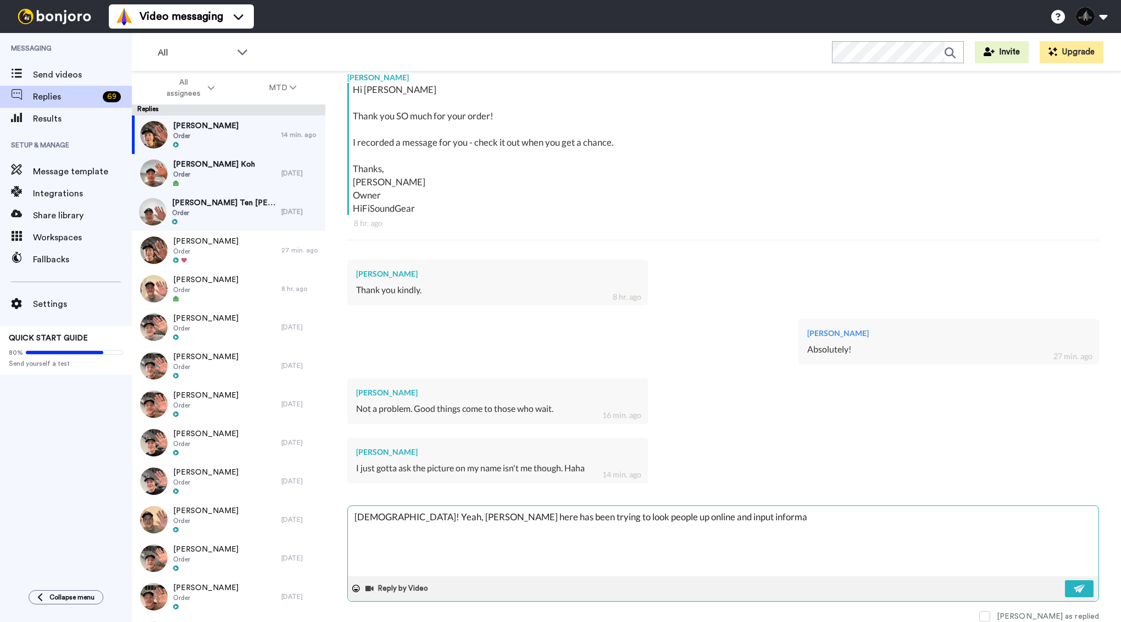
type textarea "[DEMOGRAPHIC_DATA]! Yeah, [PERSON_NAME] here has been trying to look people up …"
type textarea "x"
type textarea "[DEMOGRAPHIC_DATA]! Yeah, [PERSON_NAME] here has been trying to look people up …"
type textarea "x"
type textarea "[DEMOGRAPHIC_DATA]! Yeah, [PERSON_NAME] here has been trying to look people up …"
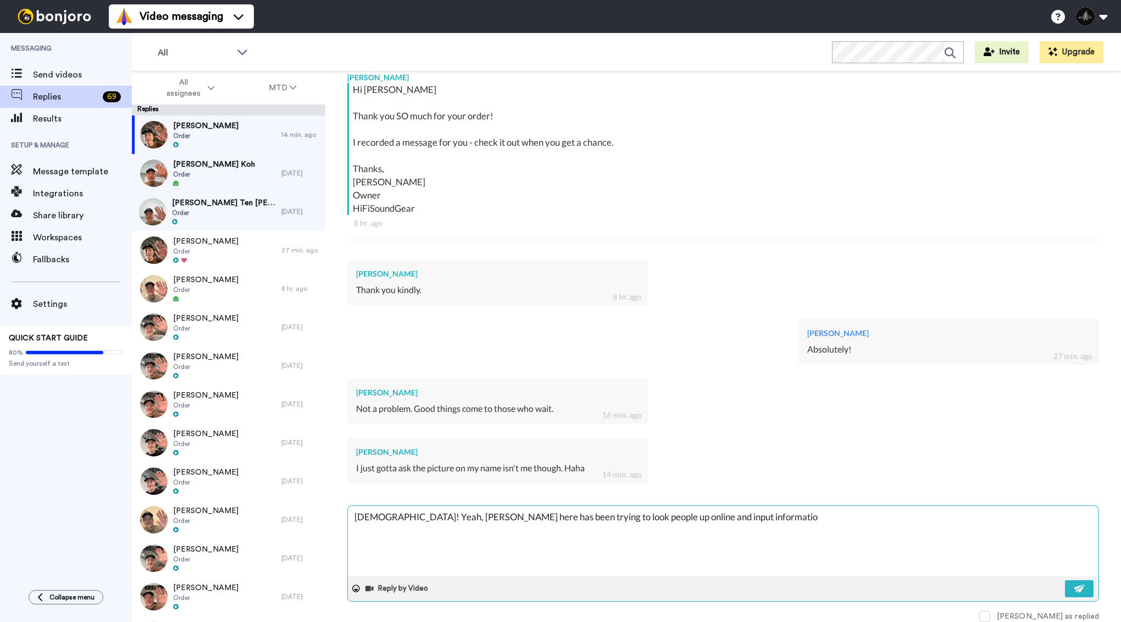
type textarea "x"
type textarea "[DEMOGRAPHIC_DATA]! Yeah, [PERSON_NAME] here has been trying to look people up …"
type textarea "x"
type textarea "[DEMOGRAPHIC_DATA]! Yeah, [PERSON_NAME] here has been trying to look people up …"
type textarea "x"
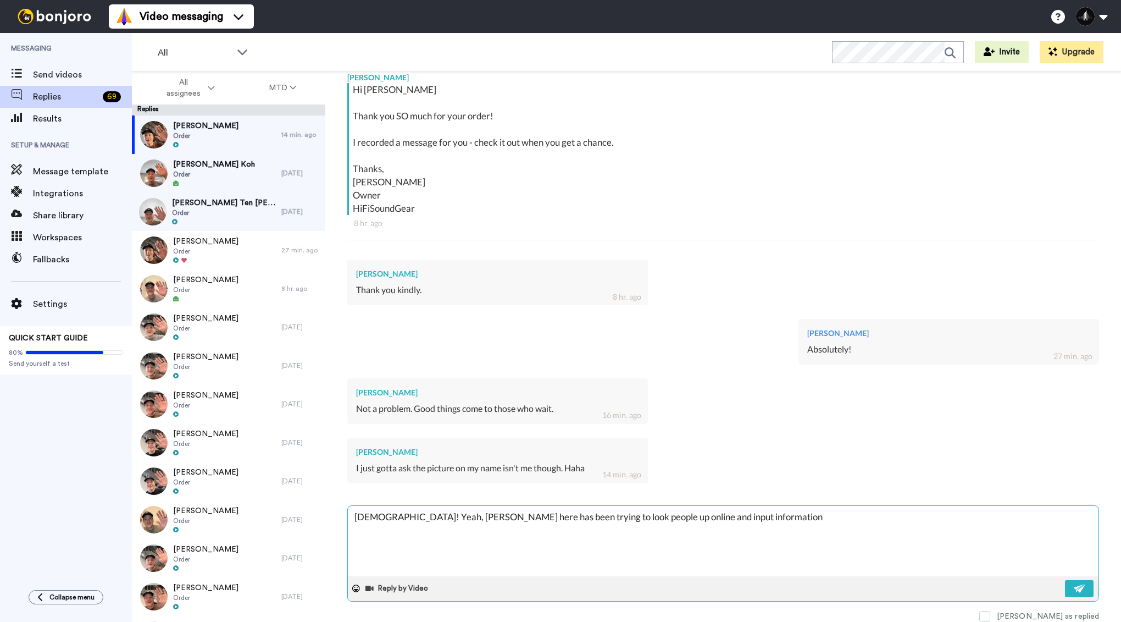
type textarea "[DEMOGRAPHIC_DATA]! Yeah, [PERSON_NAME] here has been trying to look people up …"
type textarea "x"
type textarea "[DEMOGRAPHIC_DATA]! Yeah, [PERSON_NAME] here has been trying to look people up …"
type textarea "x"
type textarea "[DEMOGRAPHIC_DATA]! Yeah, [PERSON_NAME] here has been trying to look people up …"
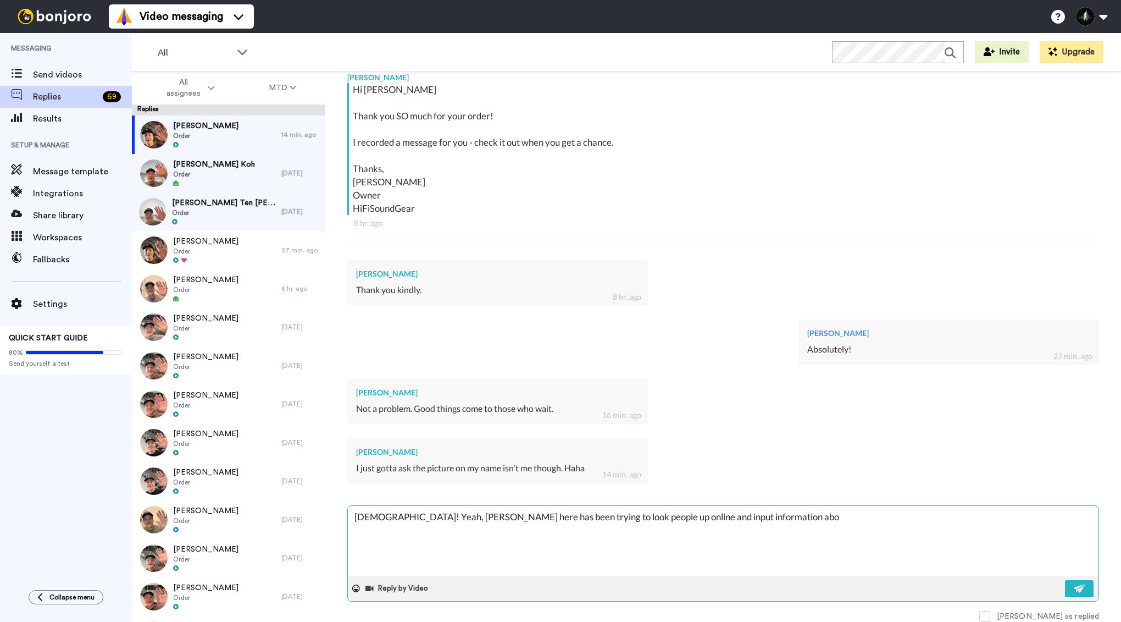
type textarea "x"
type textarea "[DEMOGRAPHIC_DATA]! Yeah, [PERSON_NAME] here has been trying to look people up …"
type textarea "x"
type textarea "[DEMOGRAPHIC_DATA]! Yeah, [PERSON_NAME] here has been trying to look people up …"
type textarea "x"
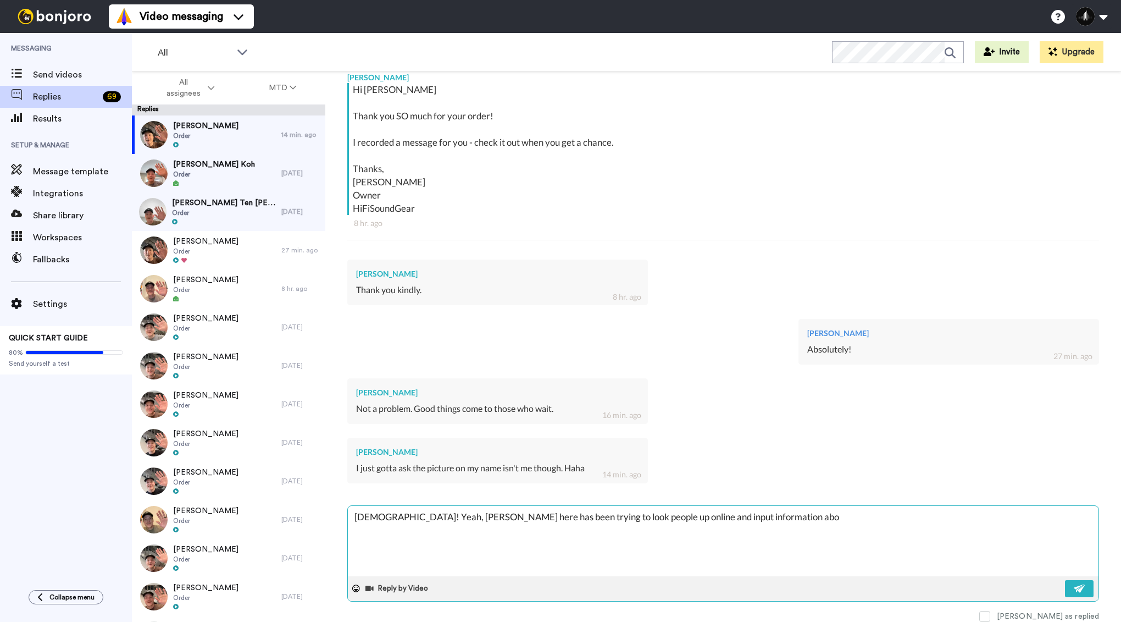
type textarea "[DEMOGRAPHIC_DATA]! Yeah, [PERSON_NAME] here has been trying to look people up …"
type textarea "x"
type textarea "[DEMOGRAPHIC_DATA]! Yeah, [PERSON_NAME] here has been trying to look people up …"
type textarea "x"
type textarea "[DEMOGRAPHIC_DATA]! Yeah, [PERSON_NAME] here has been trying to look people up …"
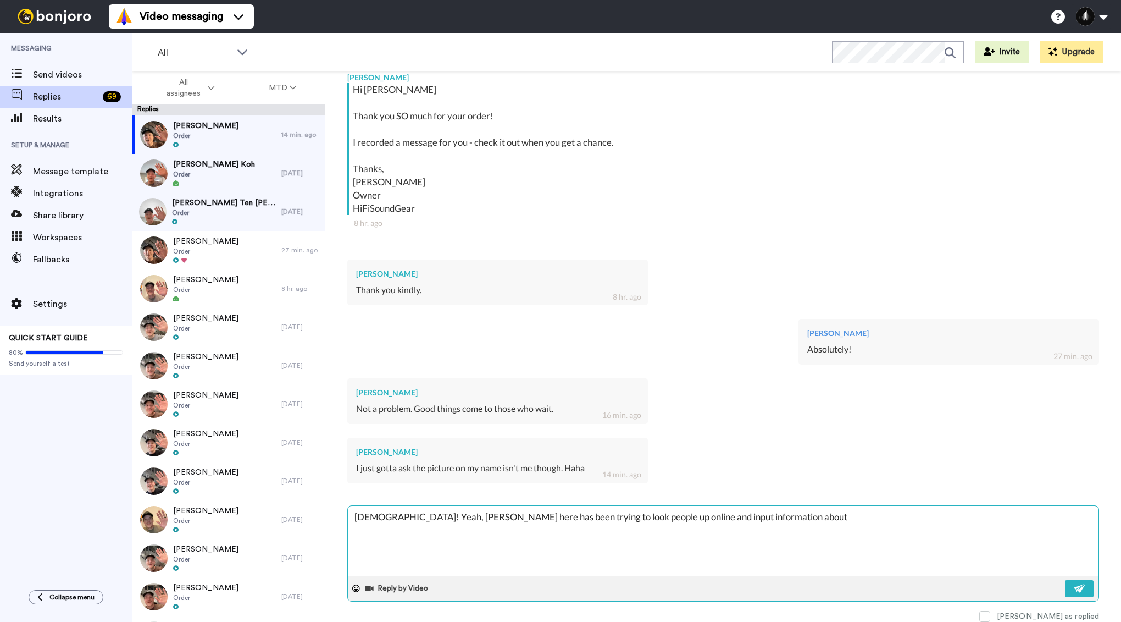
type textarea "x"
type textarea "[DEMOGRAPHIC_DATA]! Yeah, [PERSON_NAME] here has been trying to look people up …"
type textarea "x"
type textarea "[DEMOGRAPHIC_DATA]! Yeah, [PERSON_NAME] here has been trying to look people up …"
type textarea "x"
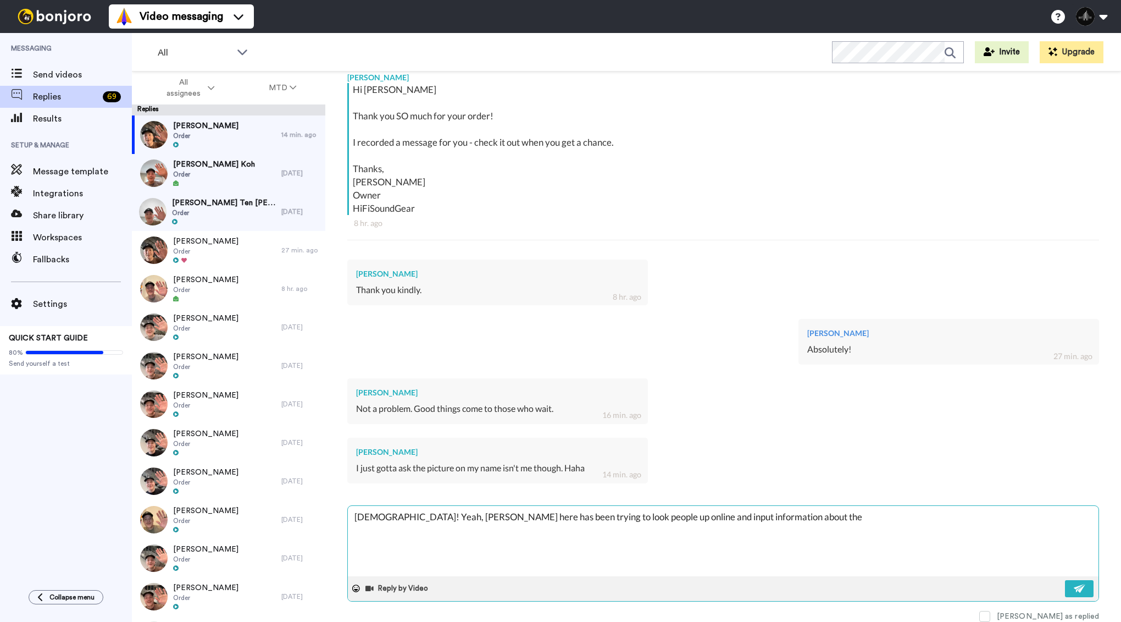
type textarea "[DEMOGRAPHIC_DATA]! Yeah, [PERSON_NAME] here has been trying to look people up …"
type textarea "x"
type textarea "[DEMOGRAPHIC_DATA]! Yeah, [PERSON_NAME] here has been trying to look people up …"
type textarea "x"
type textarea "[DEMOGRAPHIC_DATA]! Yeah, [PERSON_NAME] here has been trying to look people up …"
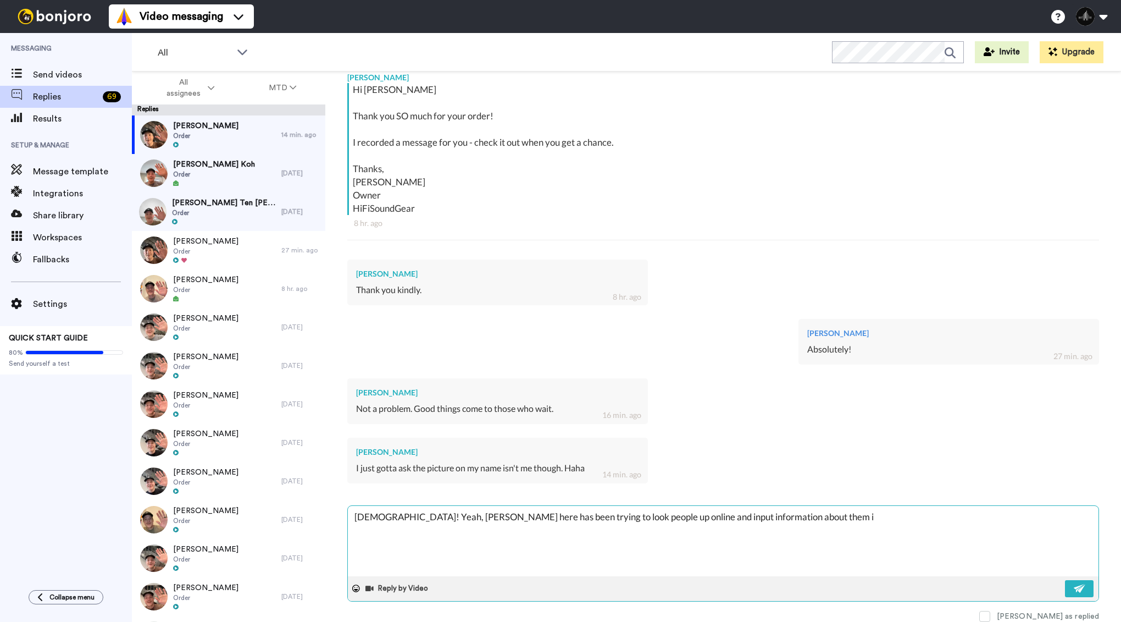
type textarea "x"
type textarea "[DEMOGRAPHIC_DATA]! Yeah, [PERSON_NAME] here has been trying to look people up …"
type textarea "x"
type textarea "[DEMOGRAPHIC_DATA]! Yeah, [PERSON_NAME] here has been trying to look people up …"
type textarea "x"
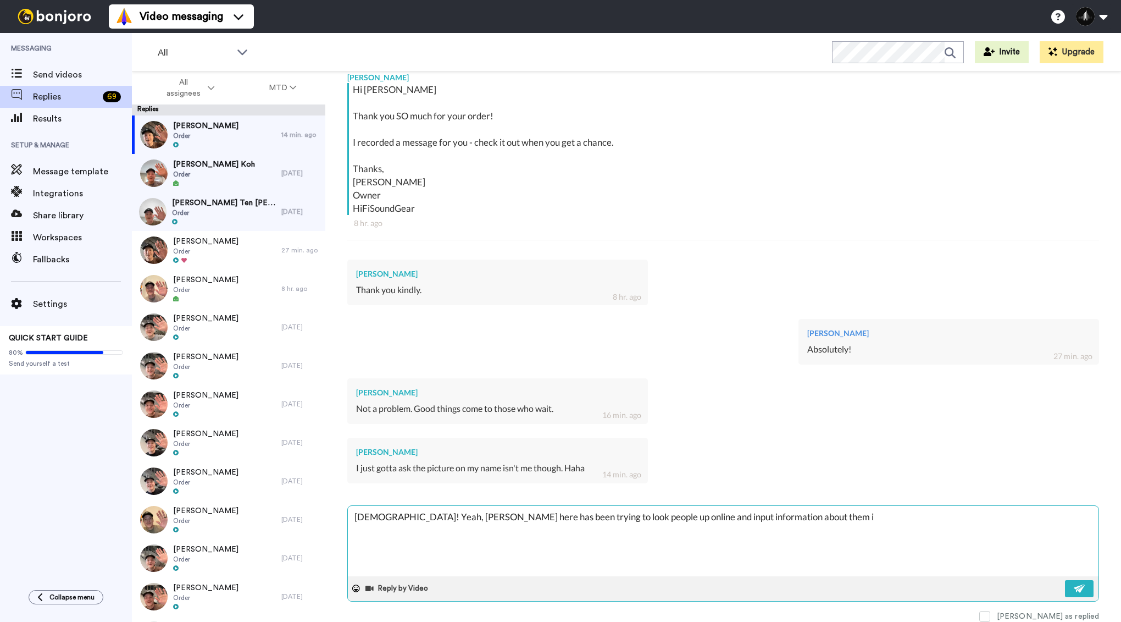
type textarea "[DEMOGRAPHIC_DATA]! Yeah, [PERSON_NAME] here has been trying to look people up …"
type textarea "x"
type textarea "[DEMOGRAPHIC_DATA]! Yeah, [PERSON_NAME] here has been trying to look people up …"
type textarea "x"
type textarea "[DEMOGRAPHIC_DATA]! Yeah, [PERSON_NAME] here has been trying to look people up …"
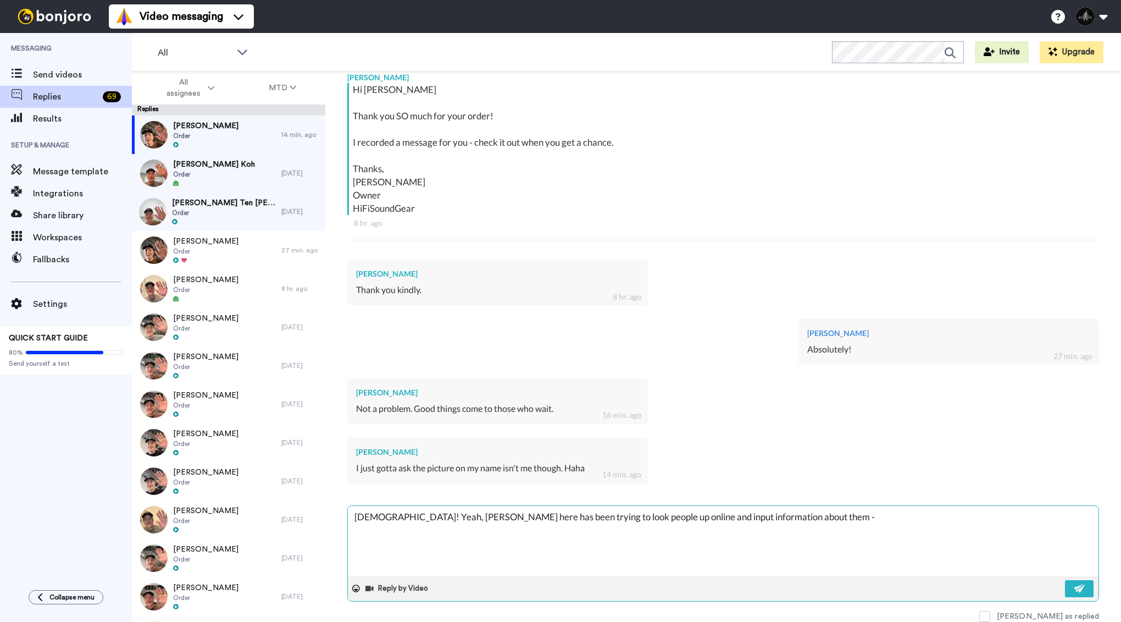
type textarea "x"
type textarea "[DEMOGRAPHIC_DATA]! Yeah, [PERSON_NAME] here has been trying to look people up …"
type textarea "x"
type textarea "[DEMOGRAPHIC_DATA]! Yeah, [PERSON_NAME] here has been trying to look people up …"
type textarea "x"
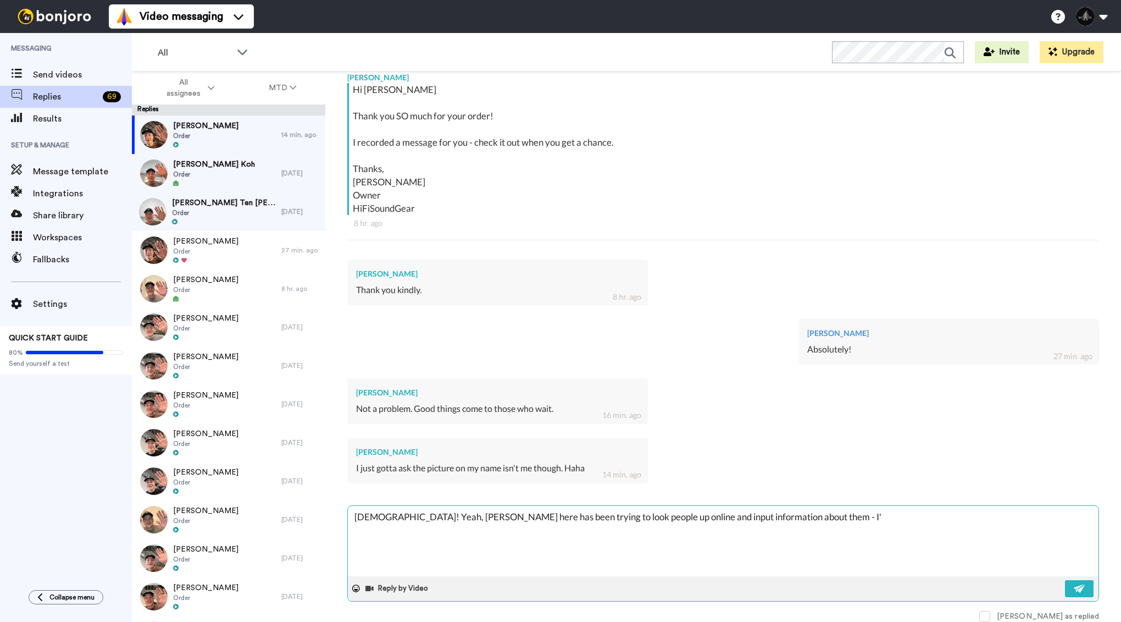
type textarea "[DEMOGRAPHIC_DATA]! Yeah, [PERSON_NAME] here has been trying to look people up …"
click at [439, 517] on textarea "[DEMOGRAPHIC_DATA]! Yeah, [PERSON_NAME] here has been trying to look people up …" at bounding box center [723, 541] width 751 height 70
drag, startPoint x: 457, startPoint y: 519, endPoint x: 439, endPoint y: 519, distance: 17.6
click at [439, 519] on textarea "[DEMOGRAPHIC_DATA]! Yeah, [PERSON_NAME] here has been trying to look people up …" at bounding box center [723, 541] width 751 height 70
click at [958, 515] on textarea "[DEMOGRAPHIC_DATA]! [PERSON_NAME] (this site/app) has been trying to look peopl…" at bounding box center [723, 541] width 751 height 70
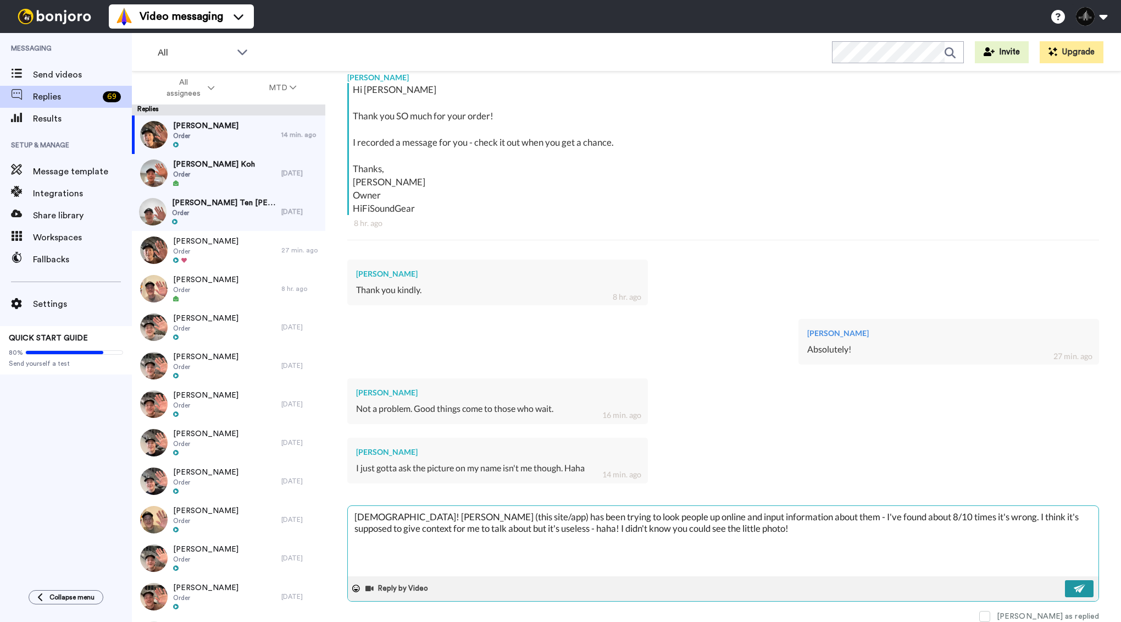
click at [1090, 581] on button at bounding box center [1079, 588] width 29 height 17
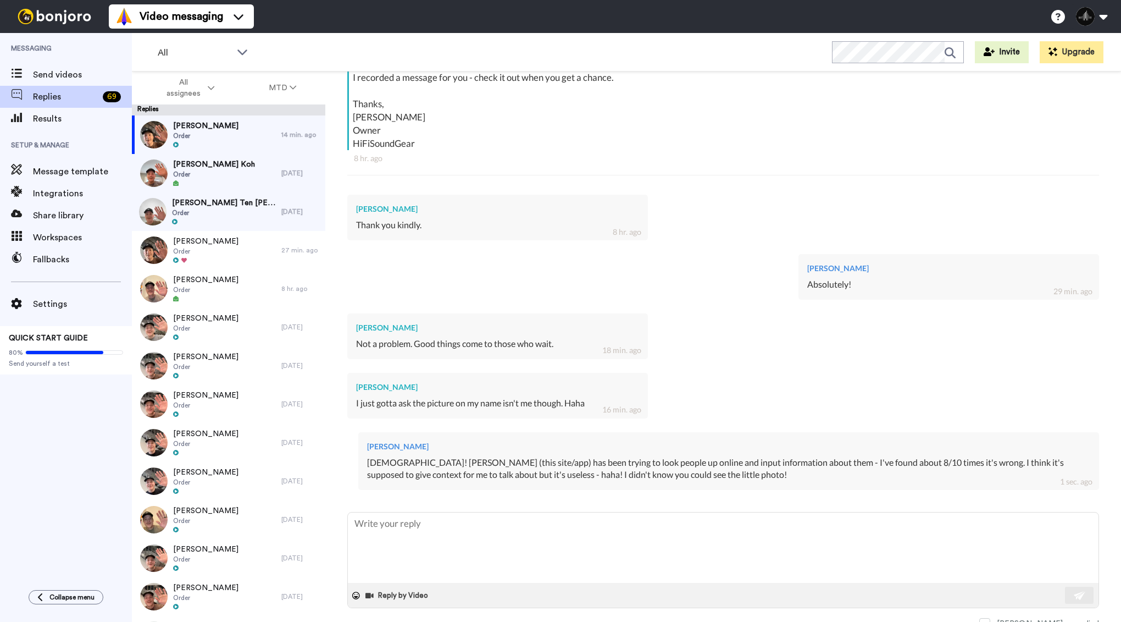
scroll to position [263, 0]
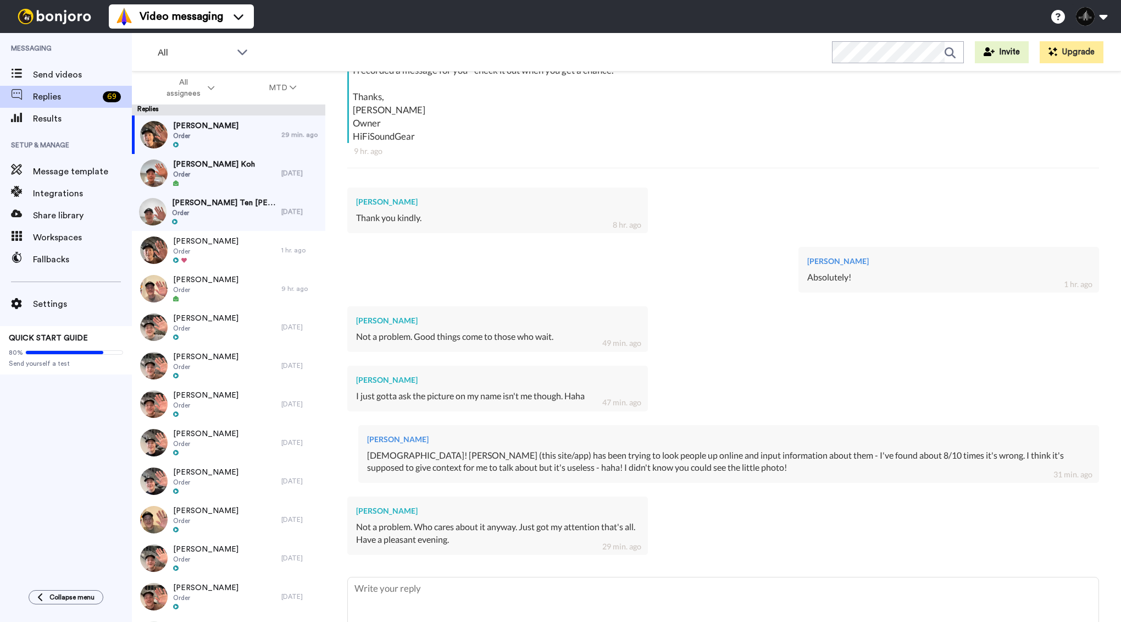
click at [511, 525] on div "Not a problem. Who cares about it anyway. Just got my attention that's all. Hav…" at bounding box center [497, 532] width 283 height 25
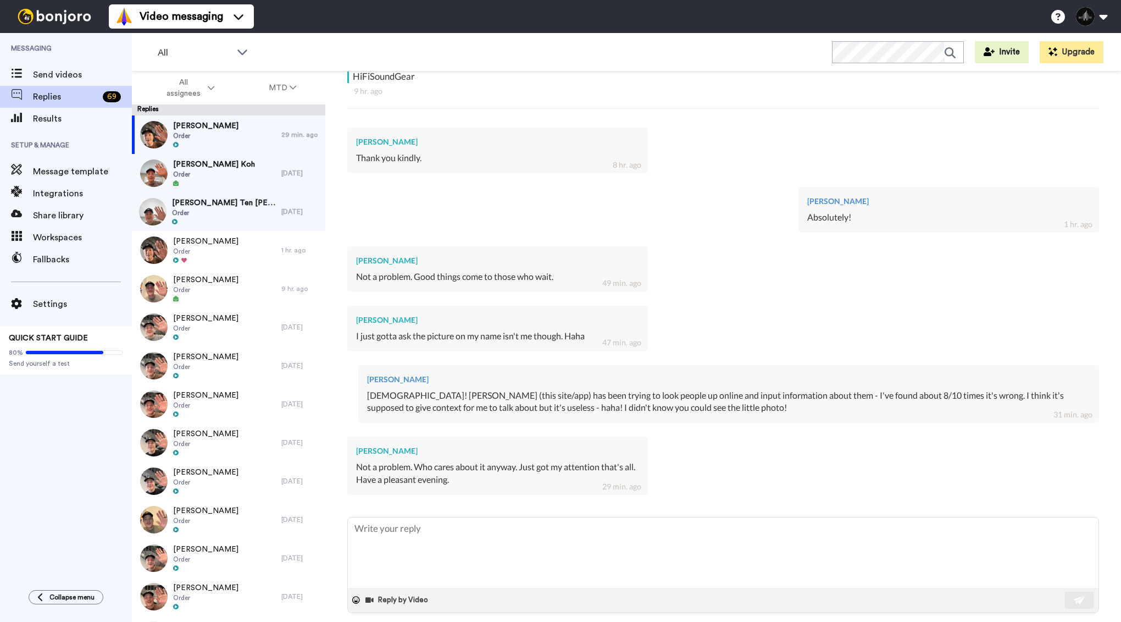
scroll to position [335, 0]
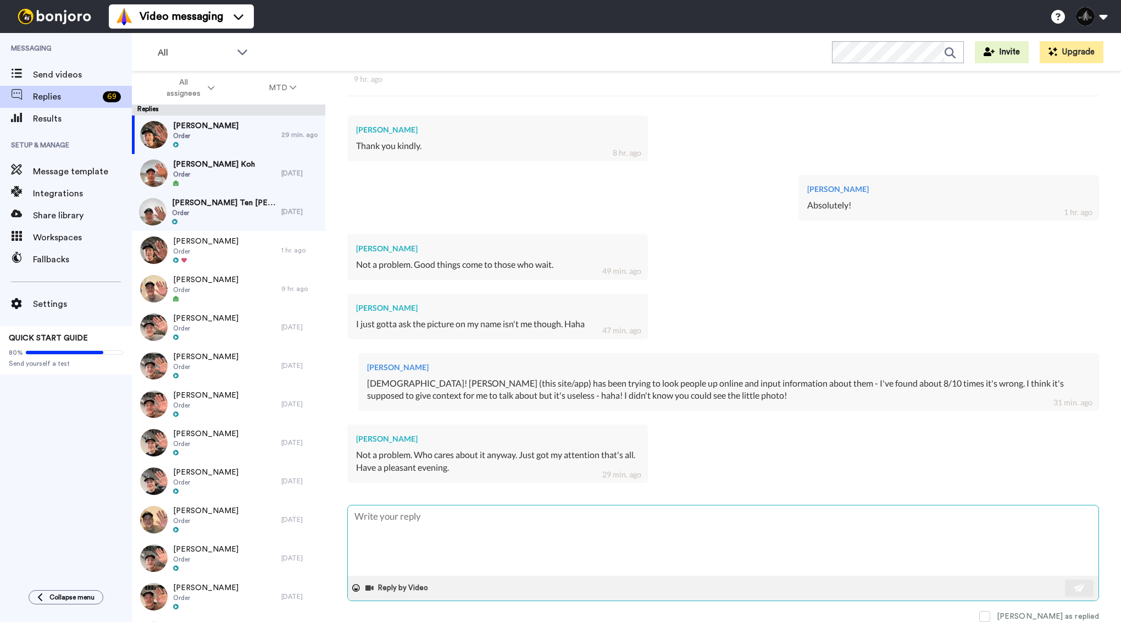
click at [467, 535] on textarea at bounding box center [723, 540] width 751 height 70
click at [1094, 584] on div "Reply by Video" at bounding box center [723, 587] width 751 height 25
click at [1087, 584] on button at bounding box center [1079, 587] width 29 height 17
